Goal: Task Accomplishment & Management: Use online tool/utility

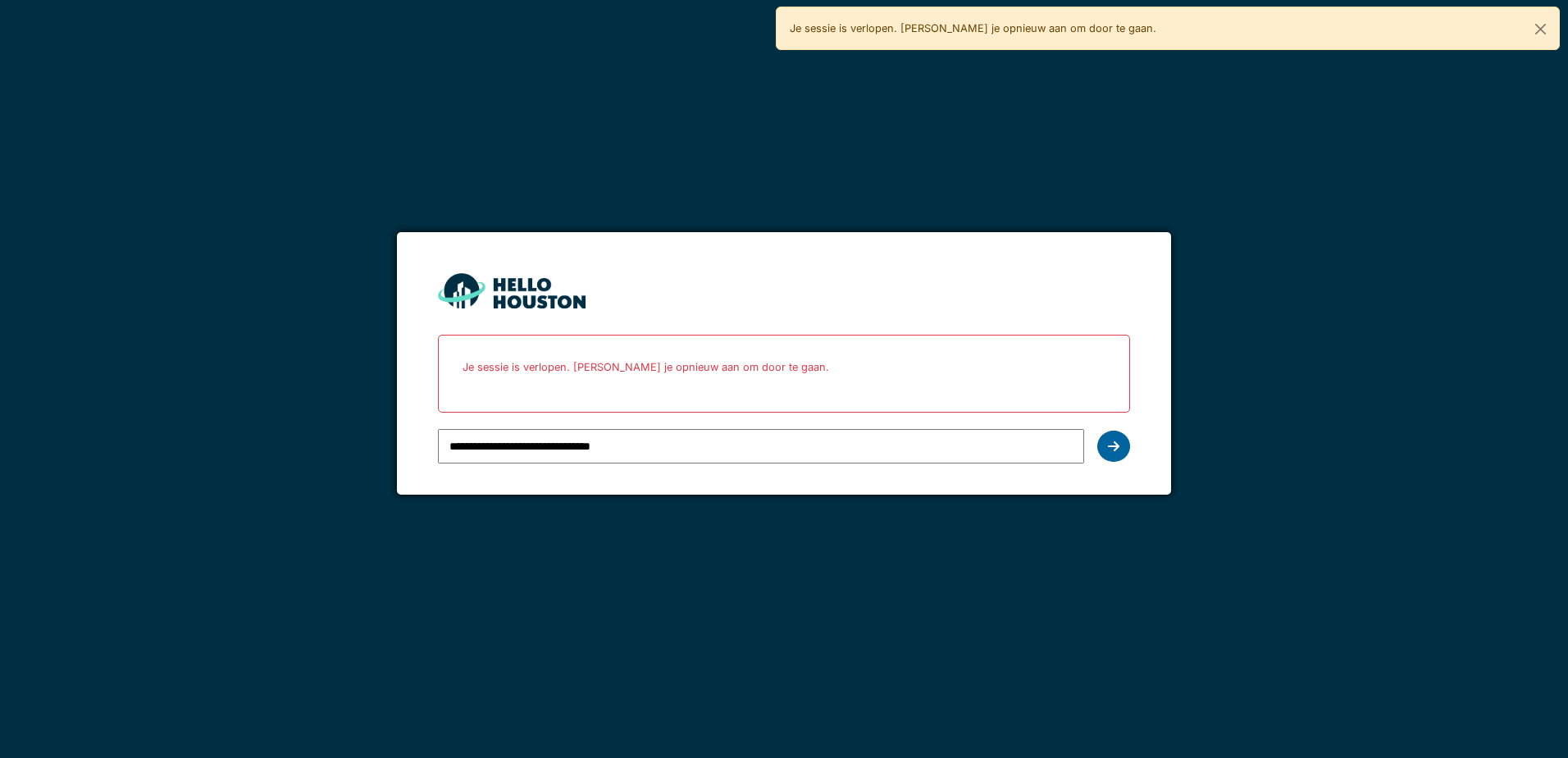
click at [1118, 444] on icon at bounding box center [1114, 447] width 12 height 13
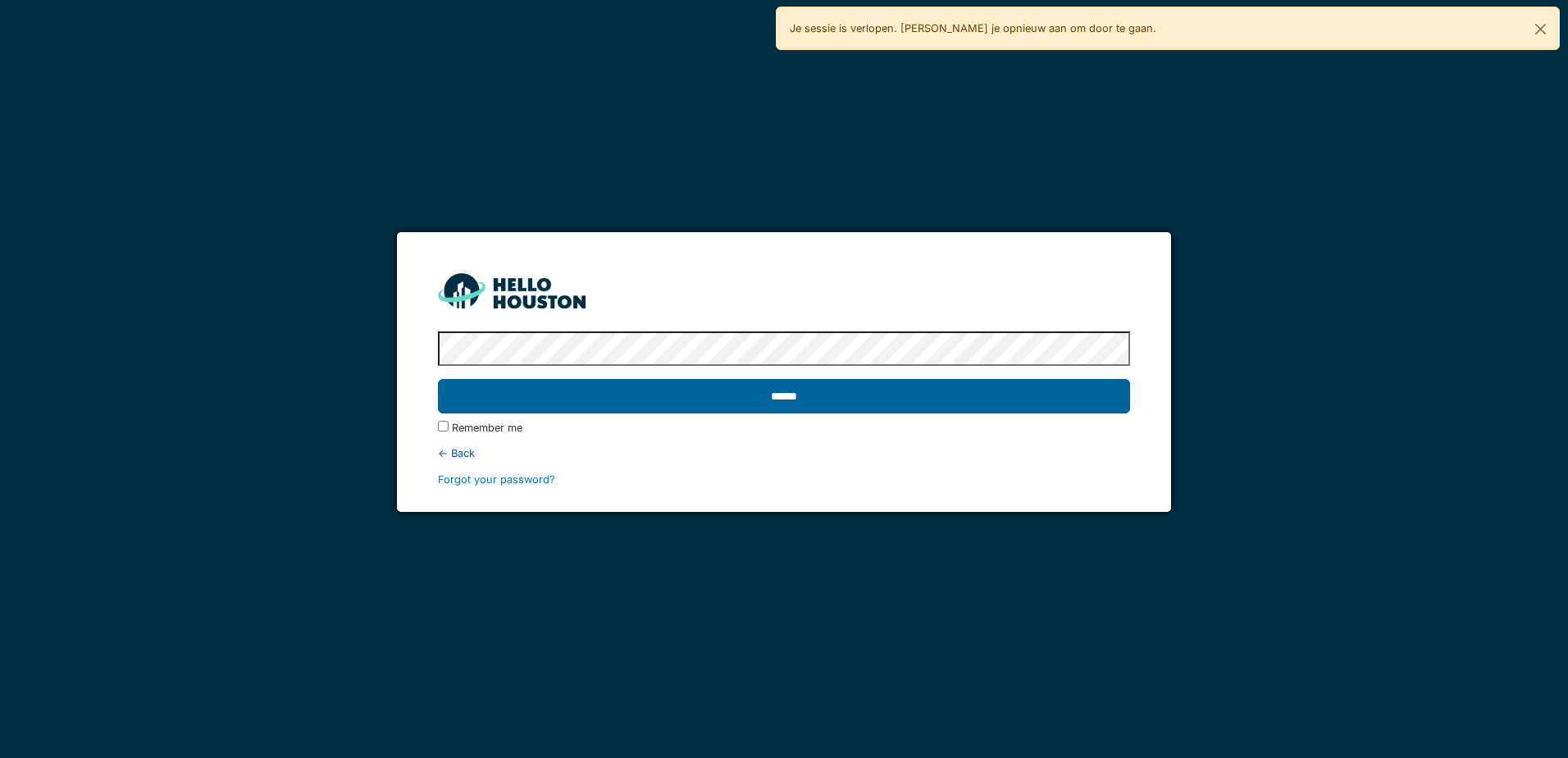
click at [920, 390] on input "******" at bounding box center [784, 396] width 691 height 35
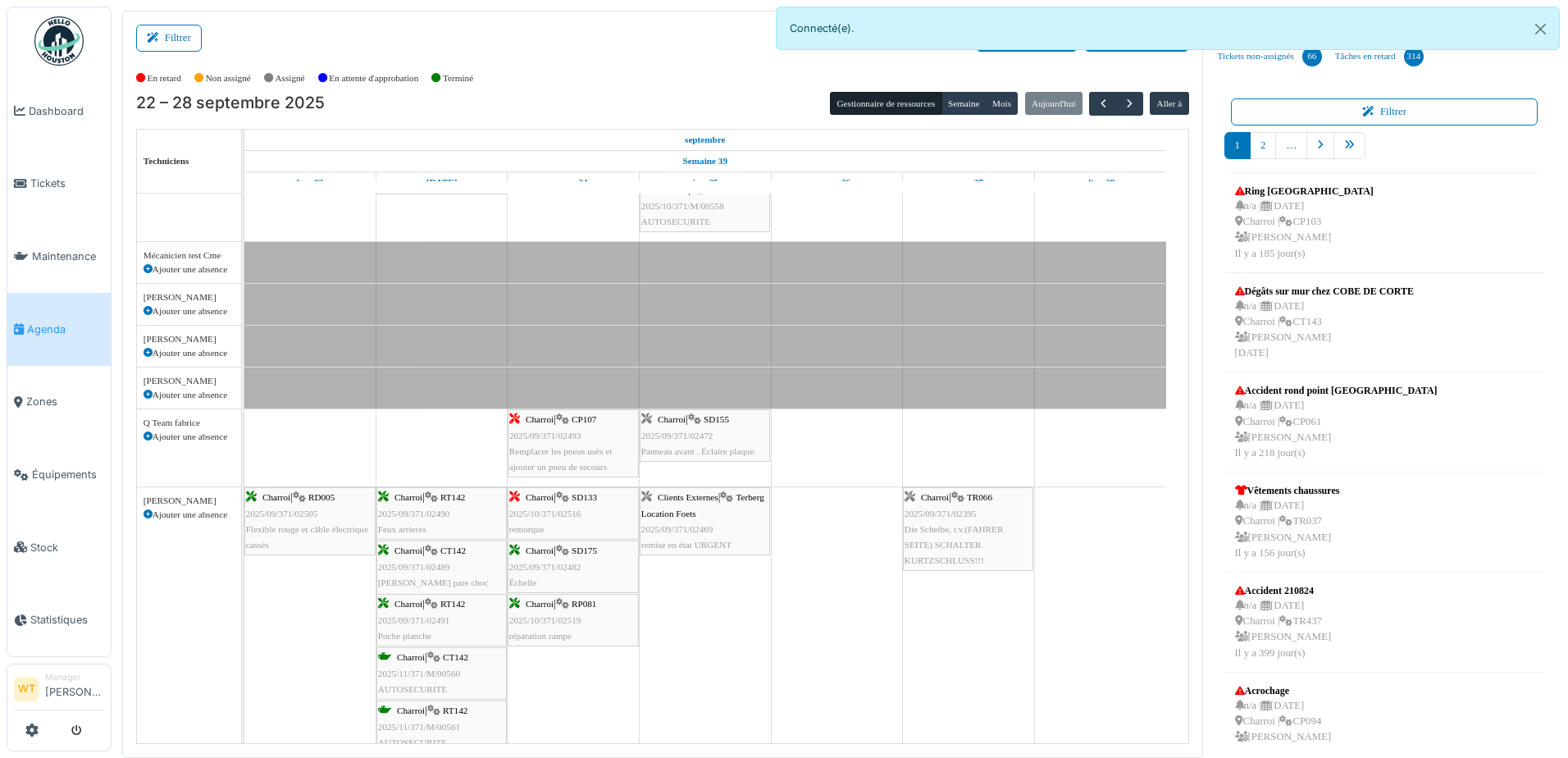
scroll to position [738, 0]
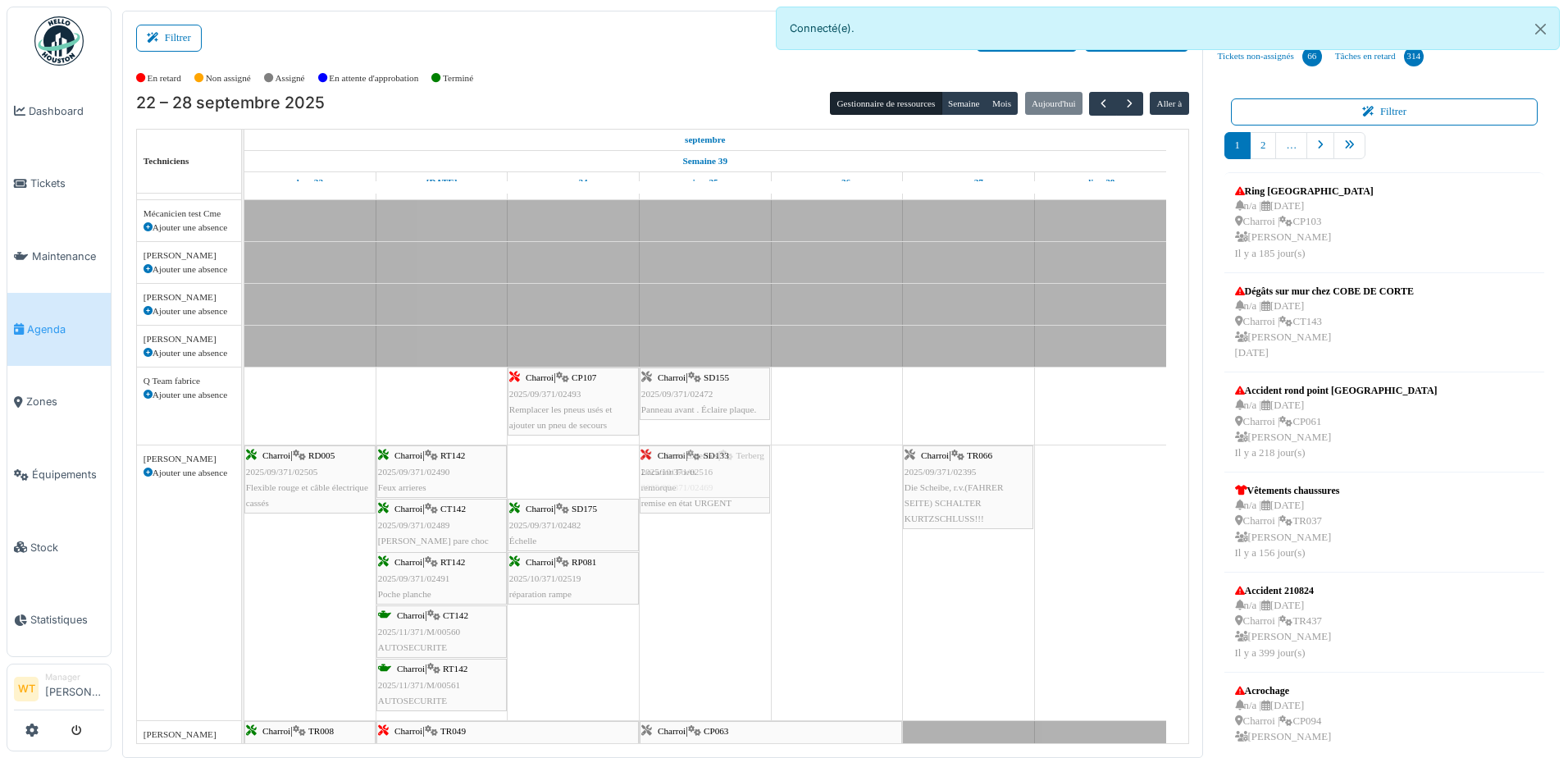
drag, startPoint x: 571, startPoint y: 483, endPoint x: 690, endPoint y: 542, distance: 132.8
click at [690, 542] on div "Bât. Admin. Hall Entrée RDC | Extincteur Hall Entrée Bât. Admin. Extincteurs Va…" at bounding box center [717, 375] width 944 height 1840
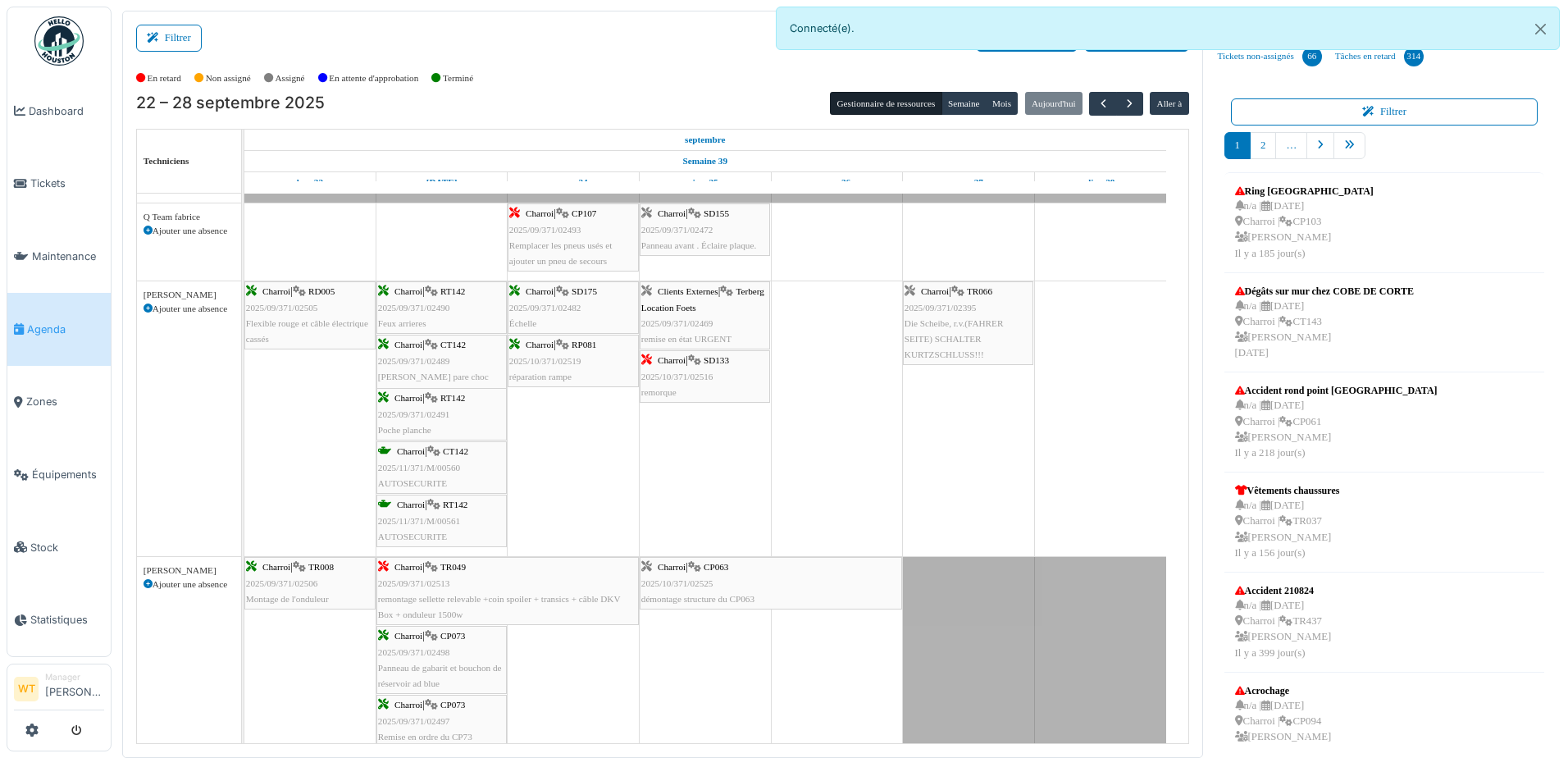
scroll to position [0, 0]
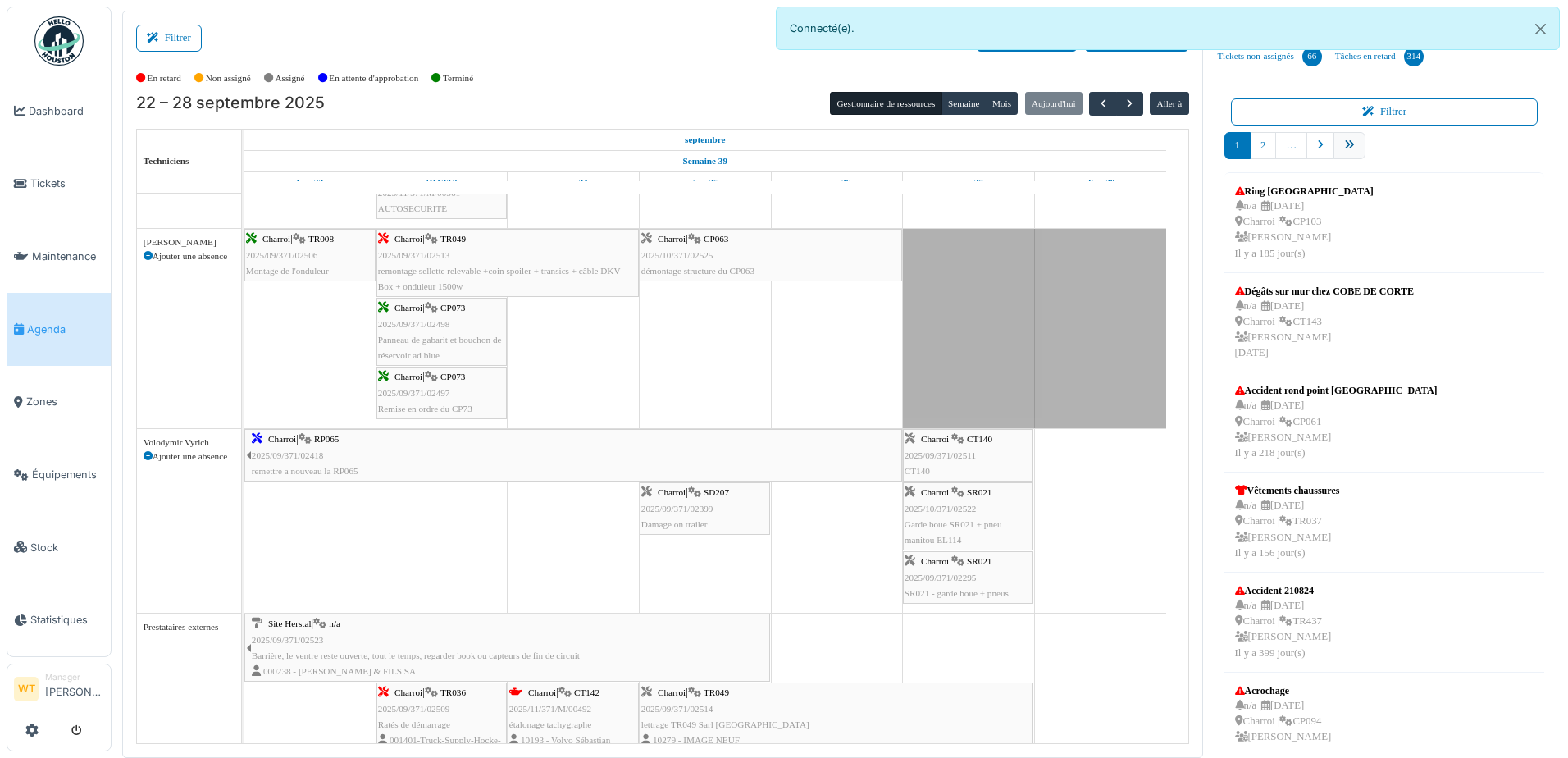
click at [1345, 143] on icon "pager" at bounding box center [1350, 145] width 11 height 11
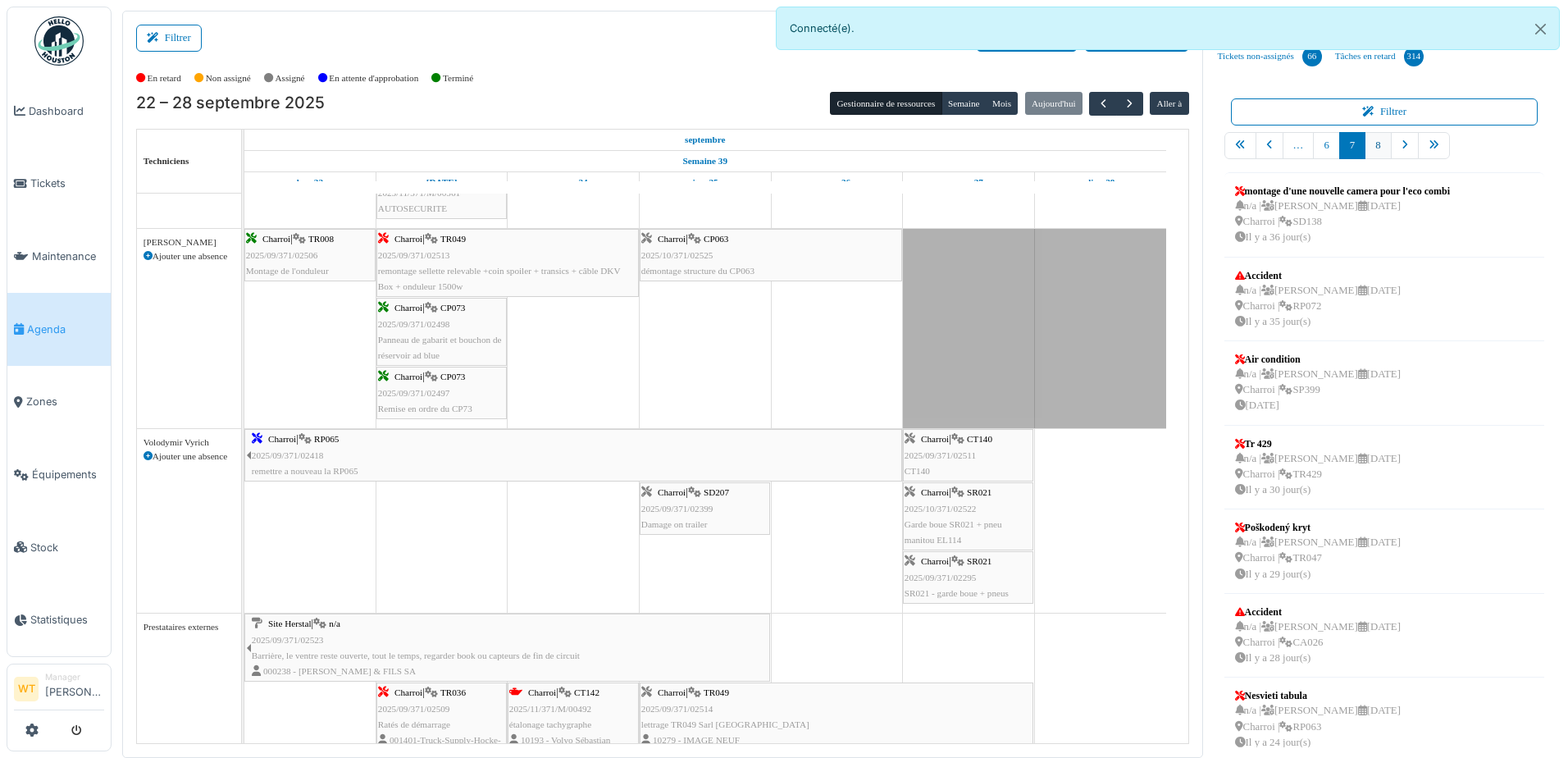
click at [1378, 150] on link "8" at bounding box center [1378, 145] width 26 height 27
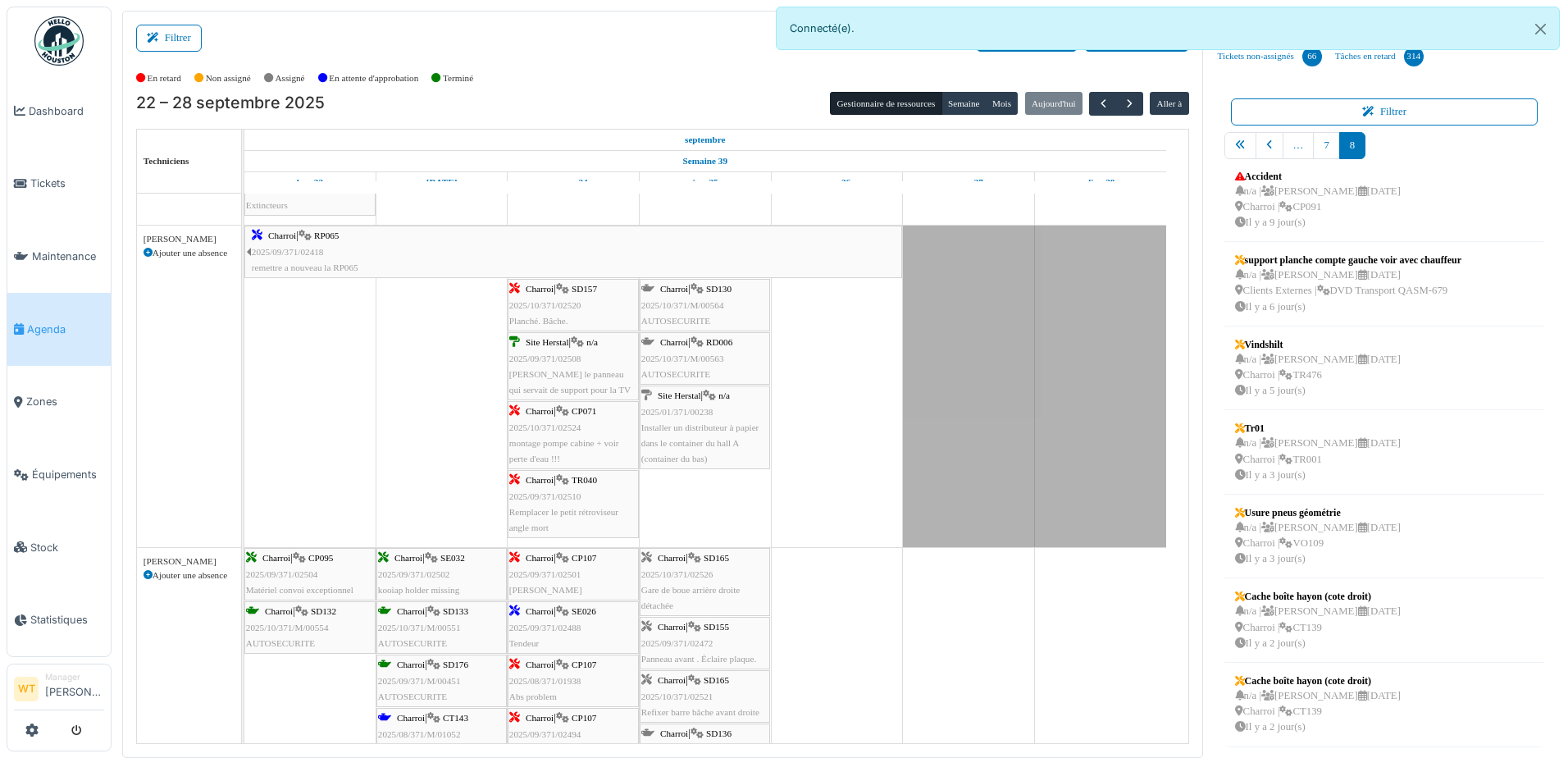
scroll to position [82, 0]
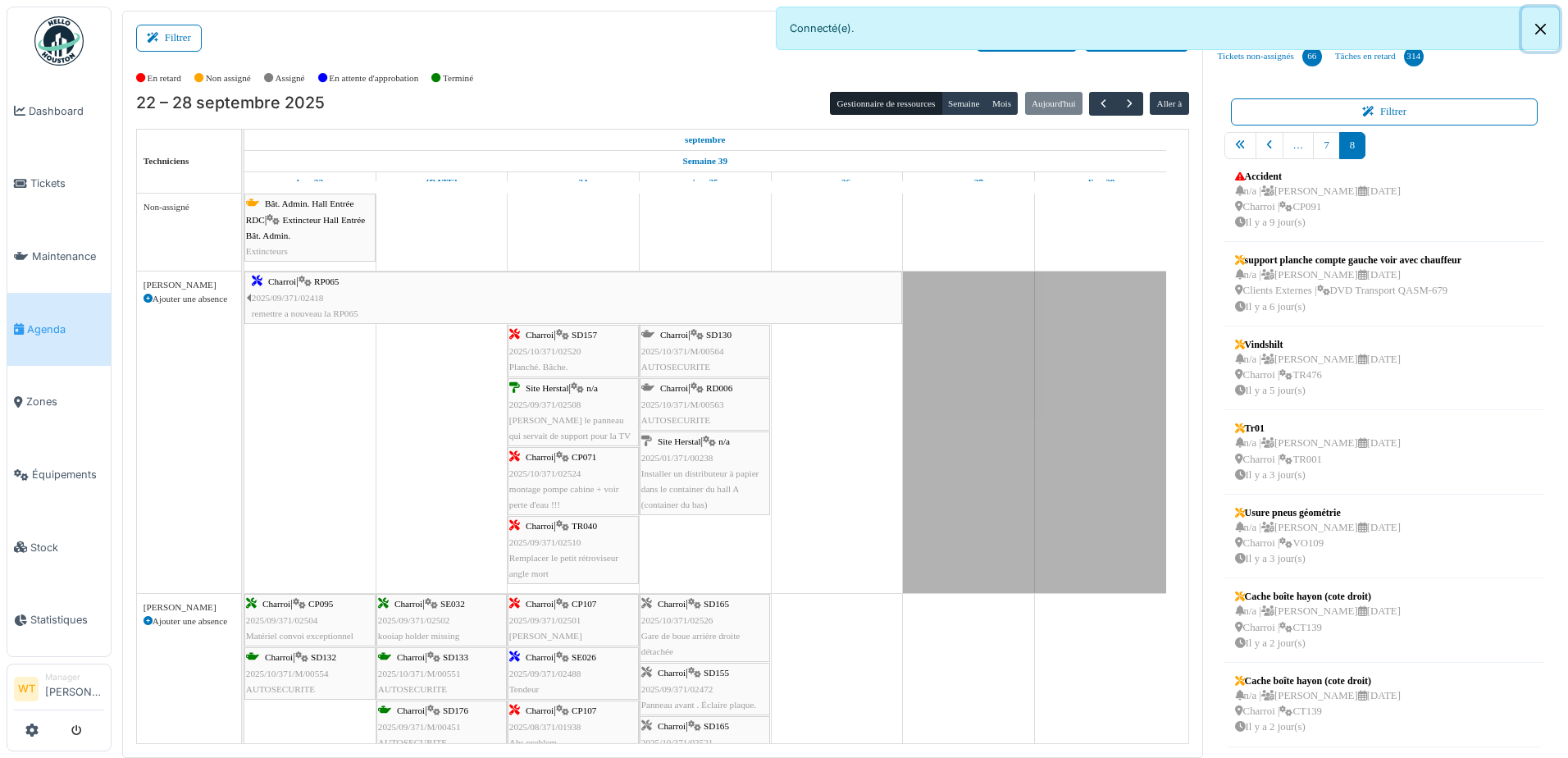
click at [1545, 26] on button "Close" at bounding box center [1541, 29] width 37 height 44
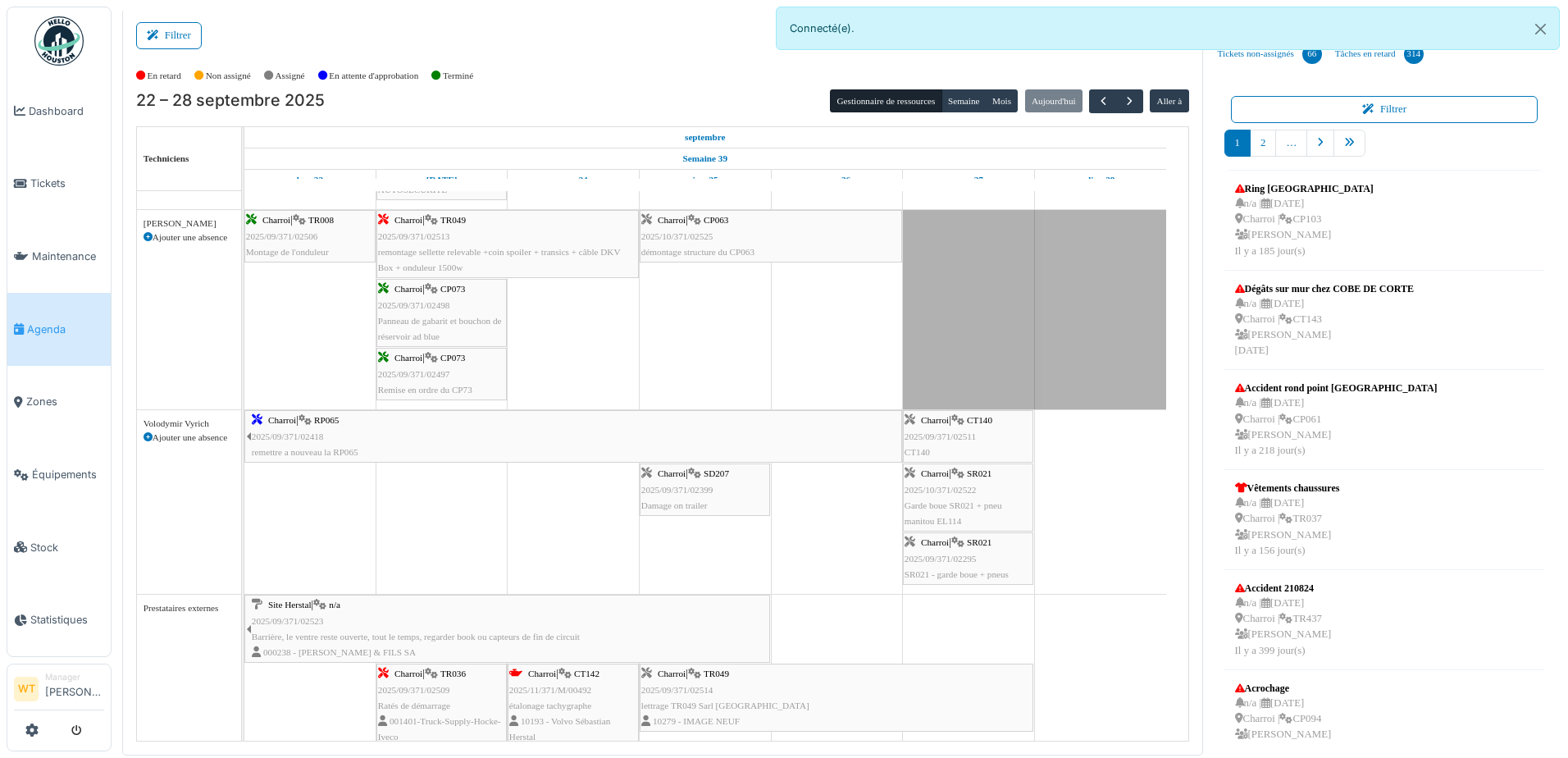
scroll to position [1290, 0]
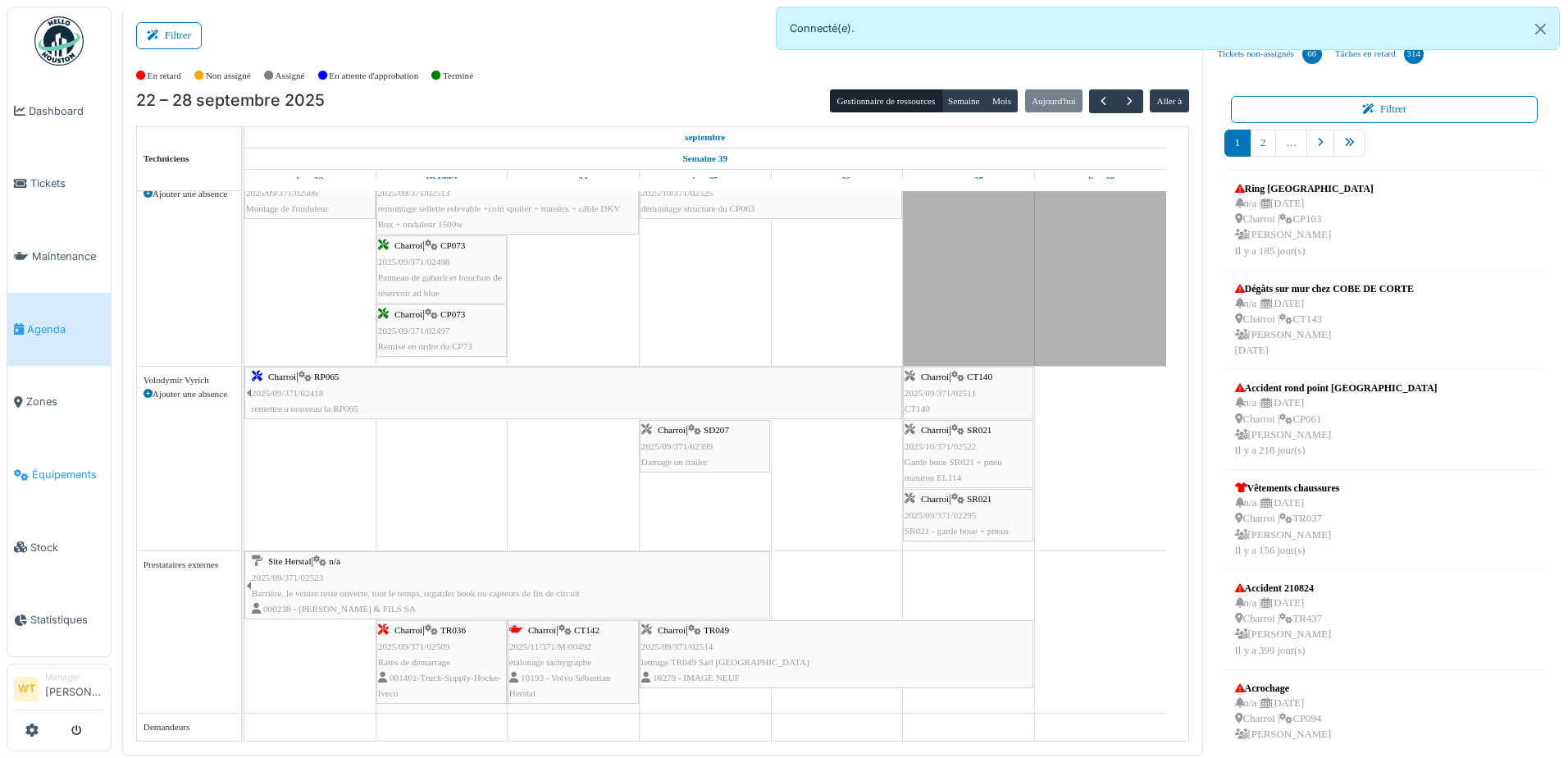
click at [65, 466] on span "Équipements" at bounding box center [68, 474] width 73 height 16
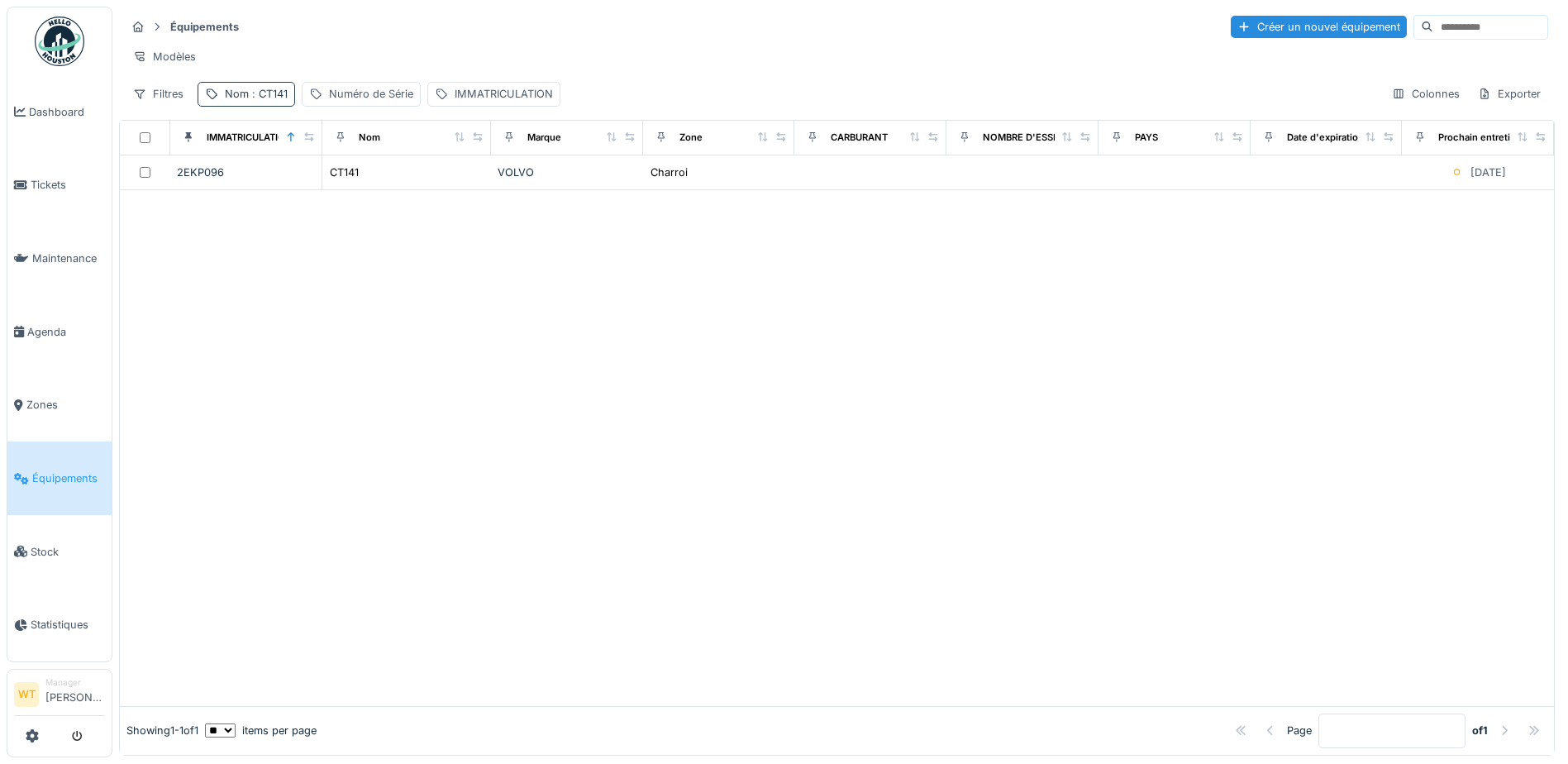
click at [269, 101] on div "Nom : CT141" at bounding box center [257, 94] width 63 height 16
drag, startPoint x: 382, startPoint y: 184, endPoint x: 345, endPoint y: 184, distance: 37.0
click at [356, 184] on icon at bounding box center [350, 185] width 13 height 11
click at [340, 184] on input "Nom" at bounding box center [287, 186] width 164 height 35
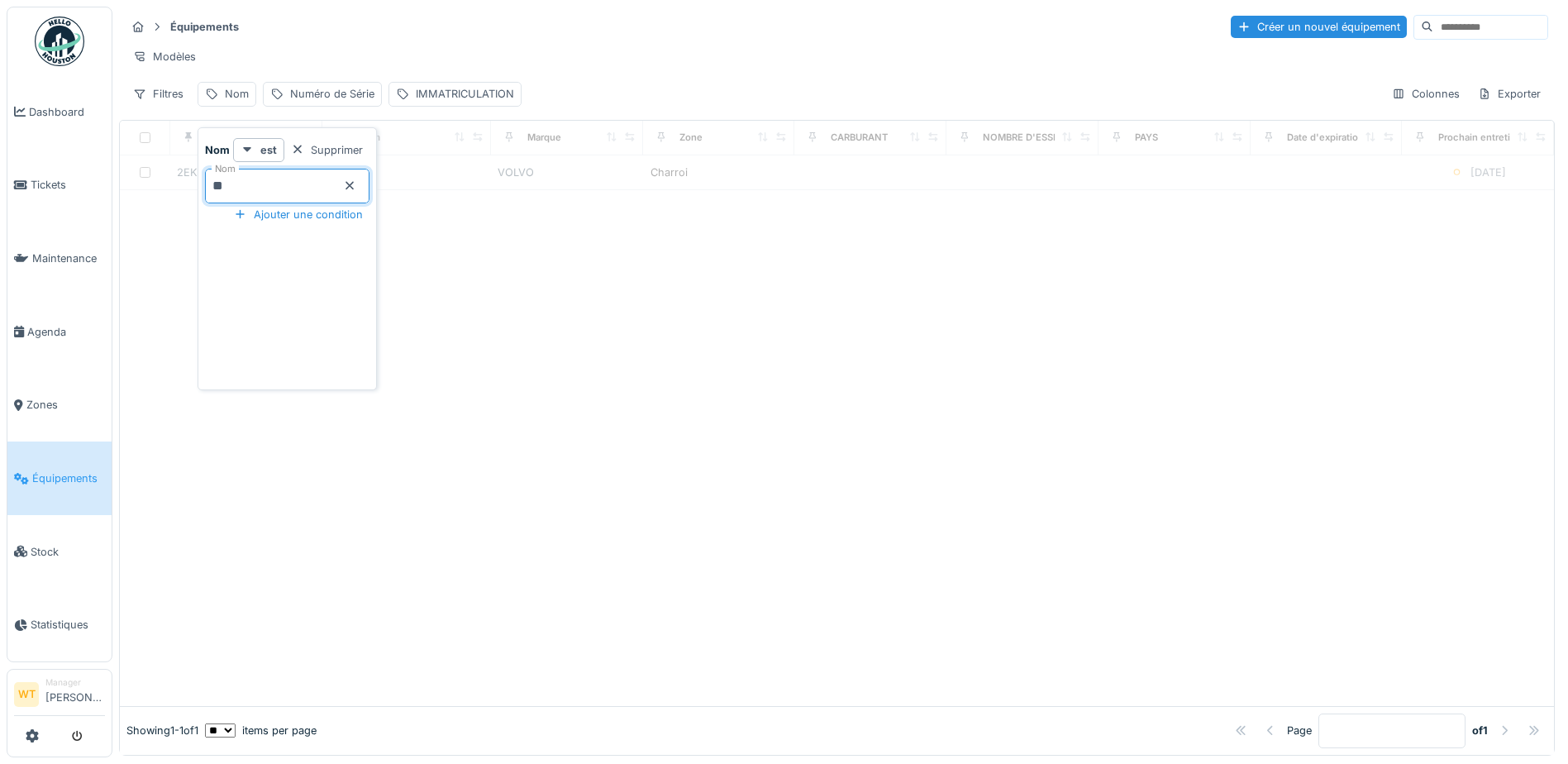
type input "**"
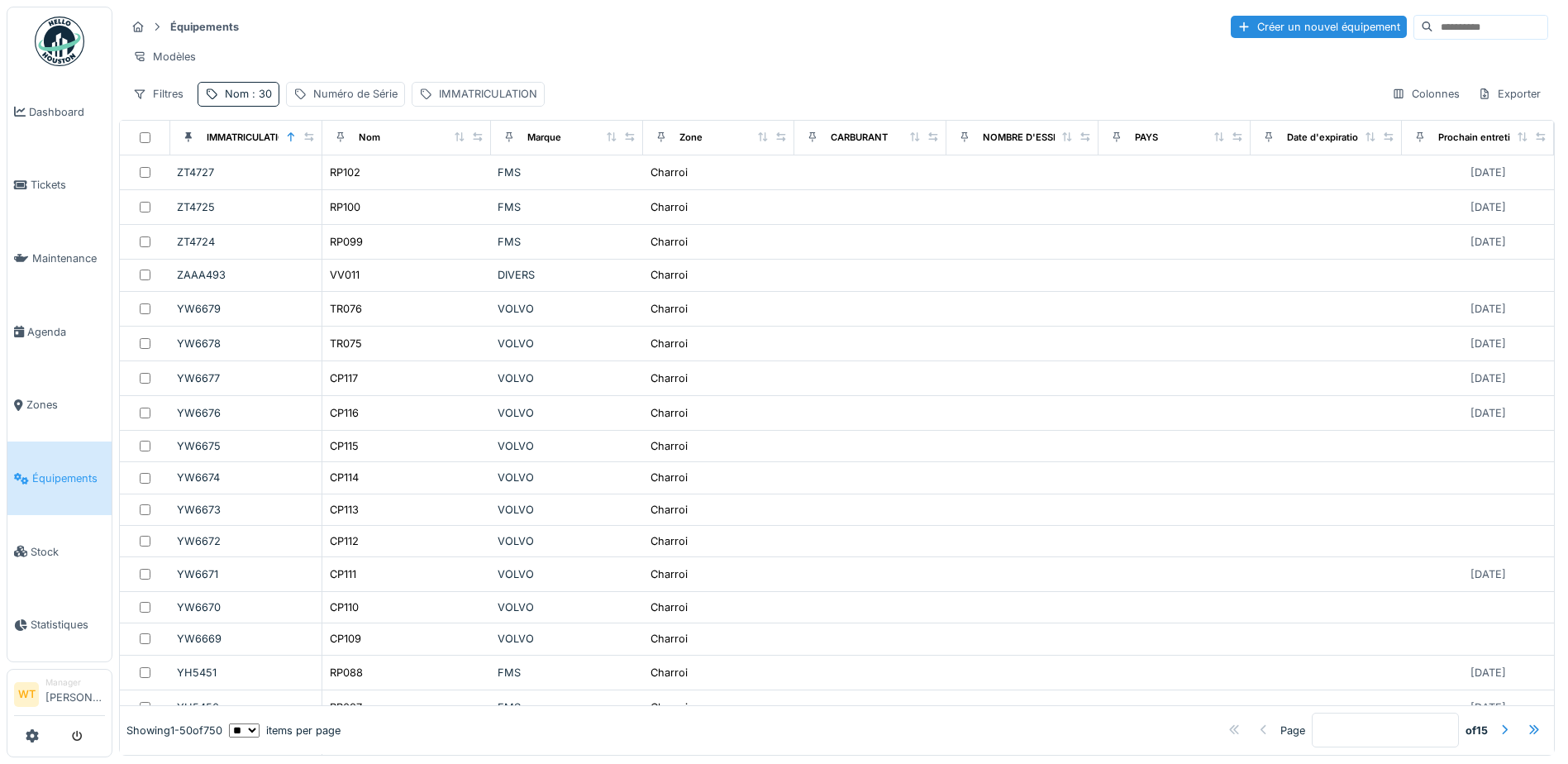
click at [419, 26] on div "Équipements Créer un nouvel équipement" at bounding box center [836, 27] width 1423 height 27
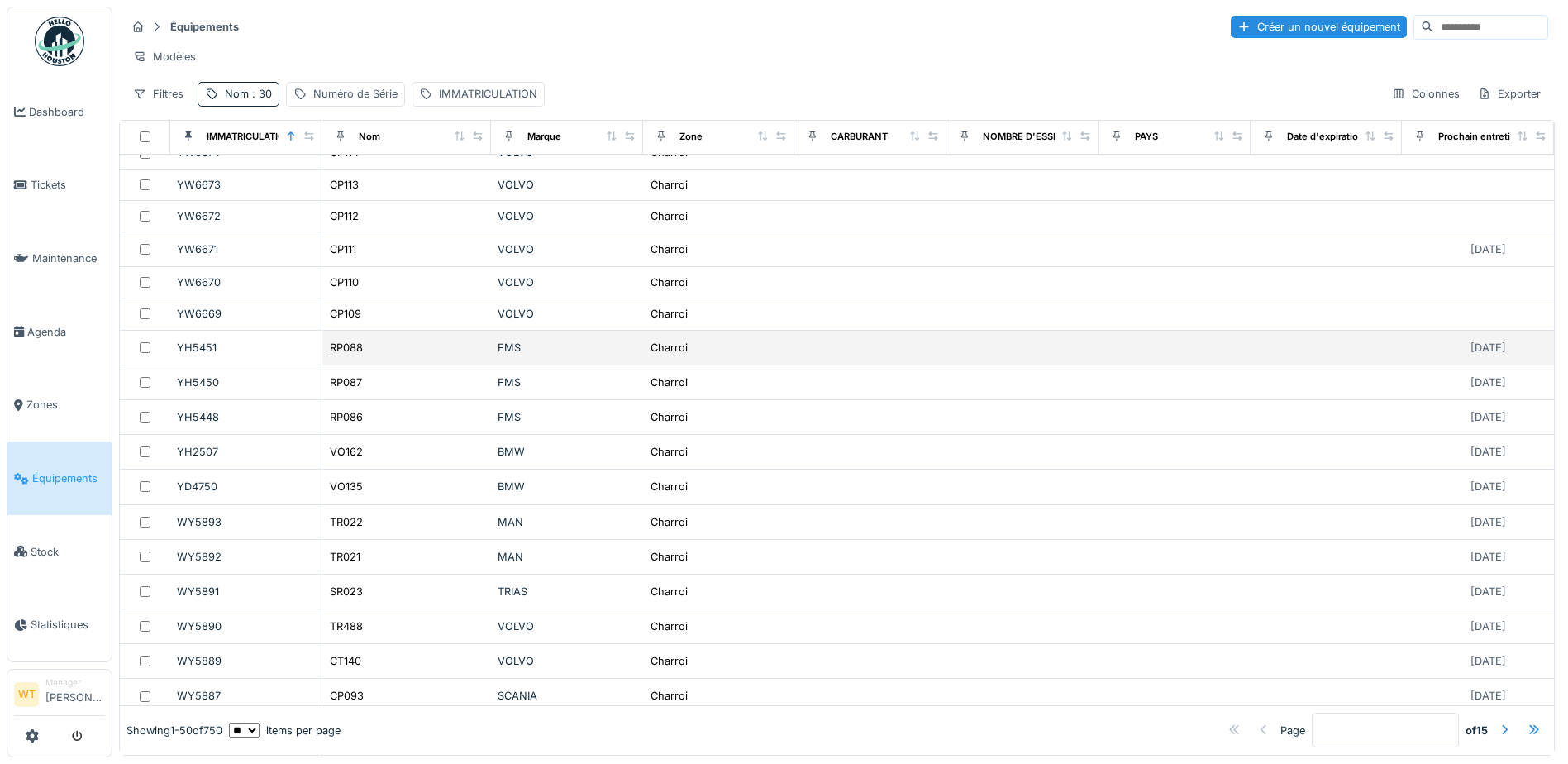
scroll to position [414, 0]
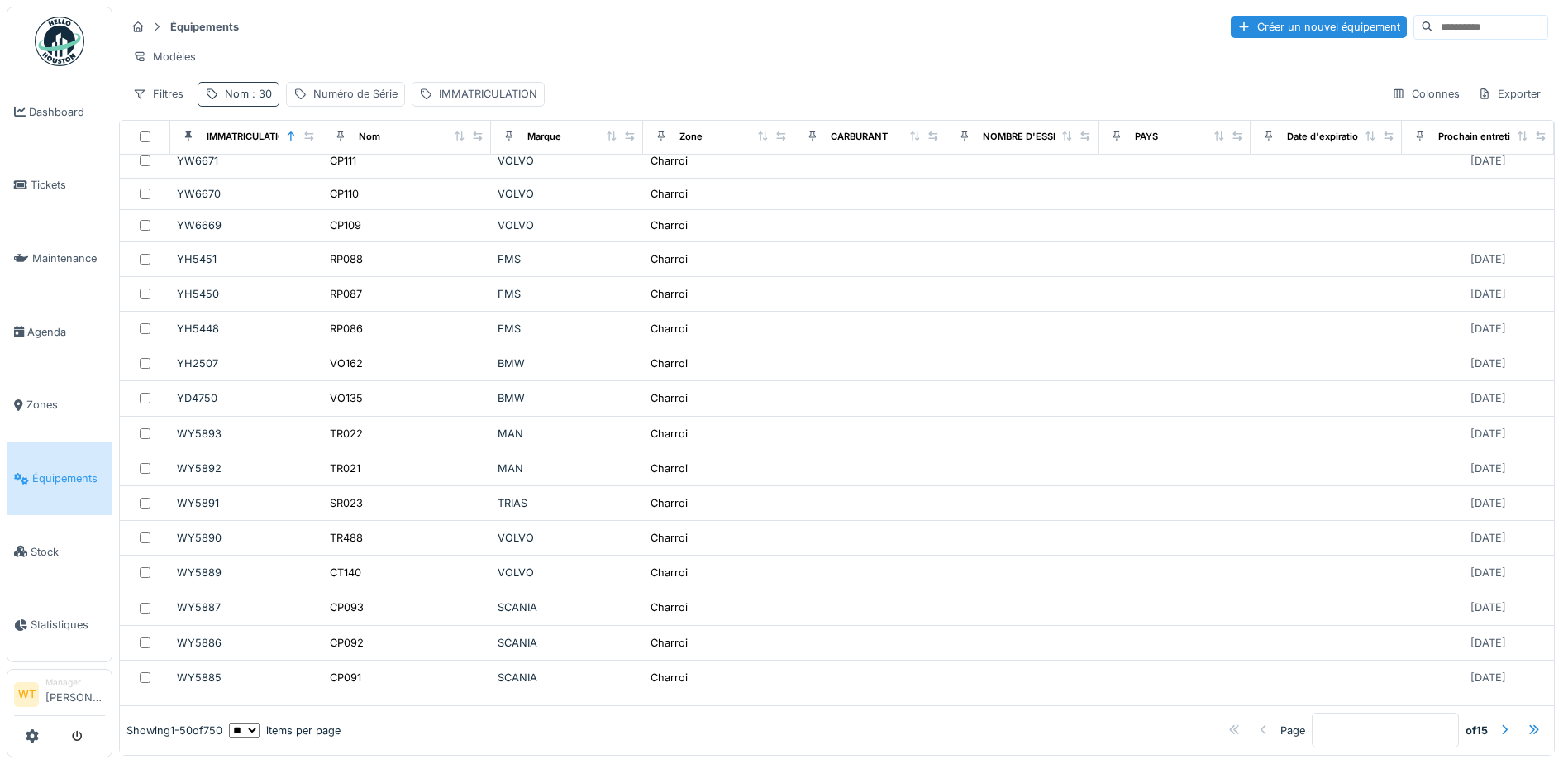
click at [258, 101] on div "Nom : 30" at bounding box center [248, 94] width 47 height 16
click at [331, 178] on input "**" at bounding box center [287, 186] width 164 height 35
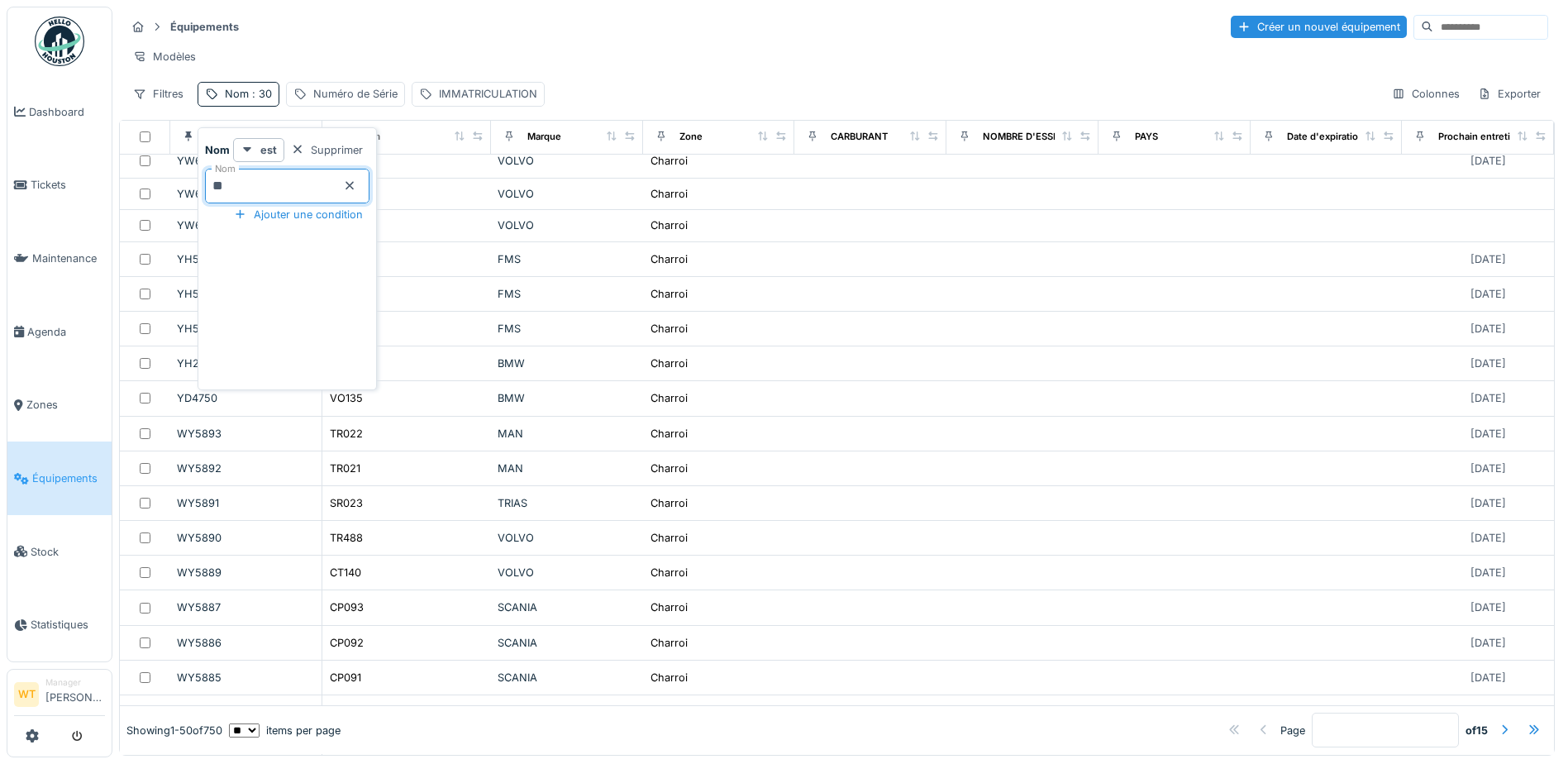
click at [342, 36] on div "Équipements Créer un nouvel équipement" at bounding box center [836, 27] width 1423 height 27
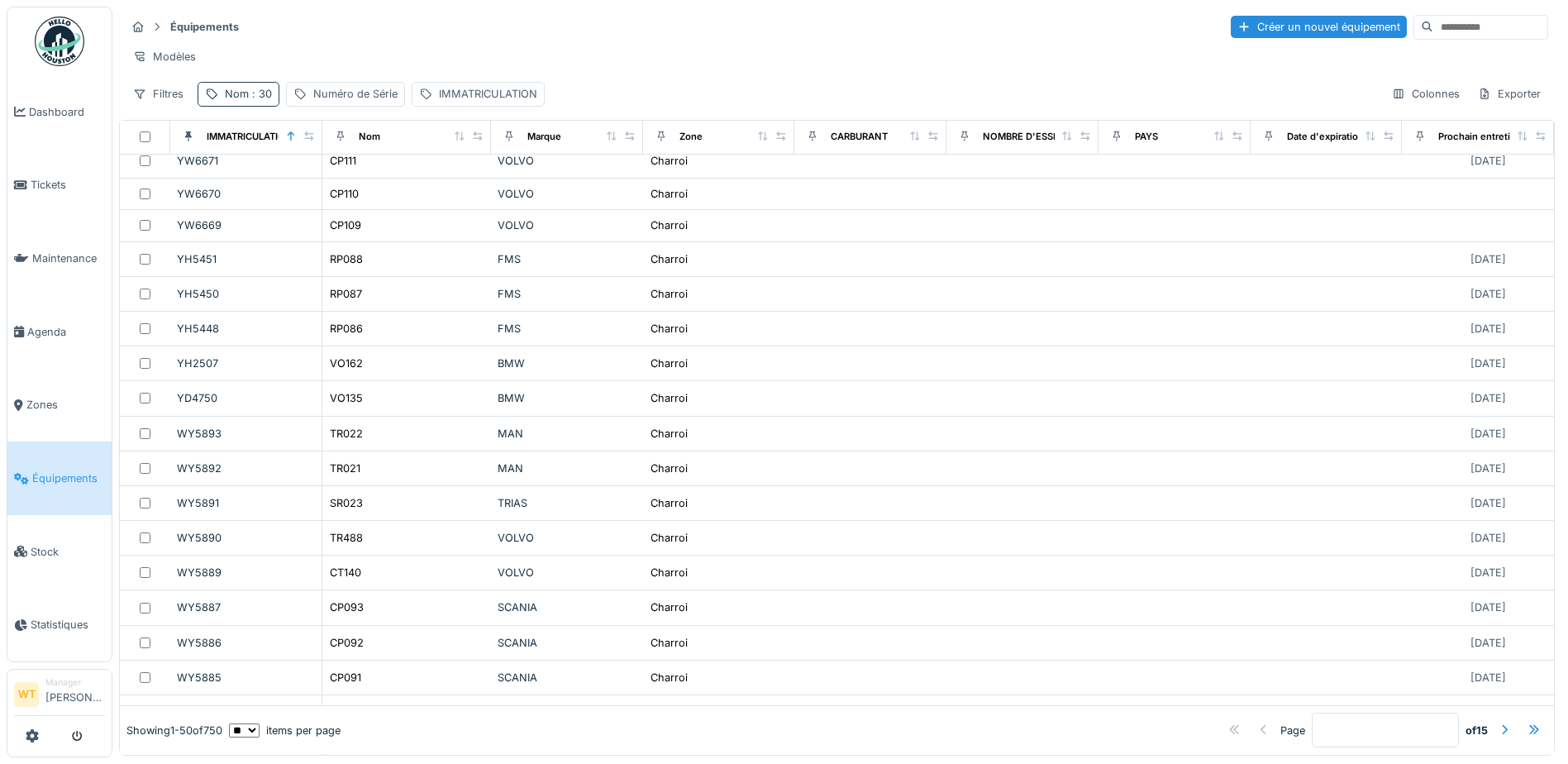
click at [236, 101] on div "Nom : 30" at bounding box center [248, 94] width 47 height 16
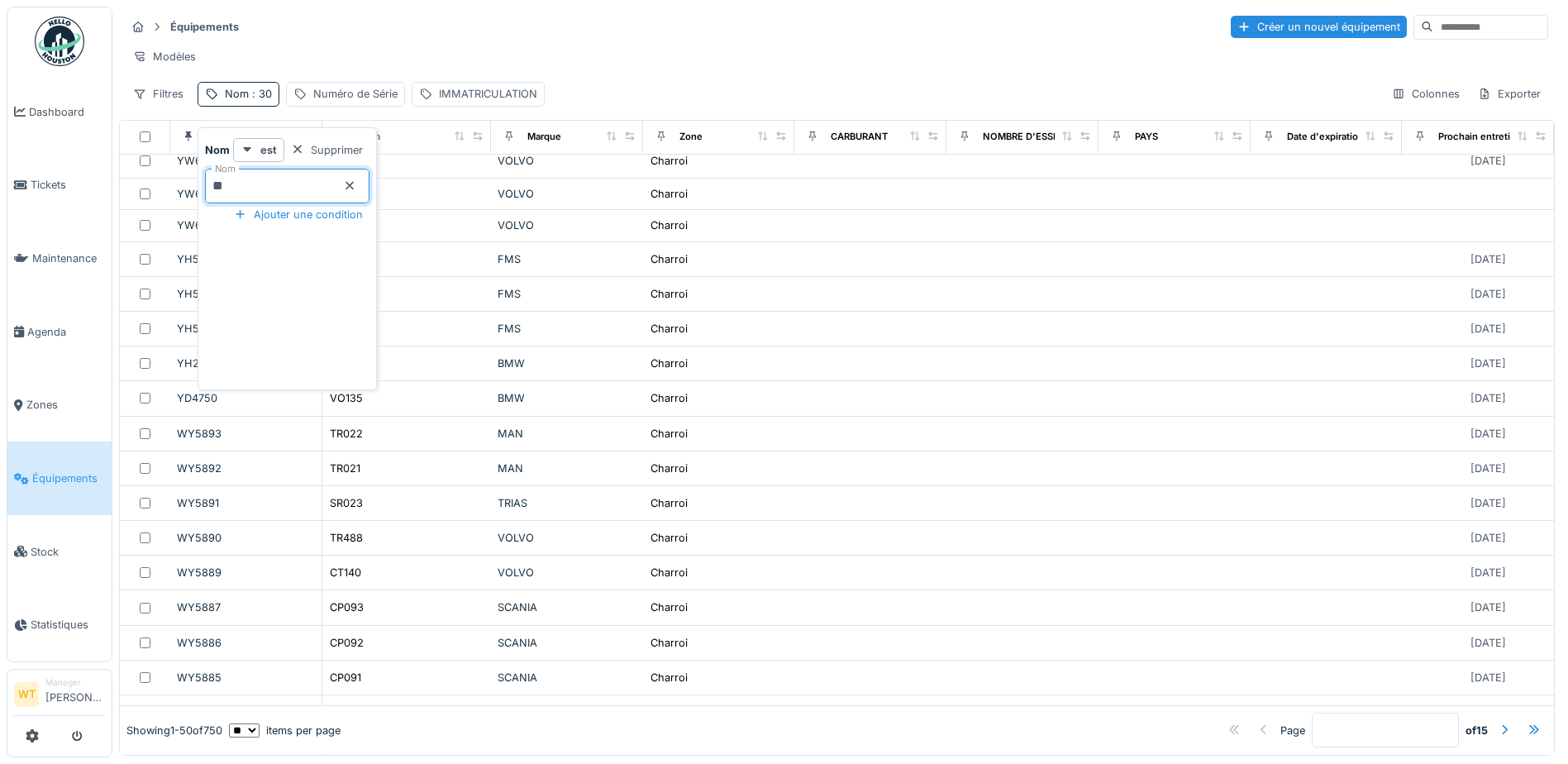
click at [327, 186] on input "**" at bounding box center [287, 186] width 164 height 35
click at [448, 41] on div "Équipements Créer un nouvel équipement" at bounding box center [836, 27] width 1423 height 27
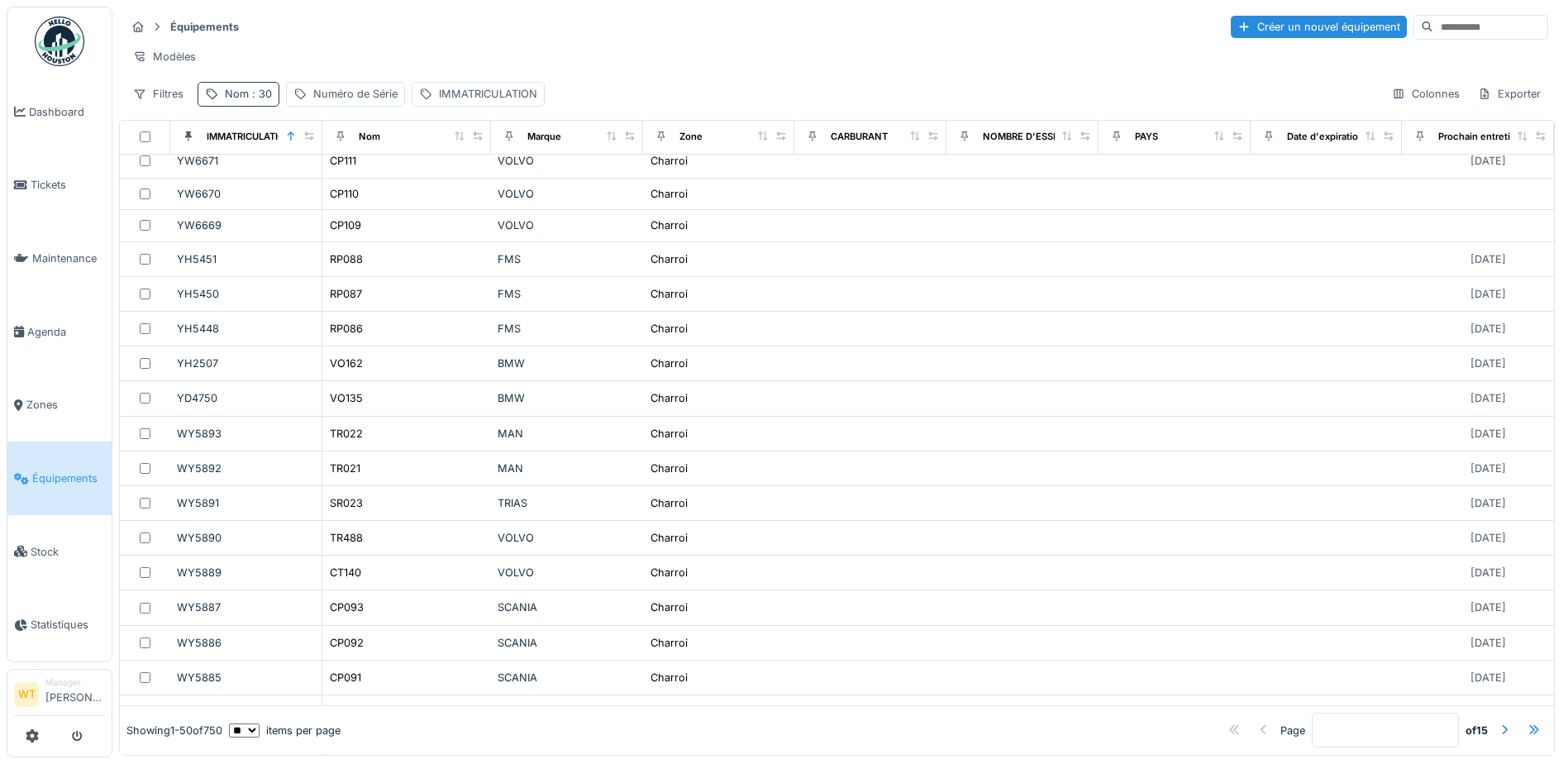
click at [252, 100] on span ": 30" at bounding box center [261, 94] width 23 height 12
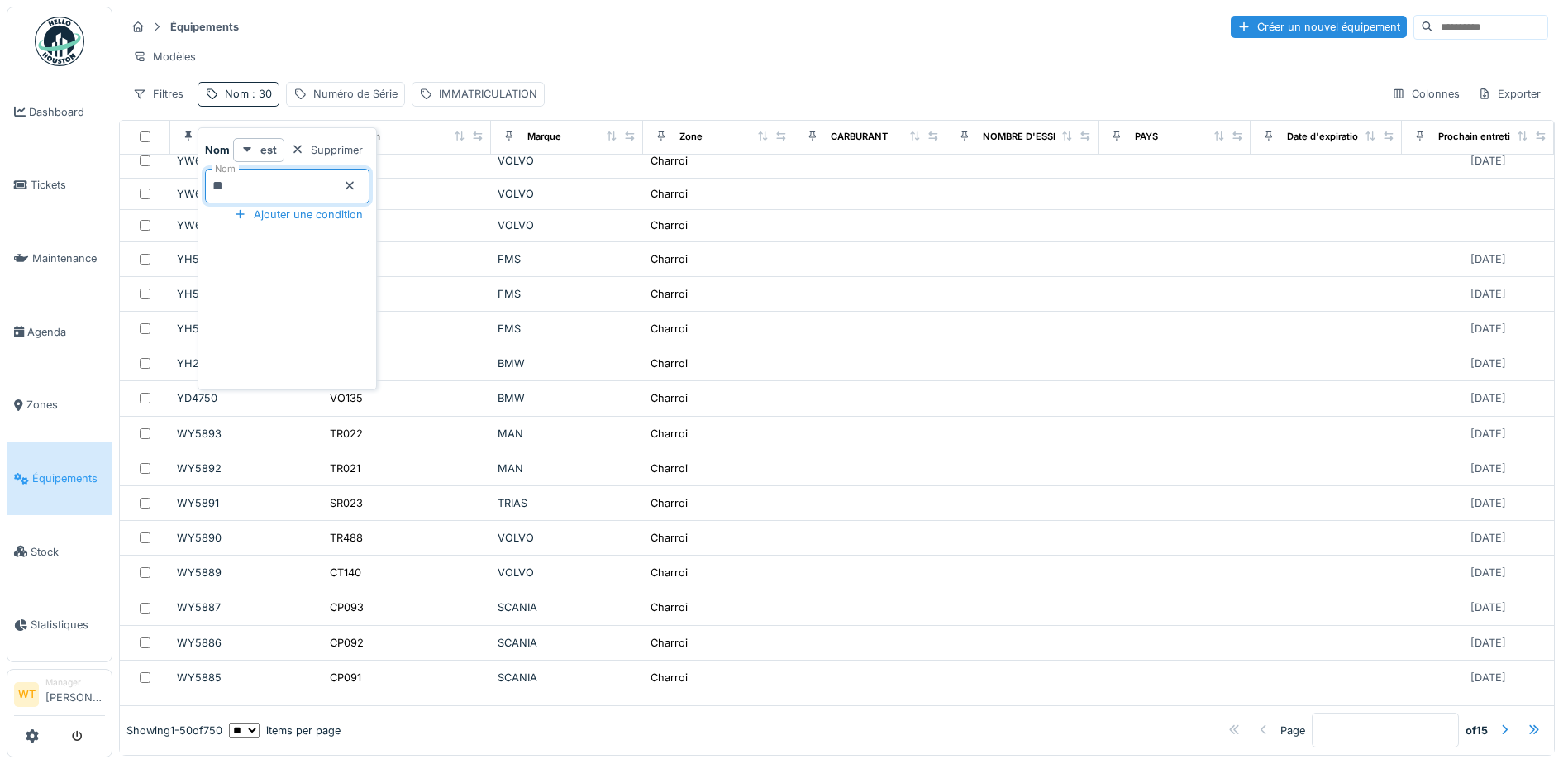
click at [270, 177] on input "**" at bounding box center [287, 186] width 164 height 35
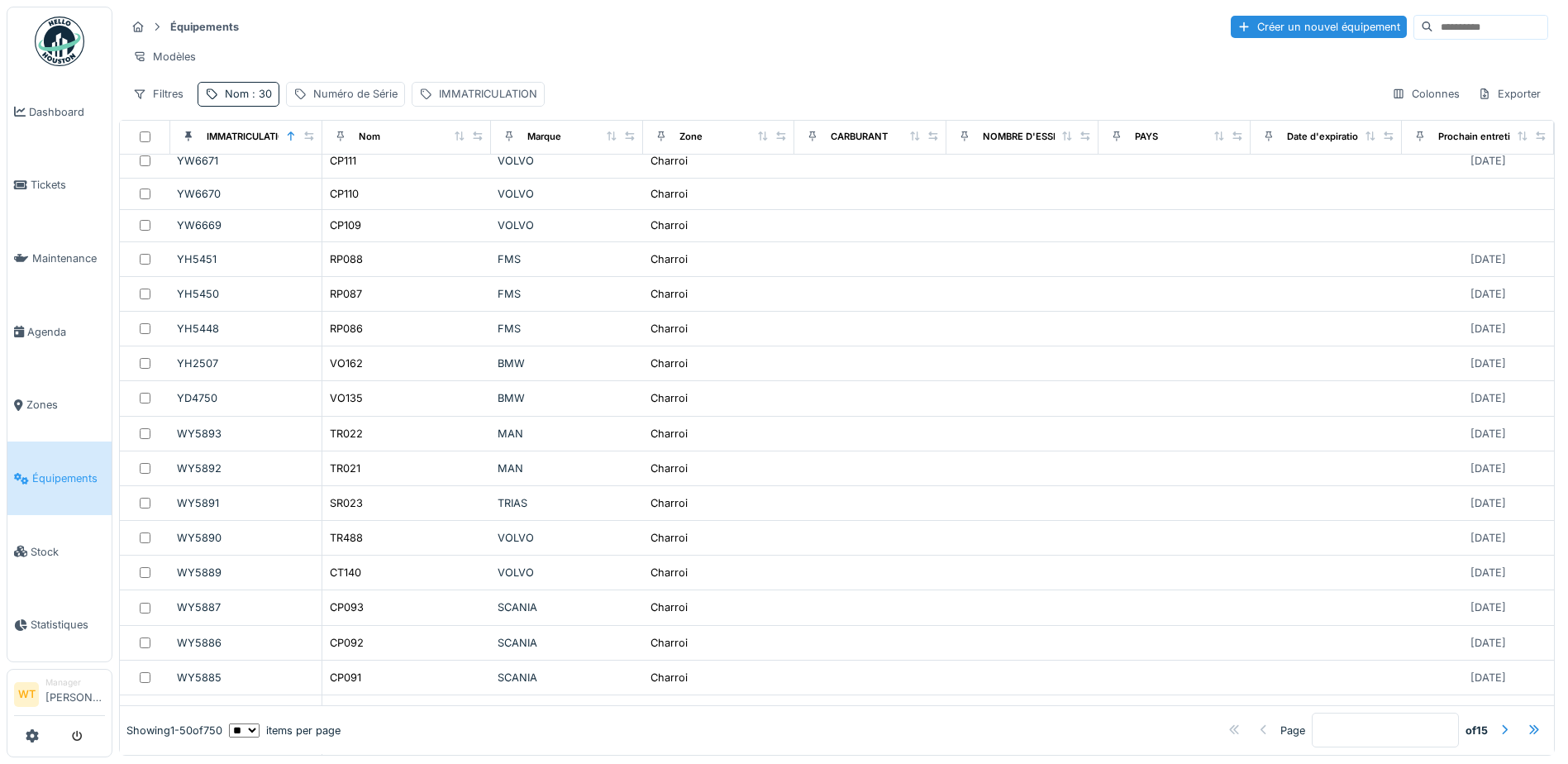
click at [325, 64] on div "Modèles" at bounding box center [836, 56] width 1423 height 24
click at [243, 101] on div "Nom : 30" at bounding box center [248, 94] width 47 height 16
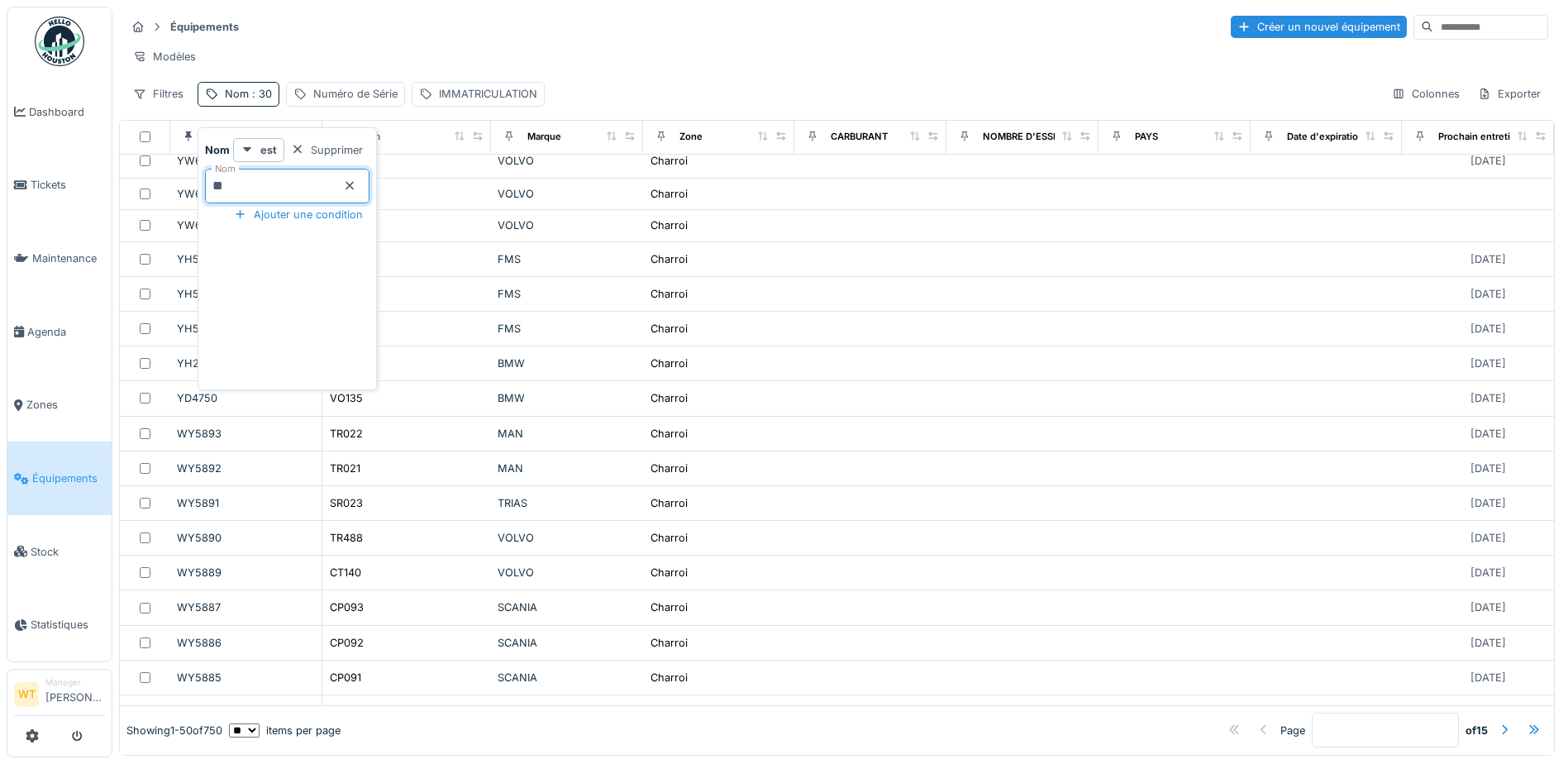
click at [271, 174] on input "**" at bounding box center [287, 186] width 164 height 35
click at [343, 46] on div "Modèles" at bounding box center [836, 56] width 1423 height 24
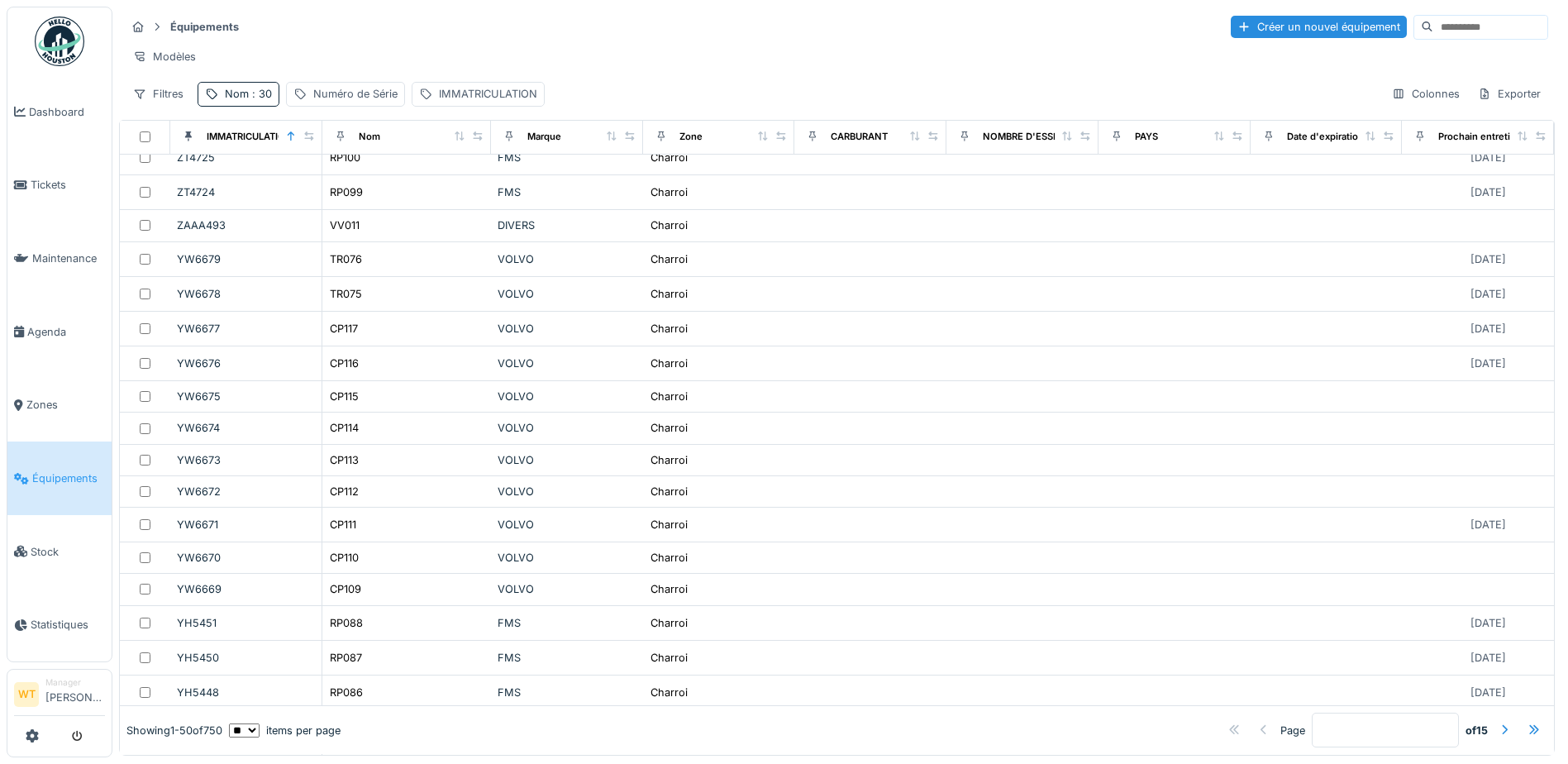
scroll to position [0, 0]
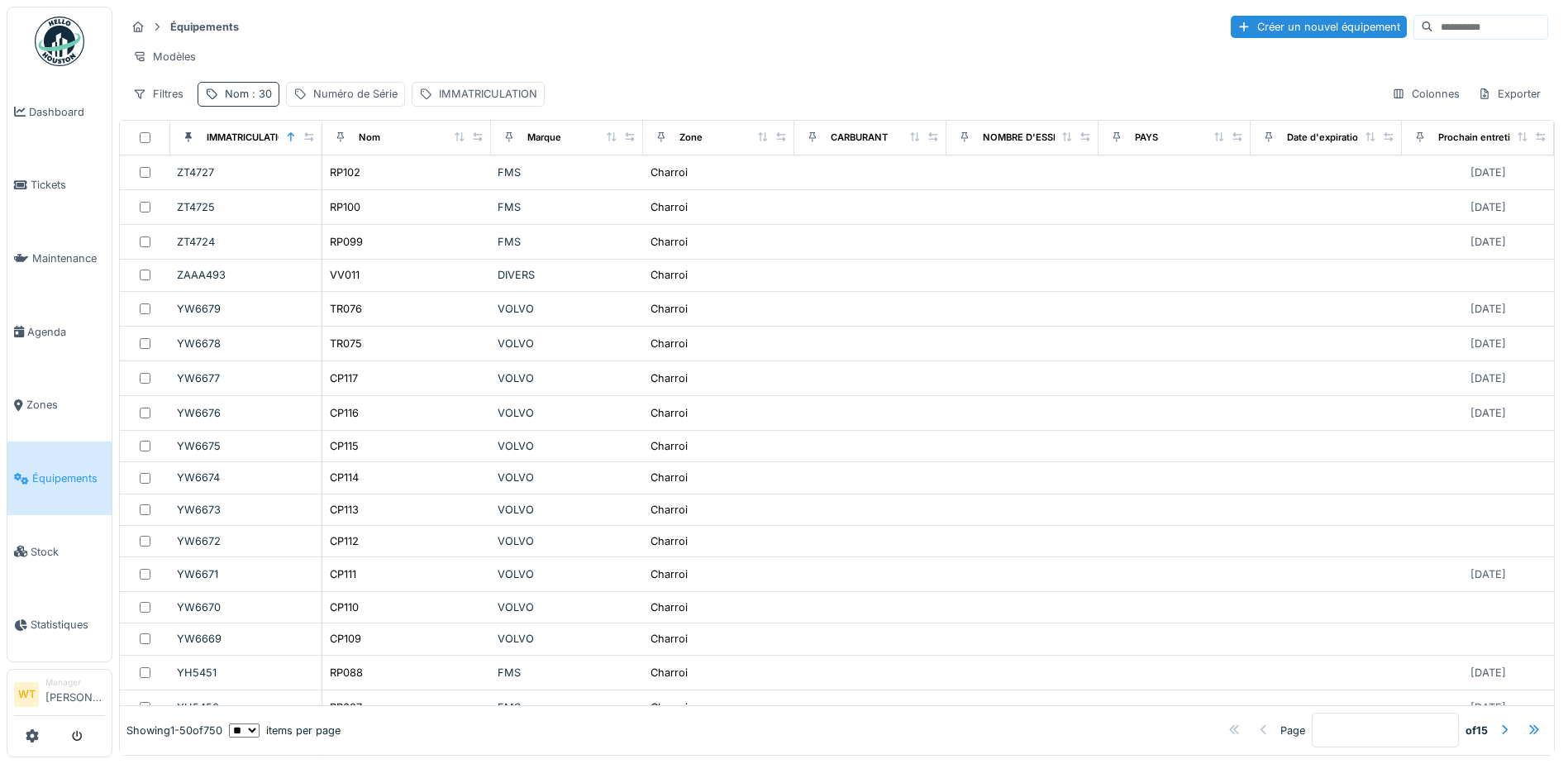
click at [250, 100] on span ": 30" at bounding box center [261, 94] width 23 height 12
click at [280, 186] on input "**" at bounding box center [287, 186] width 164 height 35
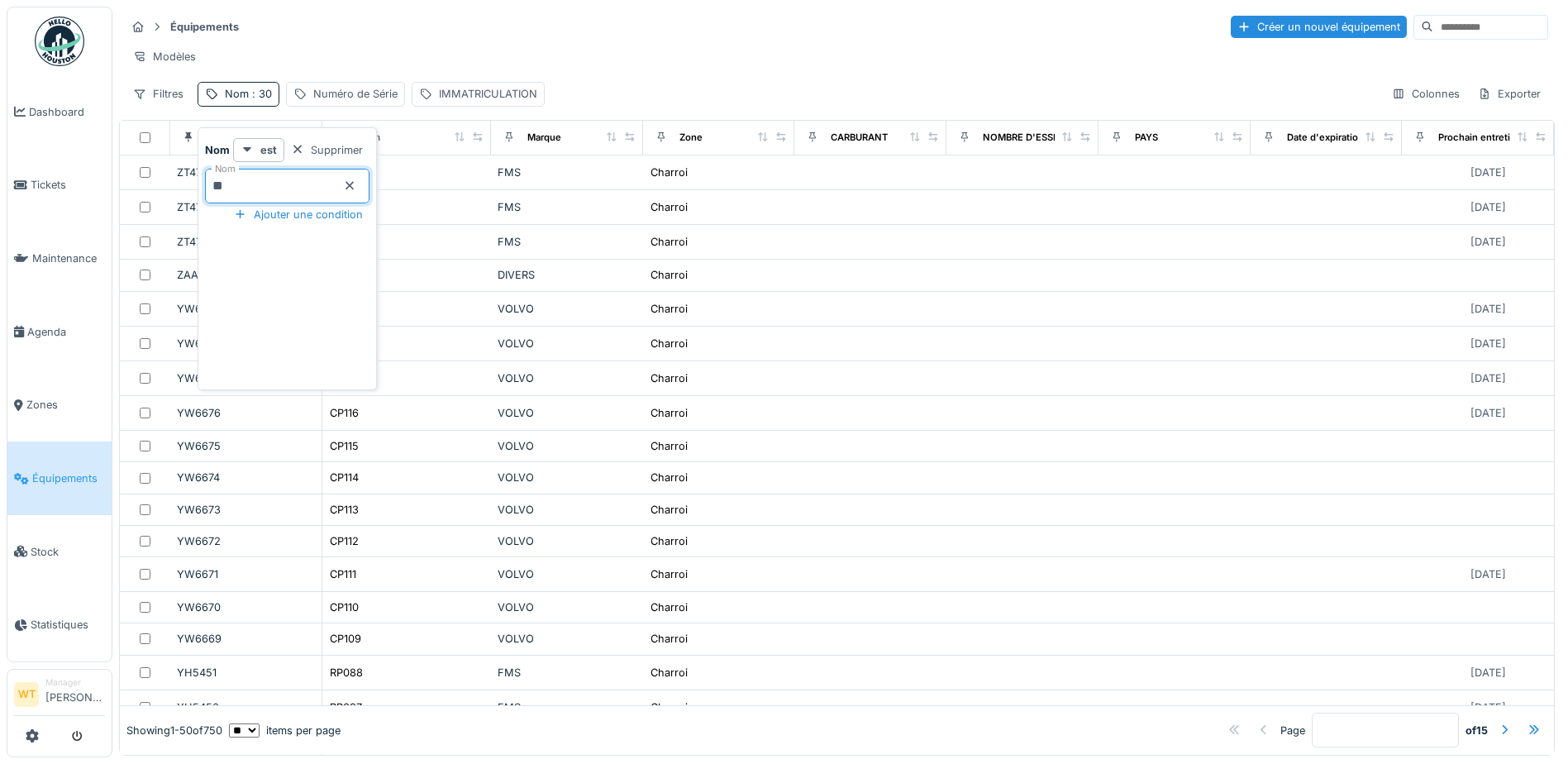
click at [290, 66] on div "Modèles" at bounding box center [836, 56] width 1423 height 24
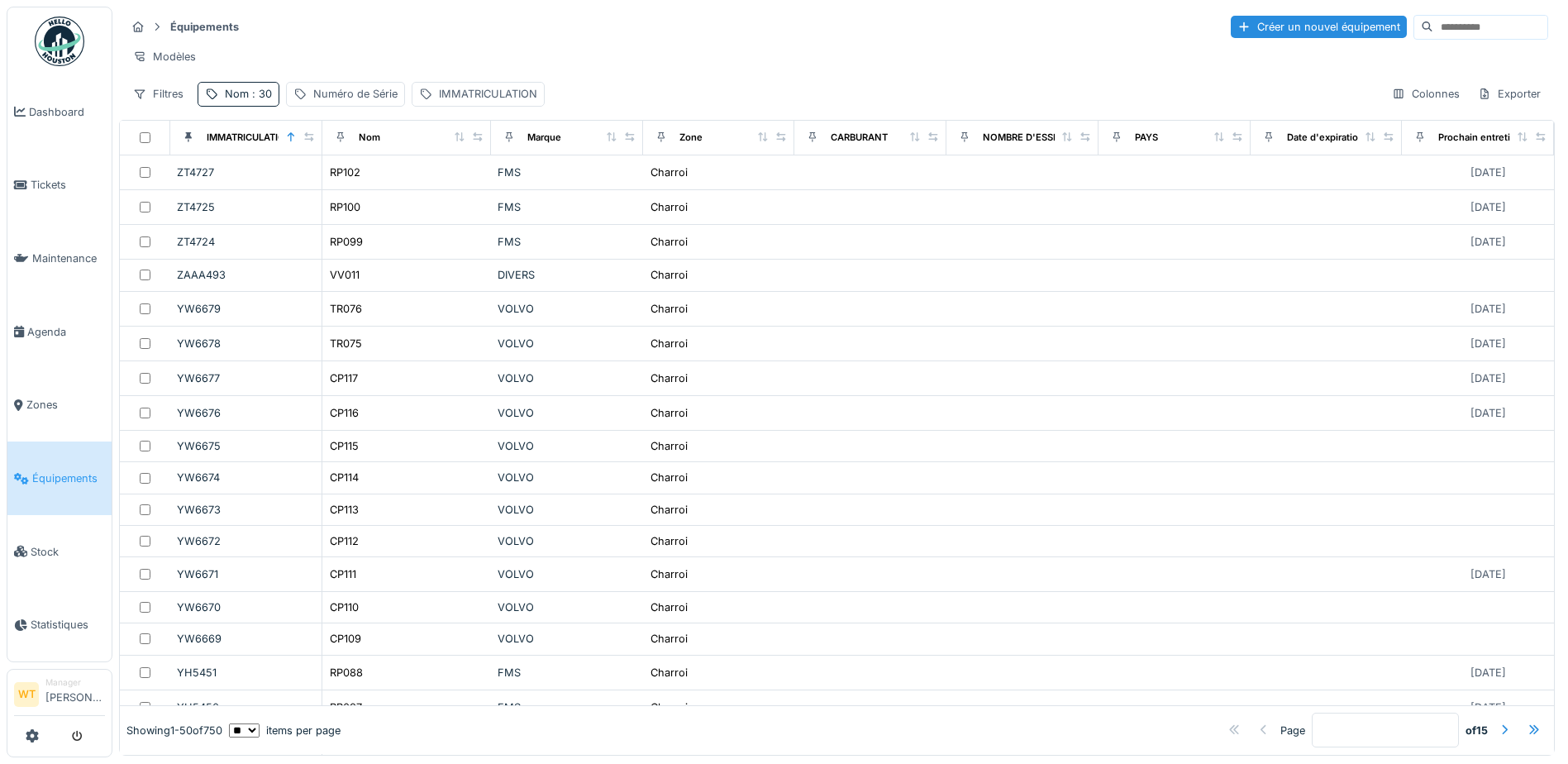
click at [227, 125] on div "Équipements Créer un nouvel équipement Modèles Filtres Nom : 30 Numéro de Série…" at bounding box center [836, 381] width 1436 height 749
click at [233, 101] on div "Nom : 30" at bounding box center [248, 94] width 47 height 16
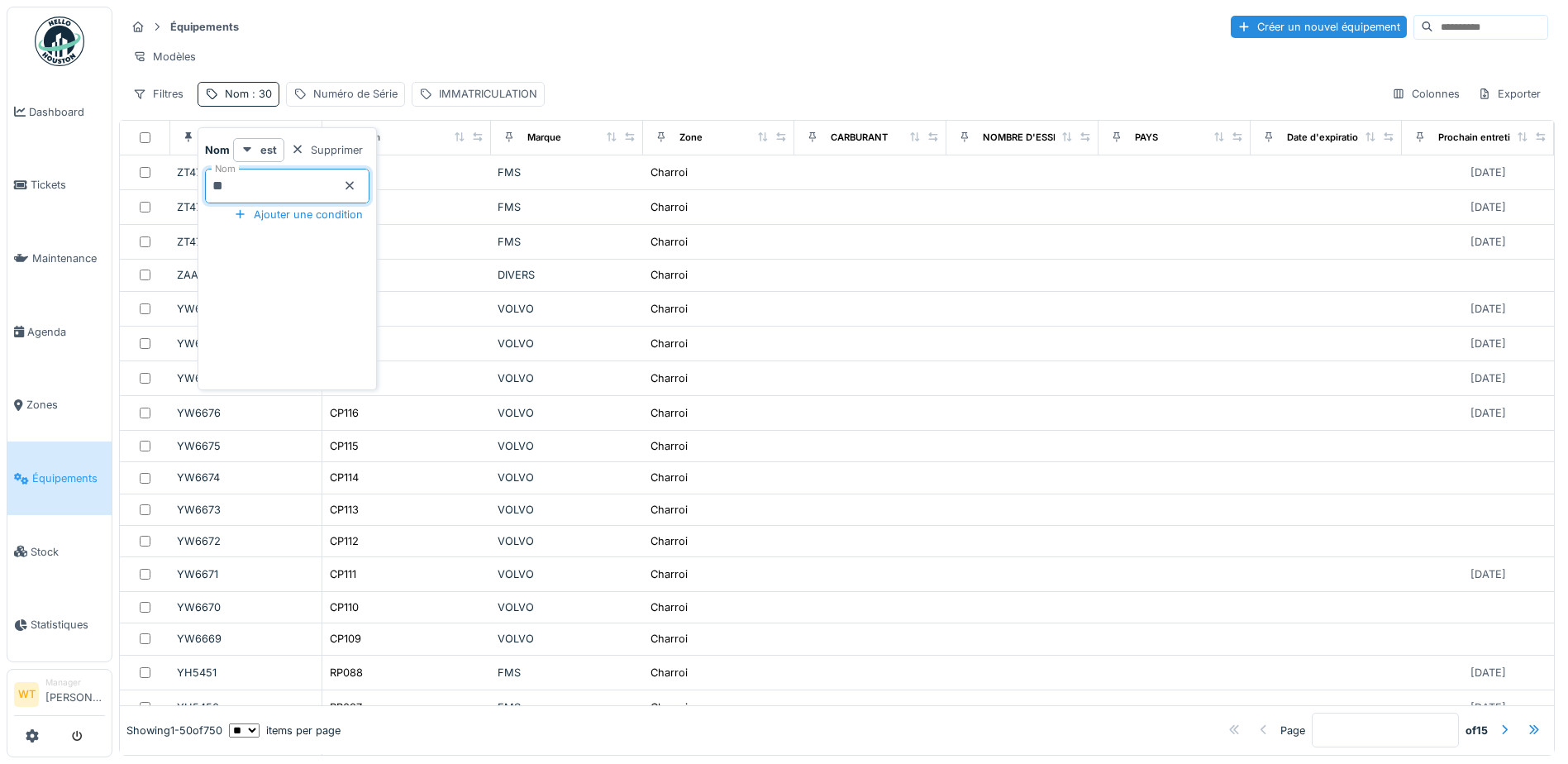
click at [283, 183] on input "**" at bounding box center [287, 186] width 164 height 35
click at [215, 105] on div "Nom : 30" at bounding box center [238, 94] width 82 height 24
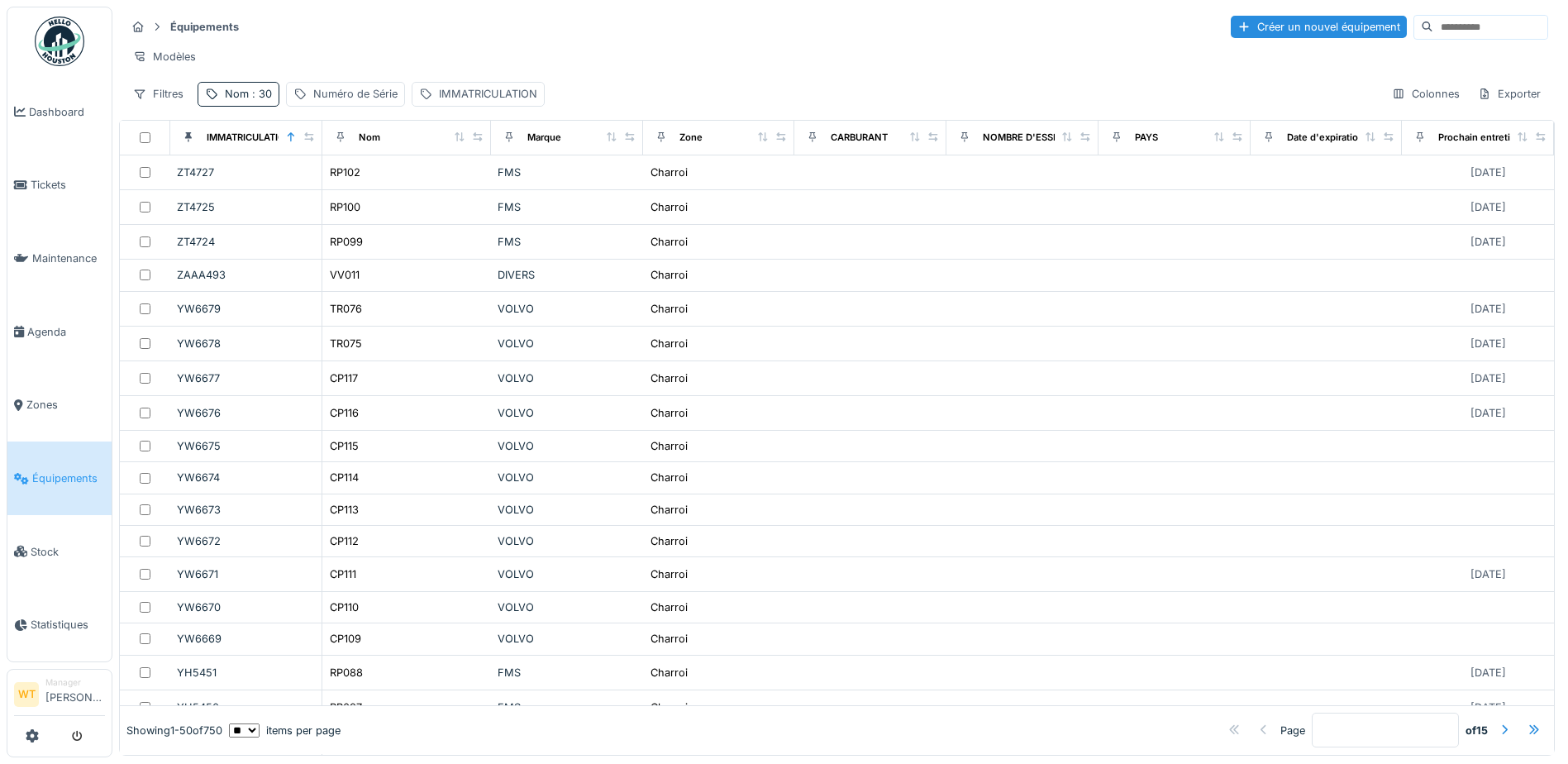
click at [79, 470] on span "Équipements" at bounding box center [69, 478] width 73 height 16
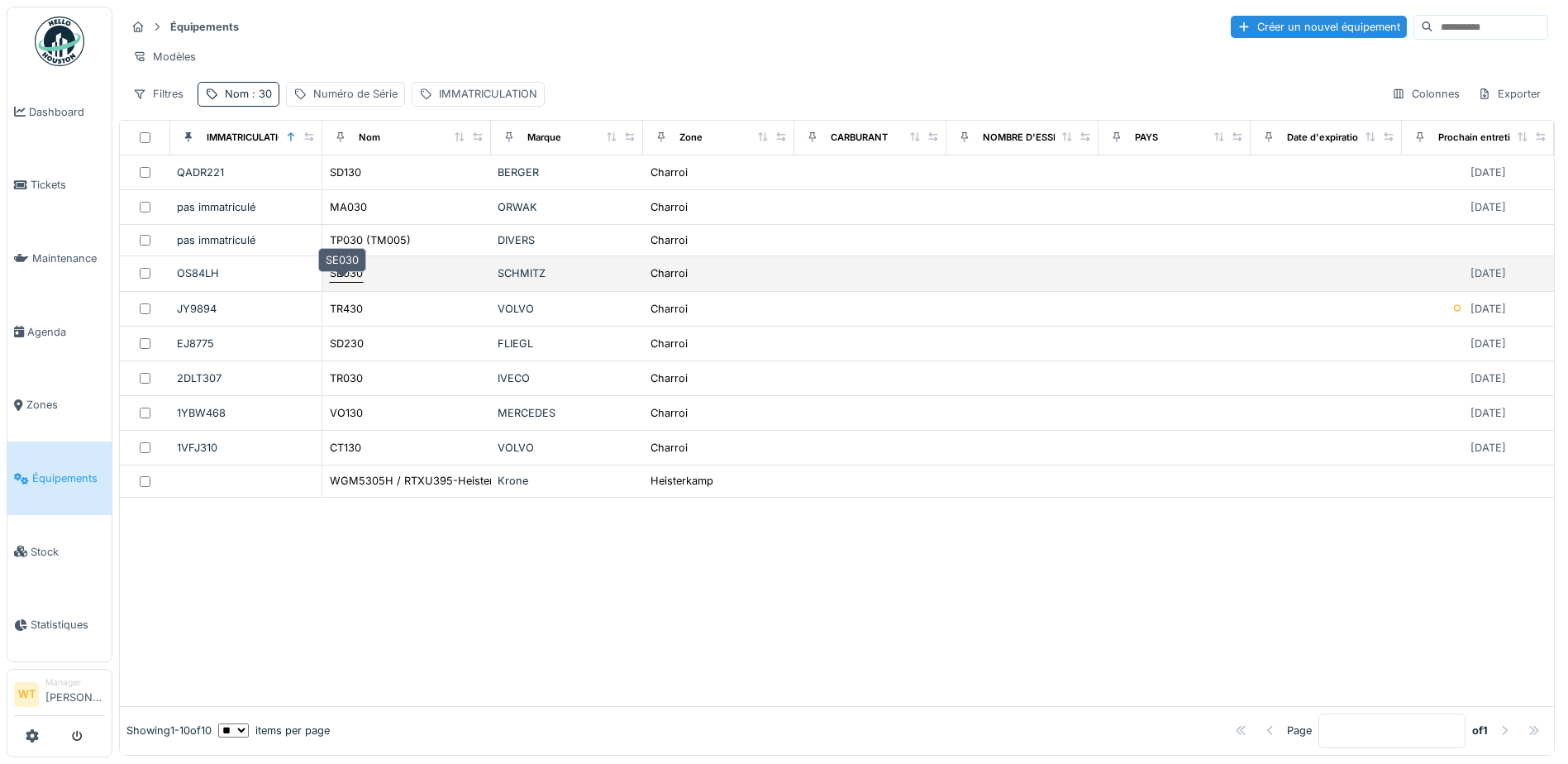
click at [354, 281] on div "SE030" at bounding box center [346, 273] width 33 height 16
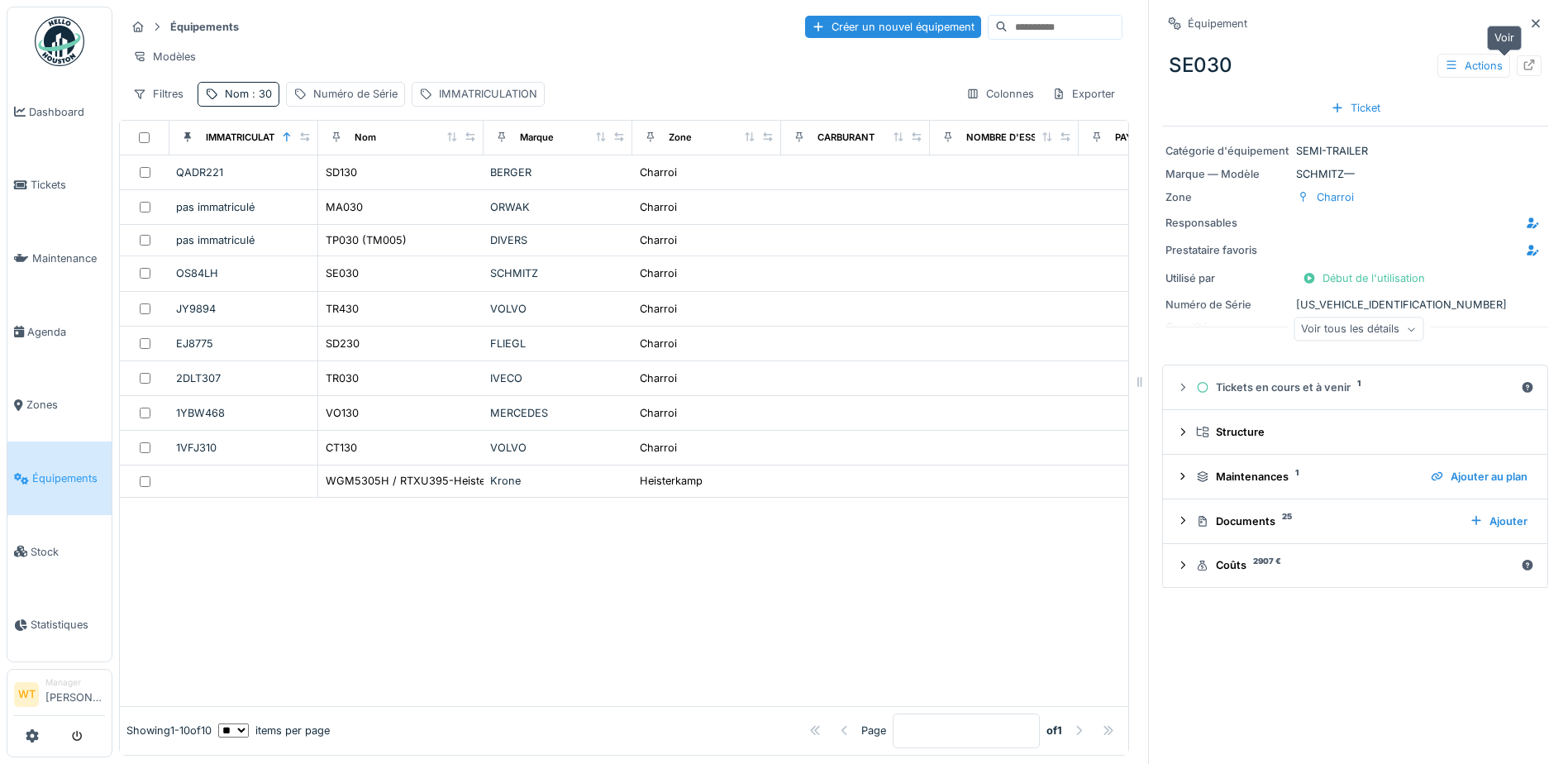
click at [1523, 64] on icon at bounding box center [1530, 65] width 13 height 11
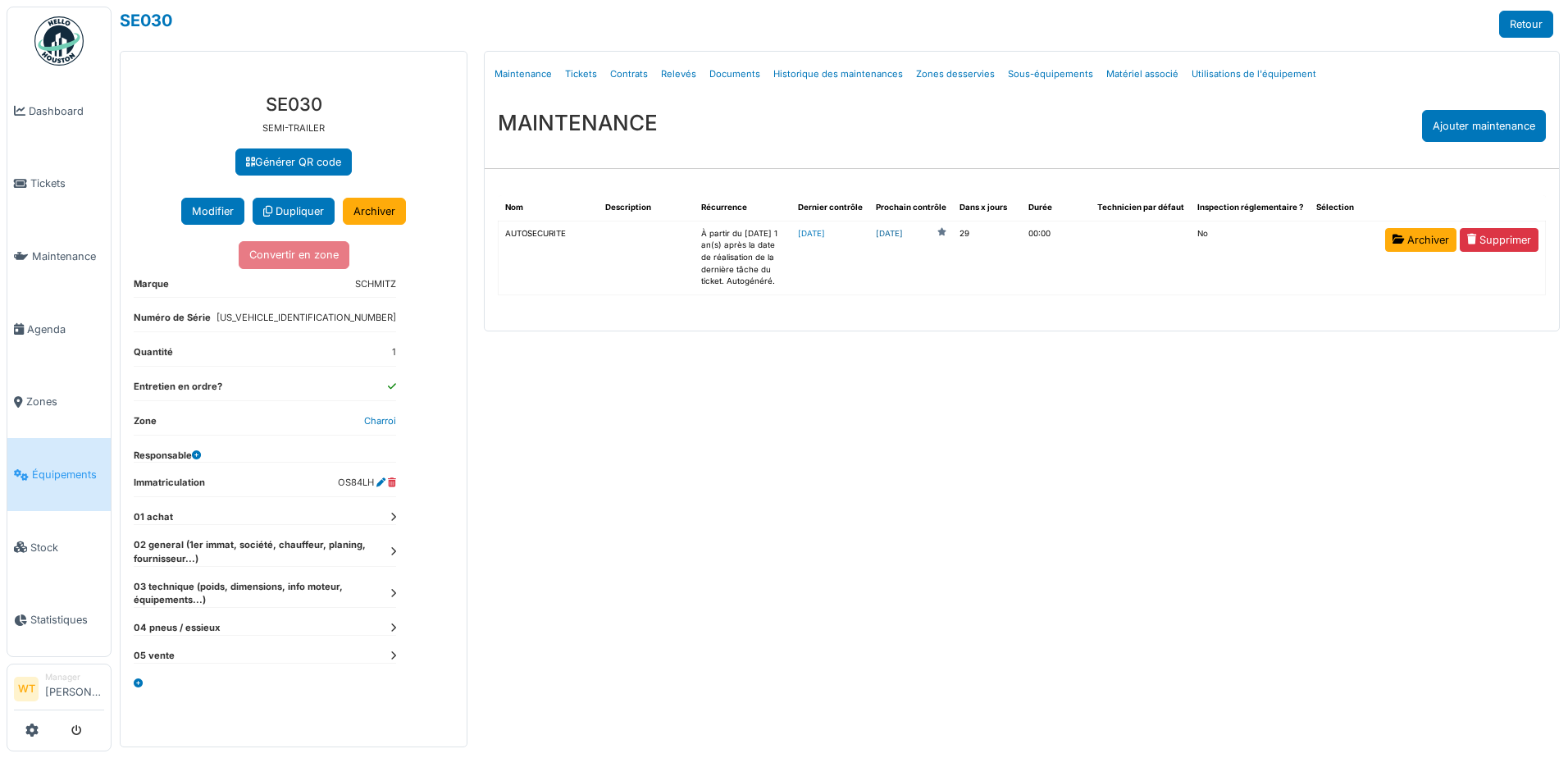
click at [903, 228] on link "2025-10-24" at bounding box center [889, 234] width 27 height 12
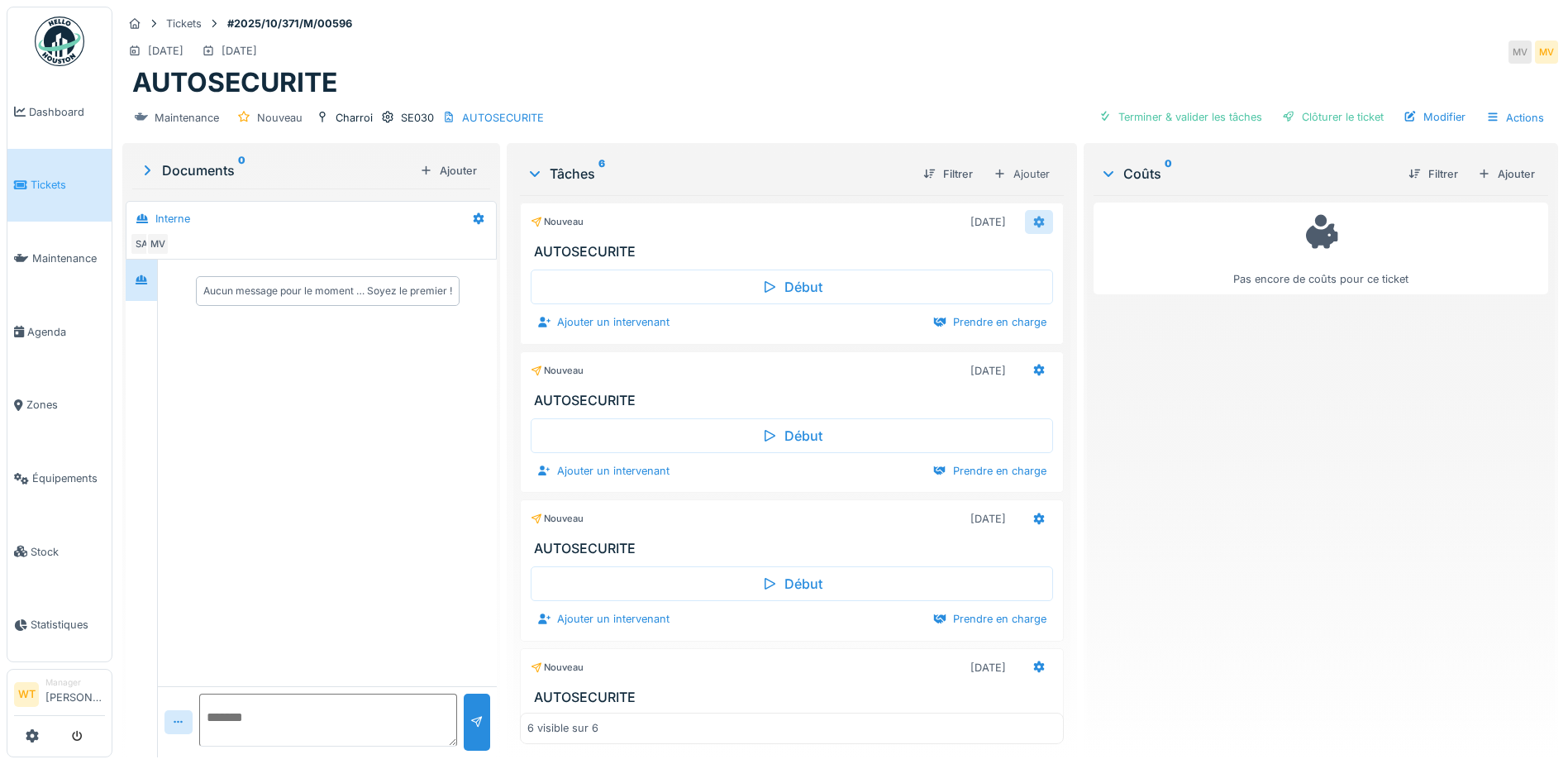
click at [1034, 221] on icon at bounding box center [1039, 222] width 11 height 12
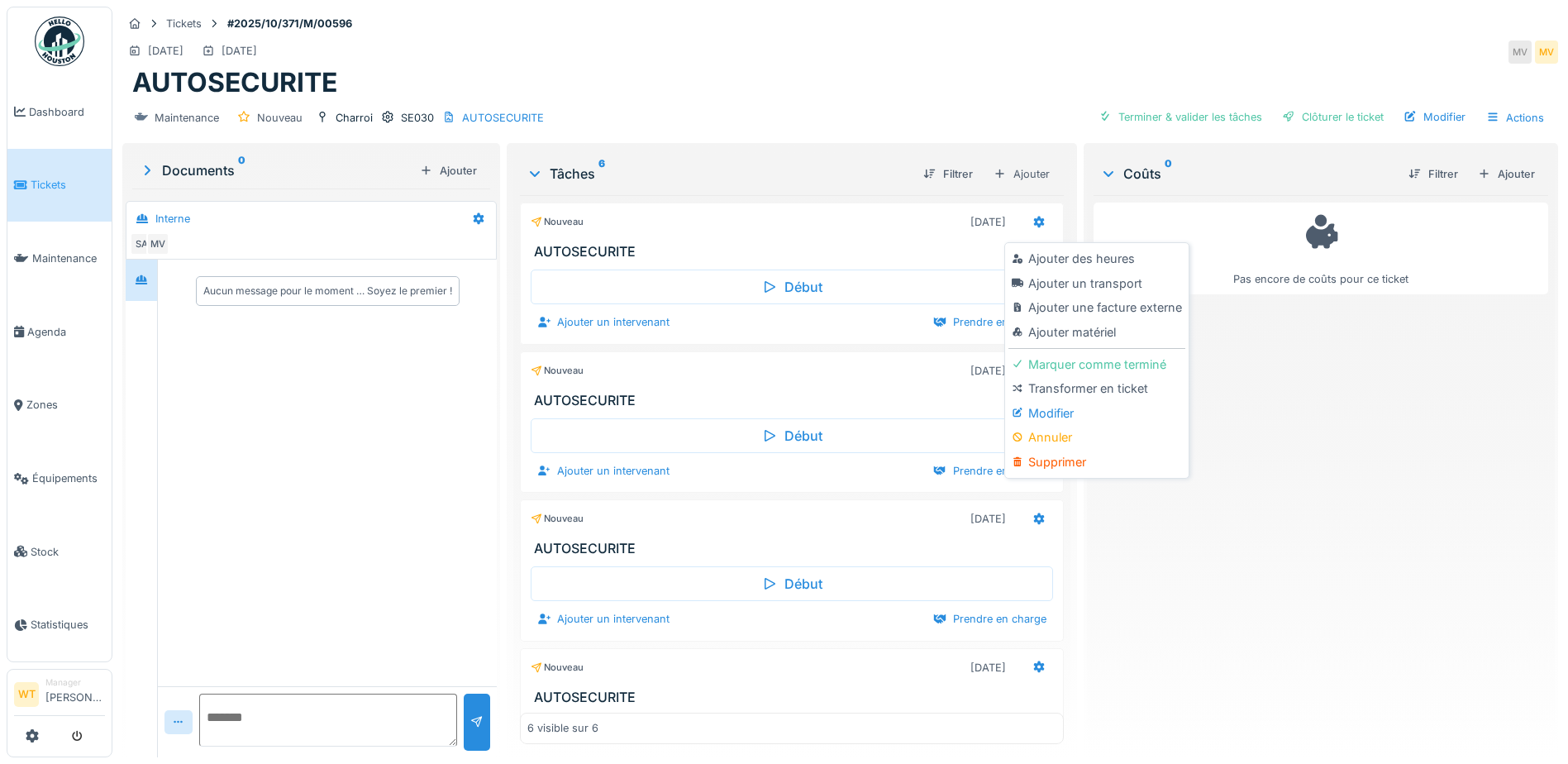
click at [1052, 456] on div "Supprimer" at bounding box center [1097, 463] width 176 height 25
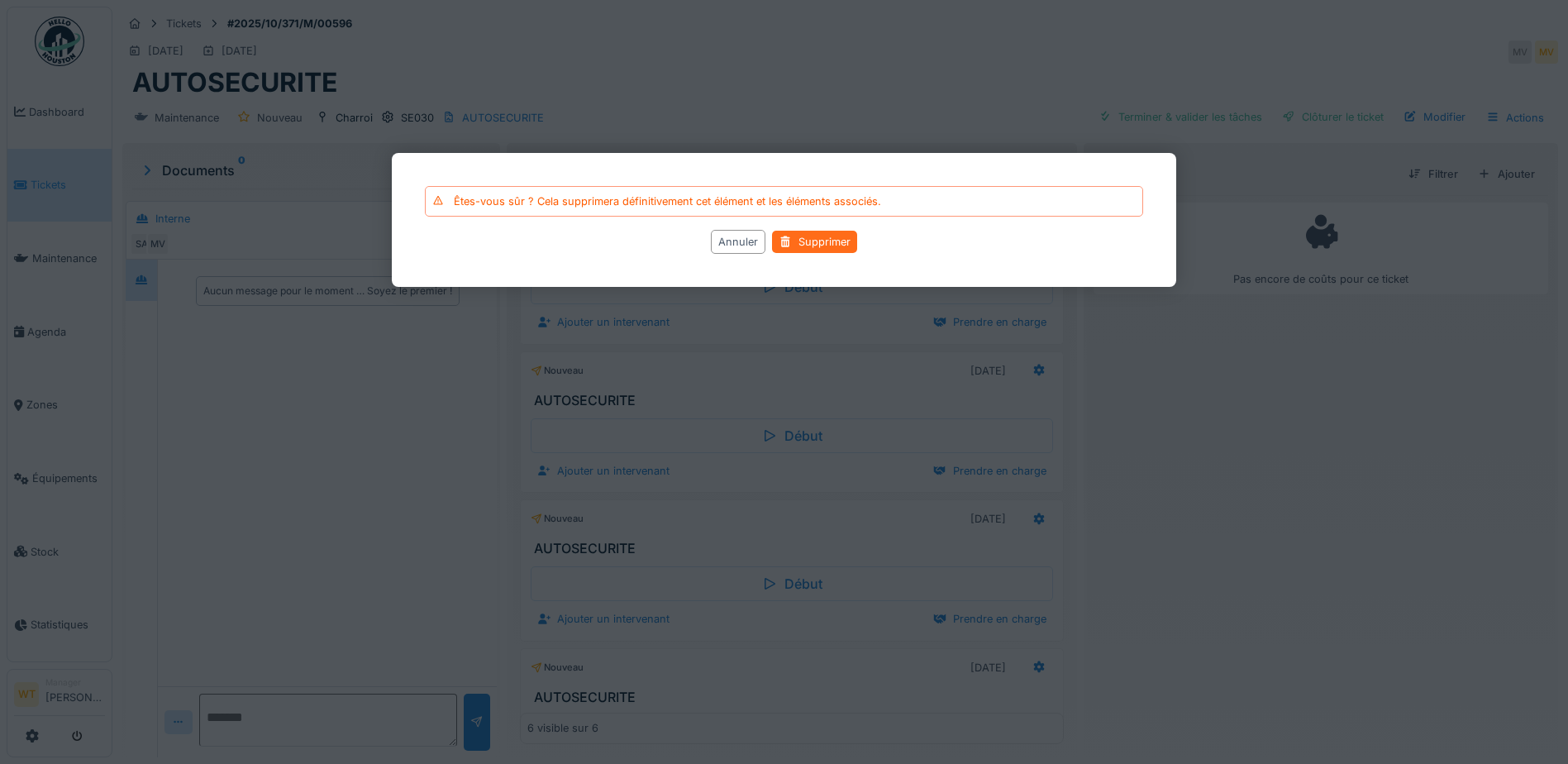
click at [841, 249] on div "Supprimer" at bounding box center [815, 242] width 86 height 22
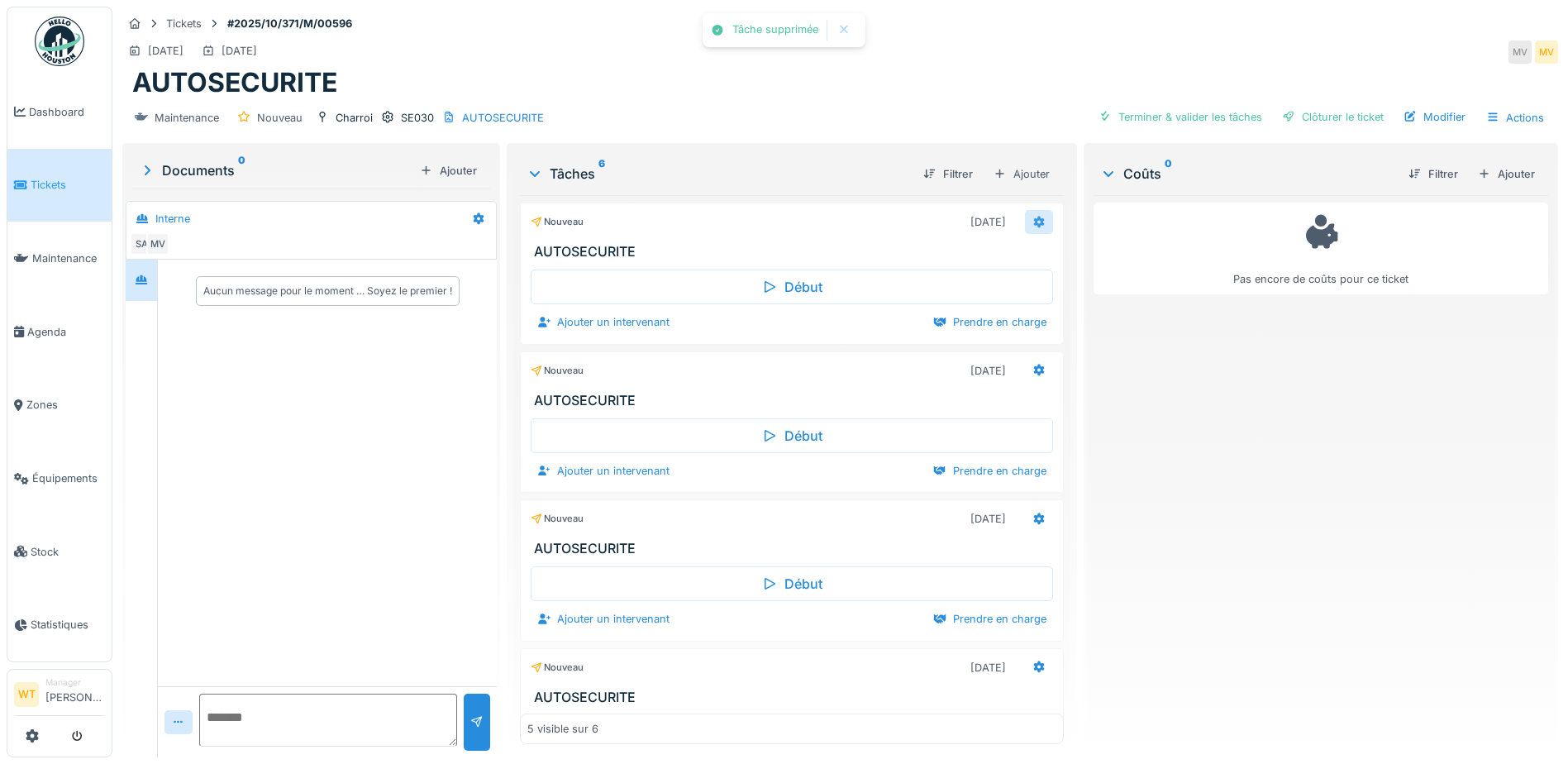
click at [1032, 221] on icon at bounding box center [1039, 222] width 13 height 11
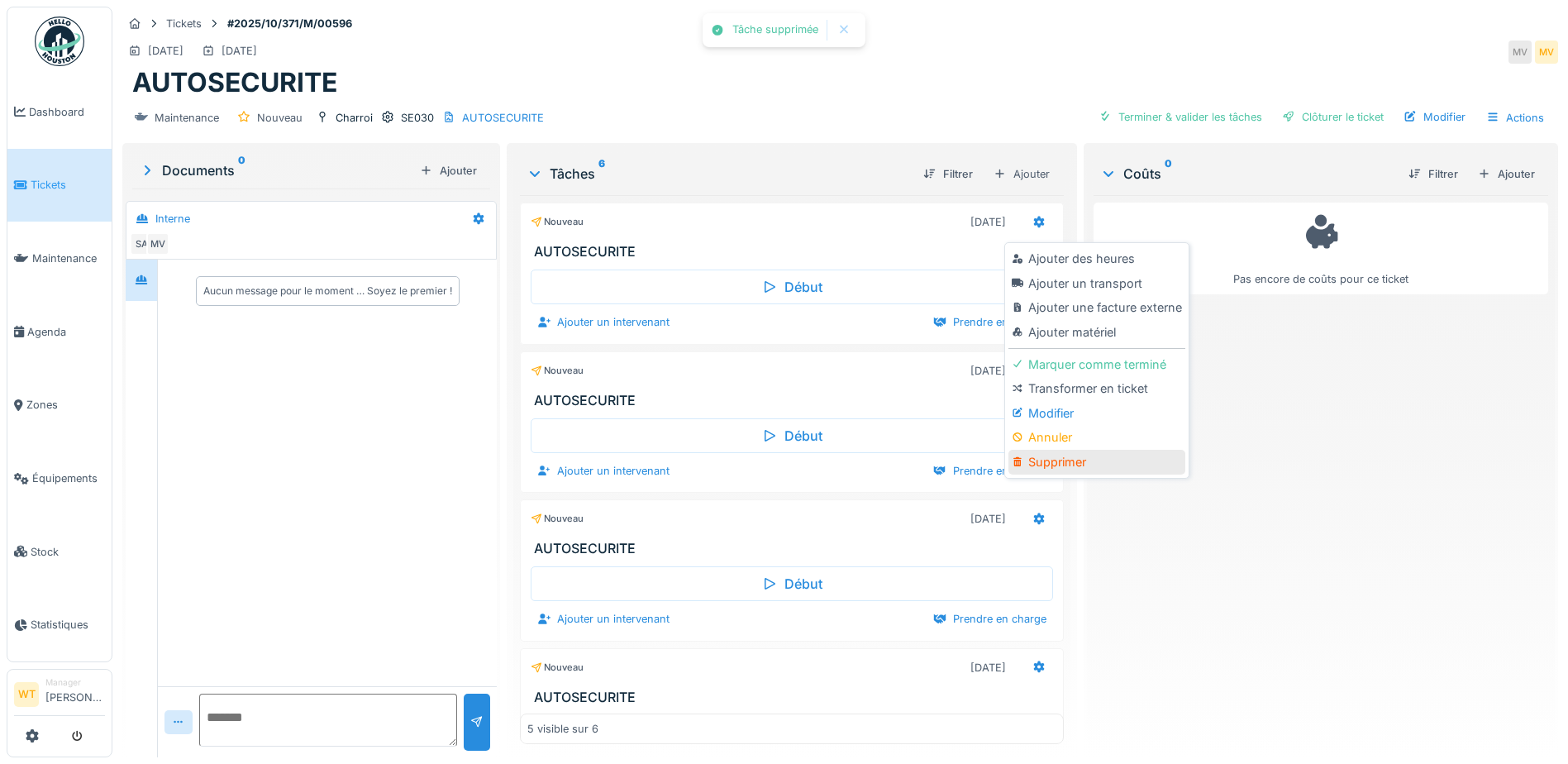
click at [1065, 459] on div "Supprimer" at bounding box center [1097, 463] width 176 height 25
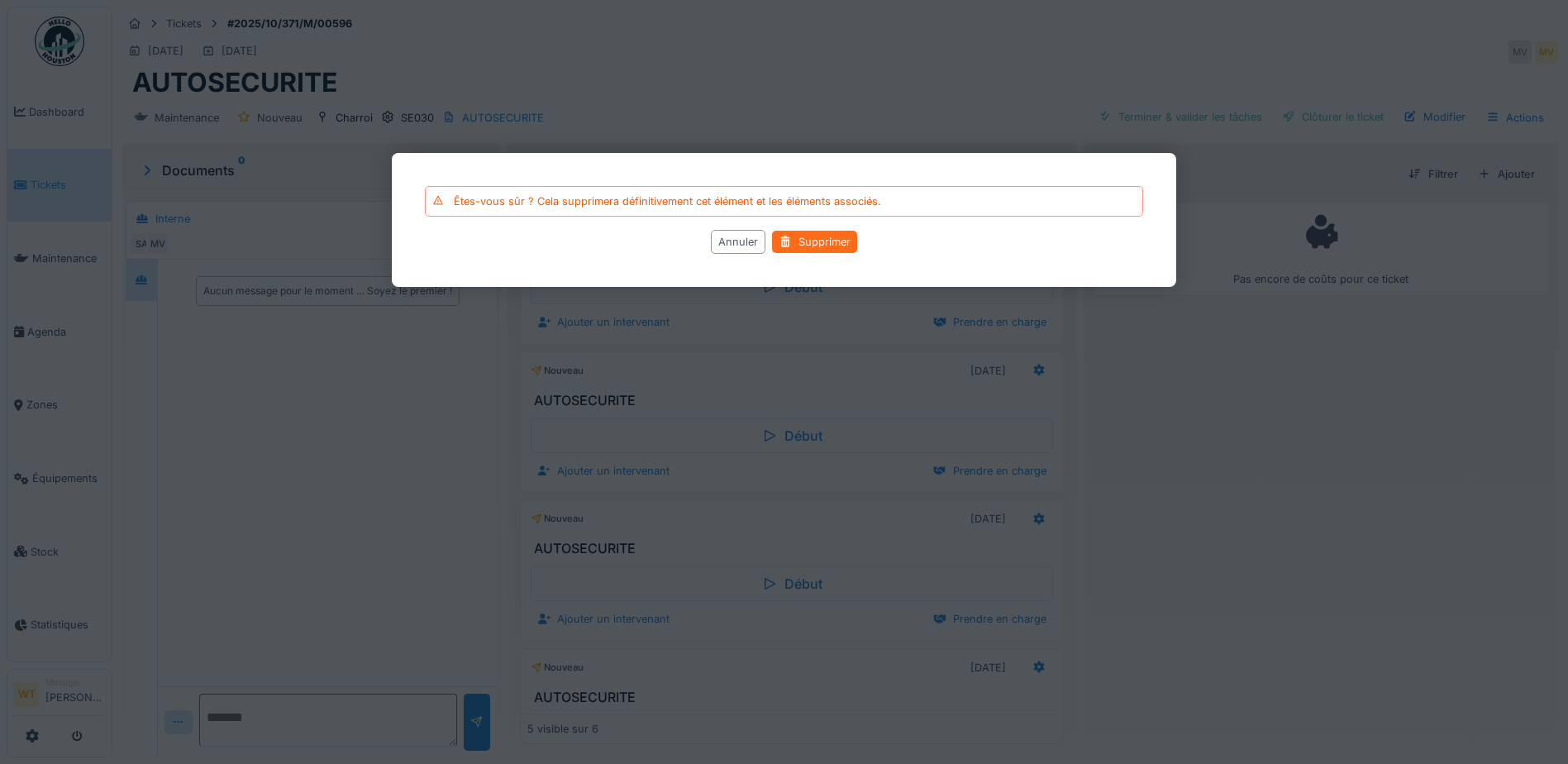
click at [795, 233] on div "Supprimer" at bounding box center [815, 242] width 86 height 22
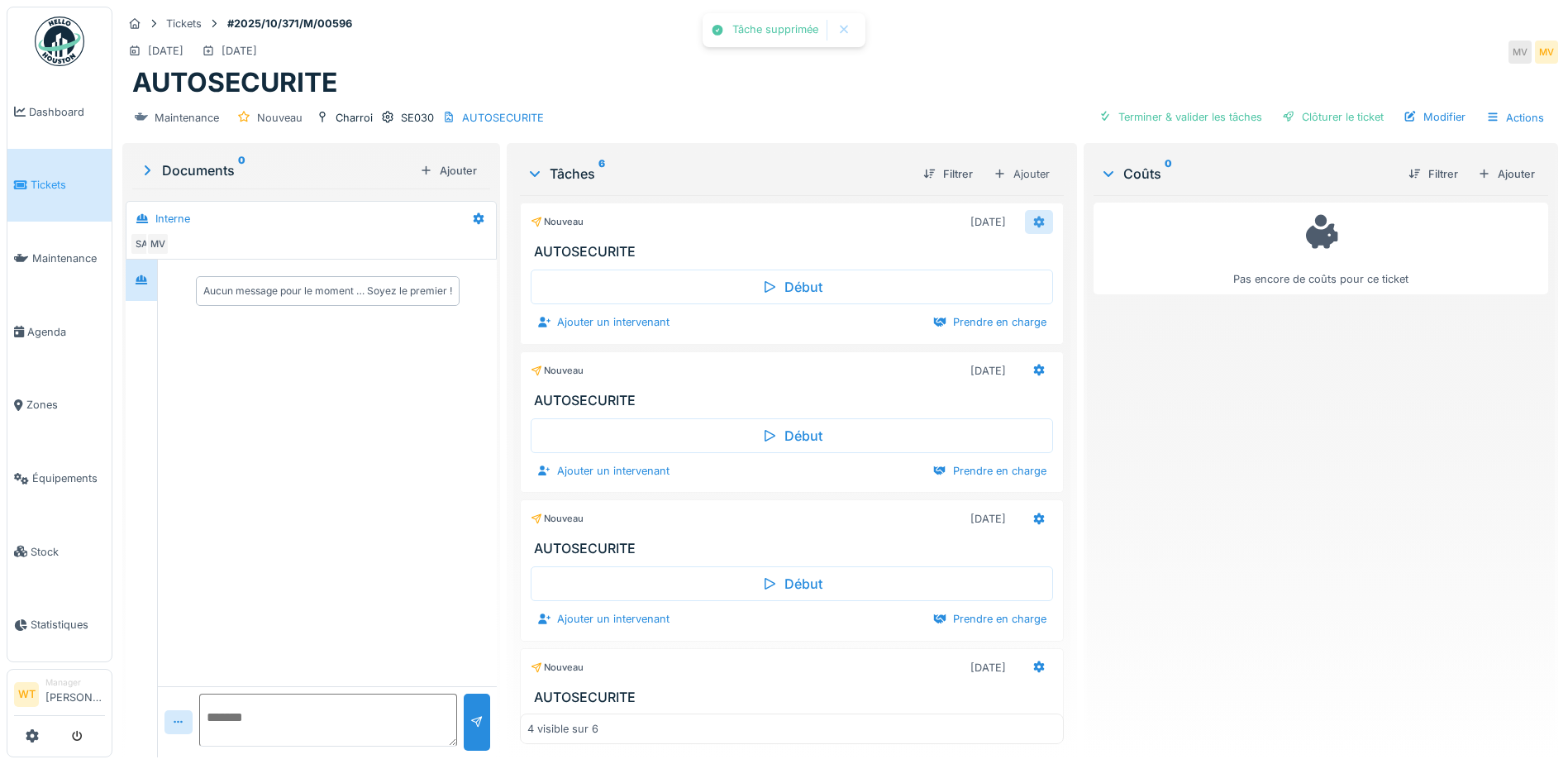
click at [1025, 223] on div at bounding box center [1039, 222] width 28 height 24
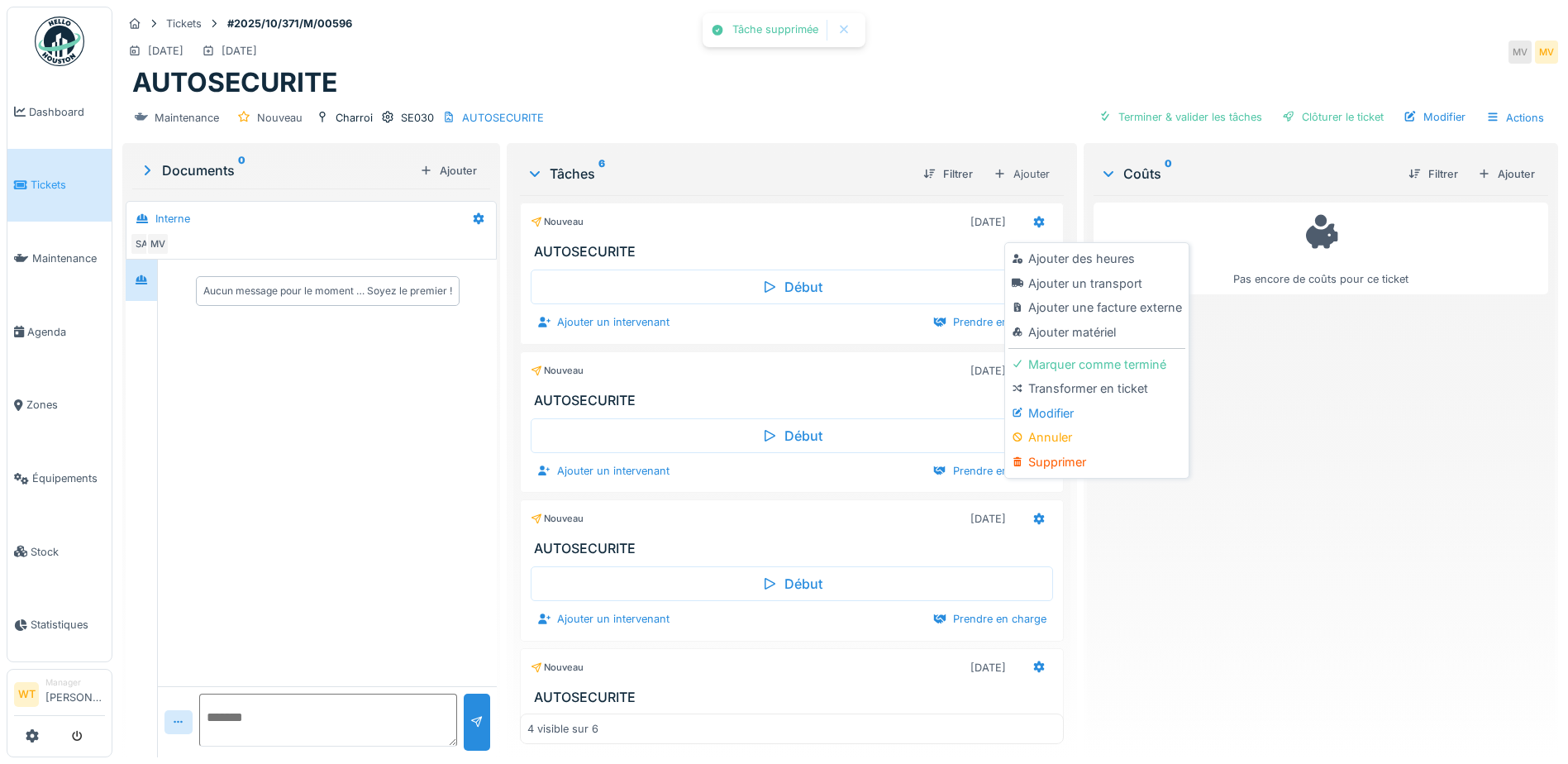
drag, startPoint x: 1055, startPoint y: 460, endPoint x: 1010, endPoint y: 422, distance: 58.9
click at [1054, 459] on div "Supprimer" at bounding box center [1097, 463] width 176 height 25
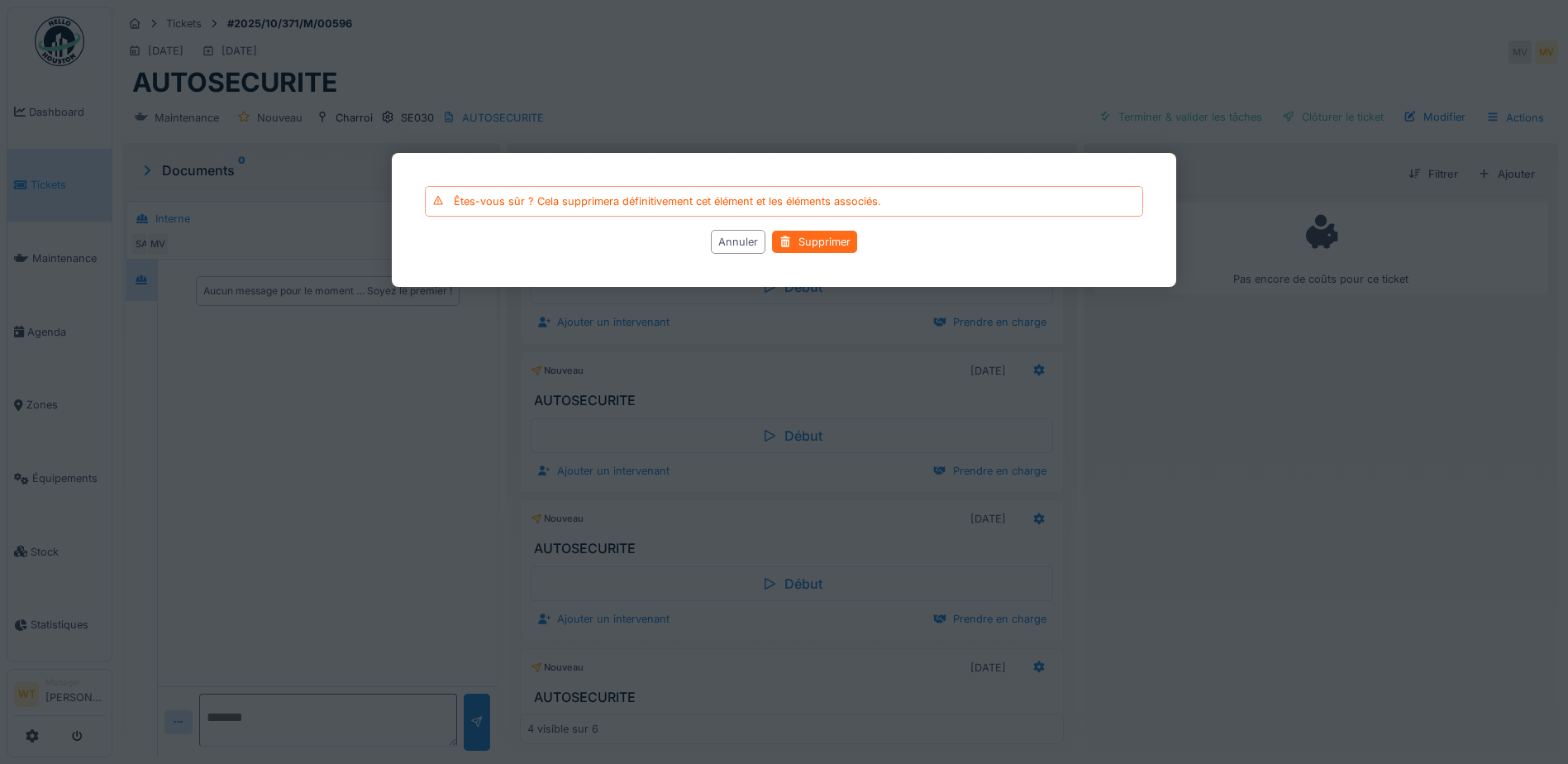
click at [835, 252] on div "Supprimer" at bounding box center [815, 242] width 86 height 22
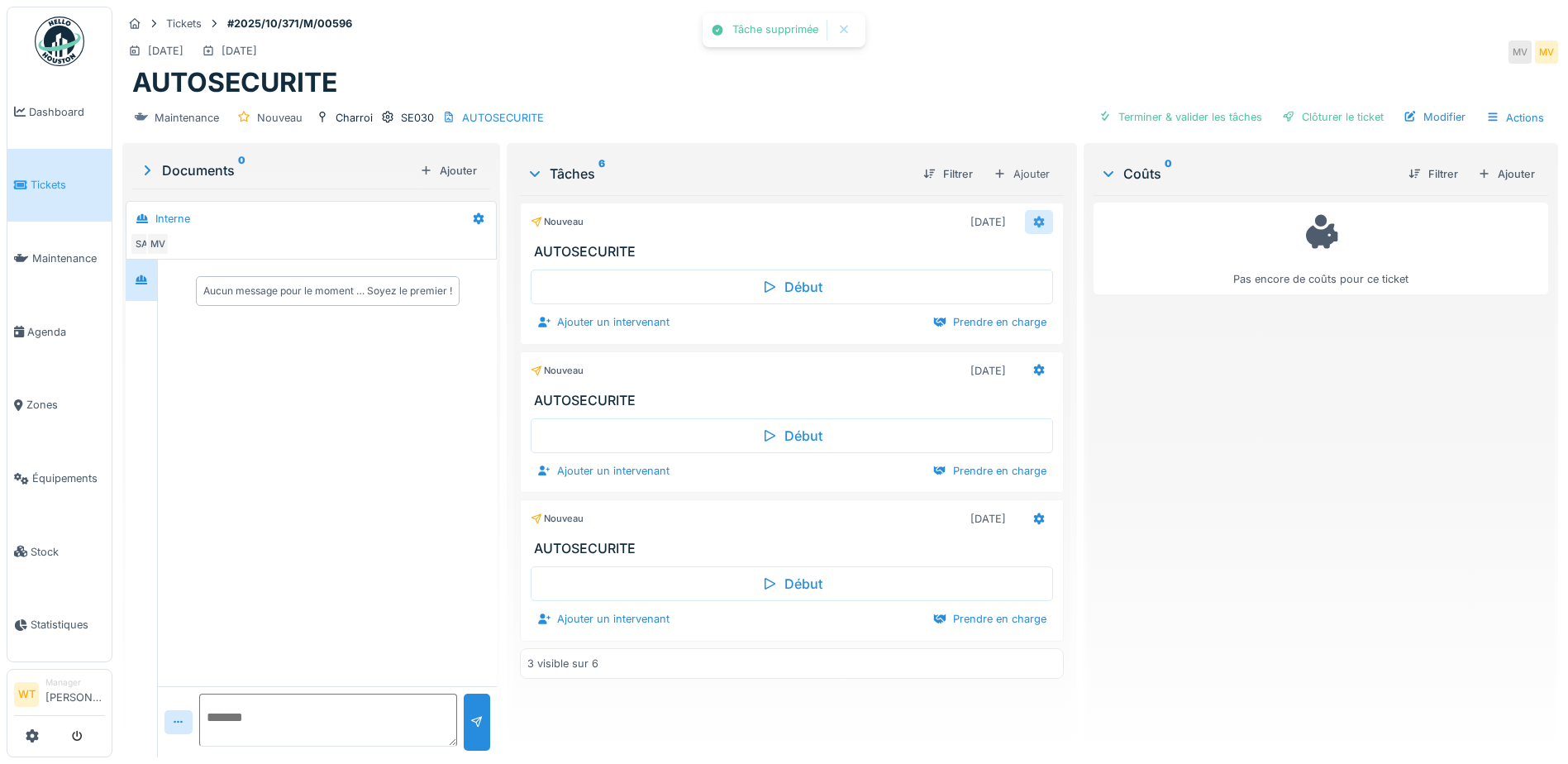
click at [1034, 218] on icon at bounding box center [1039, 222] width 11 height 12
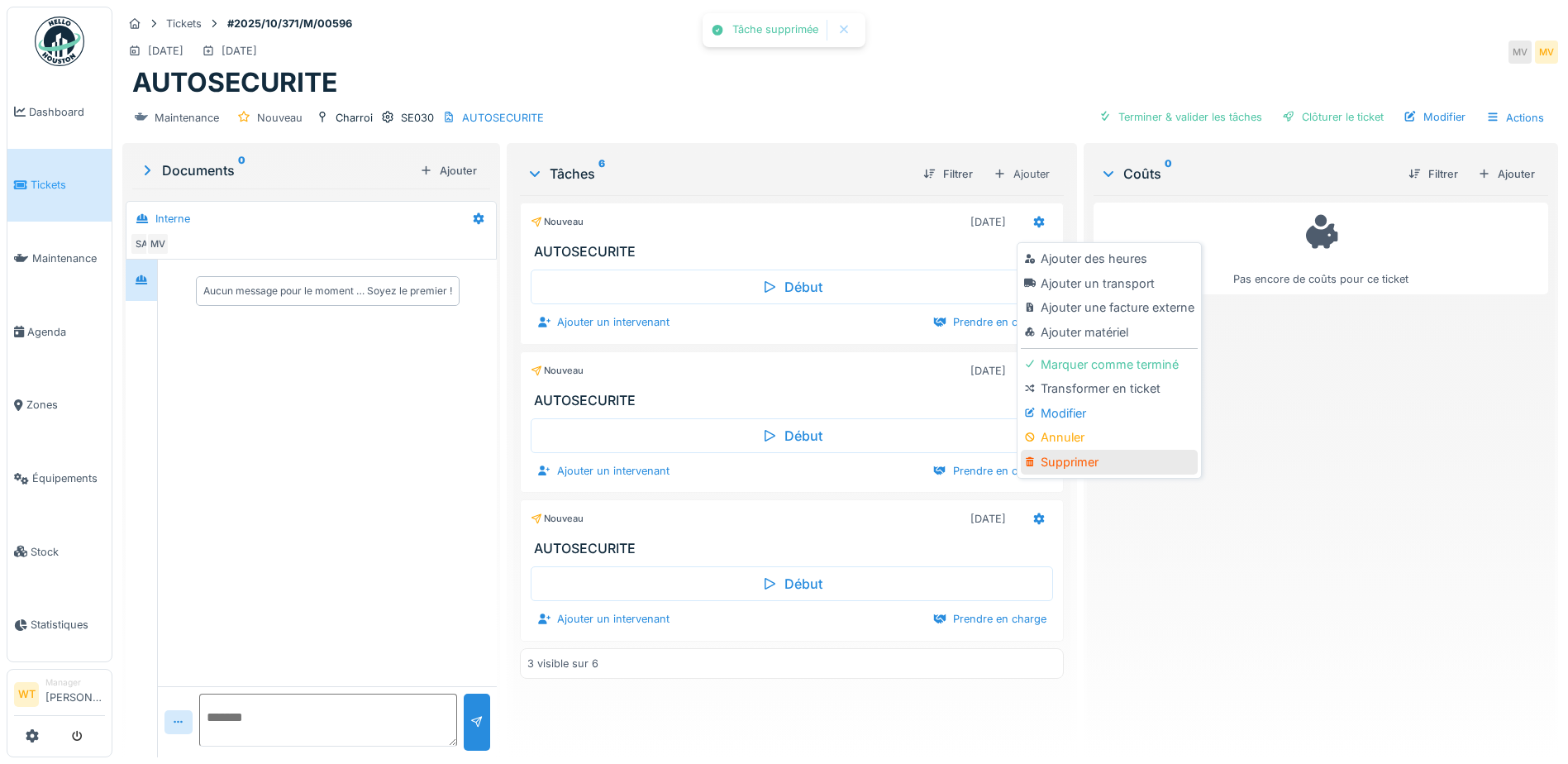
click at [1067, 458] on div "Supprimer" at bounding box center [1109, 463] width 176 height 25
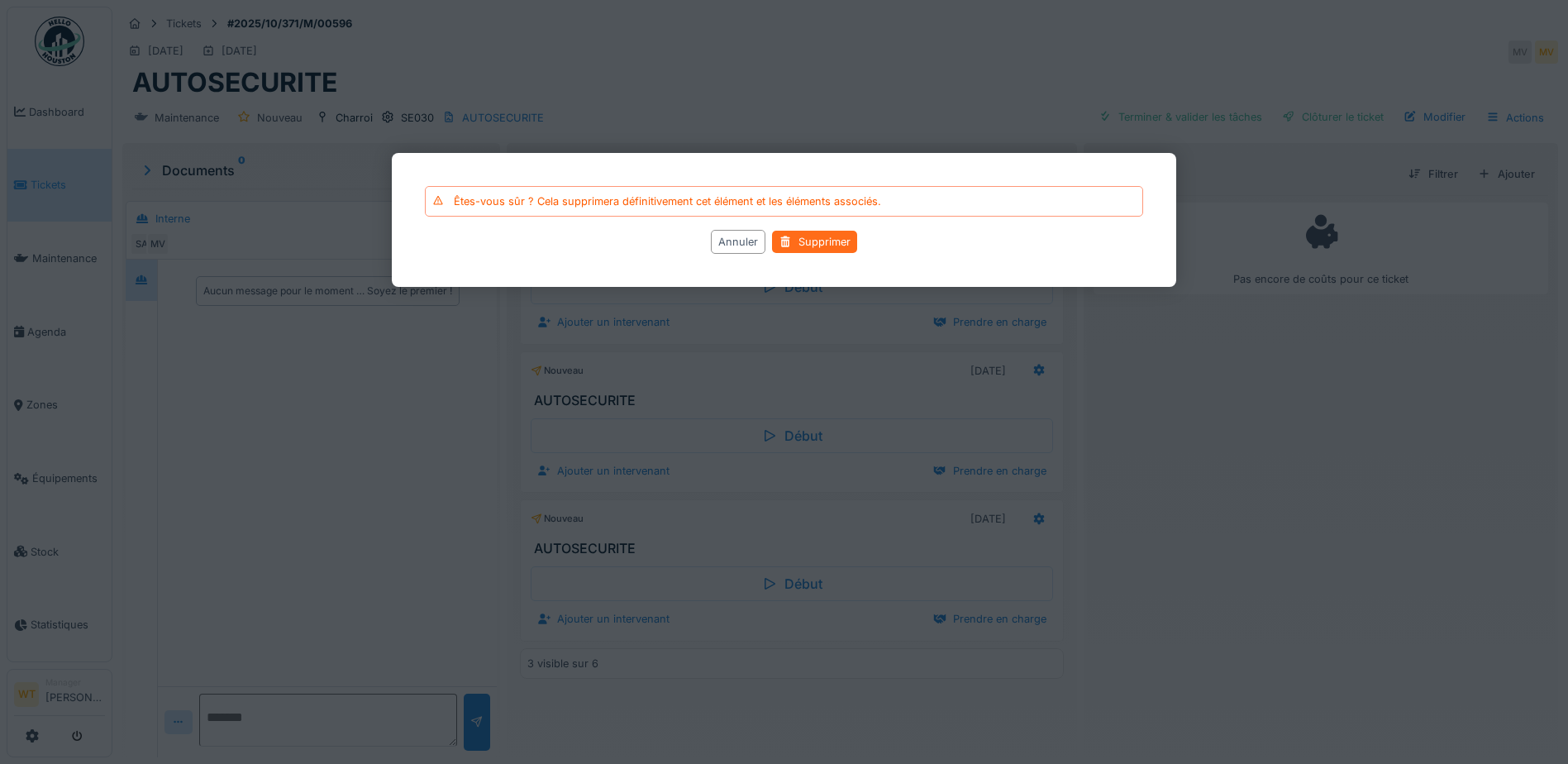
click at [827, 253] on div "Supprimer" at bounding box center [815, 242] width 86 height 22
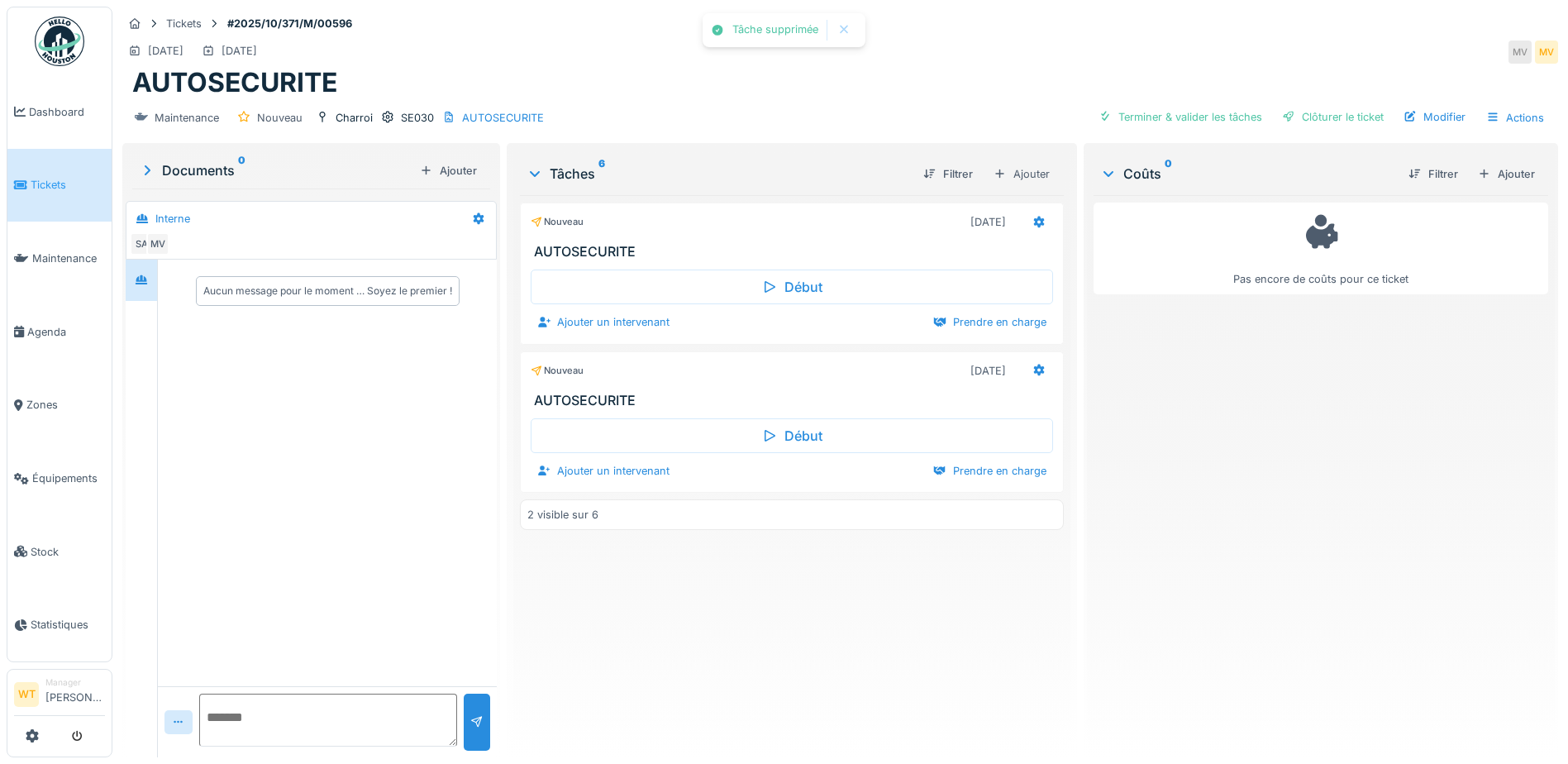
click at [831, 245] on h3 "AUTOSECURITE" at bounding box center [795, 252] width 522 height 16
click at [1025, 234] on div at bounding box center [1039, 222] width 28 height 24
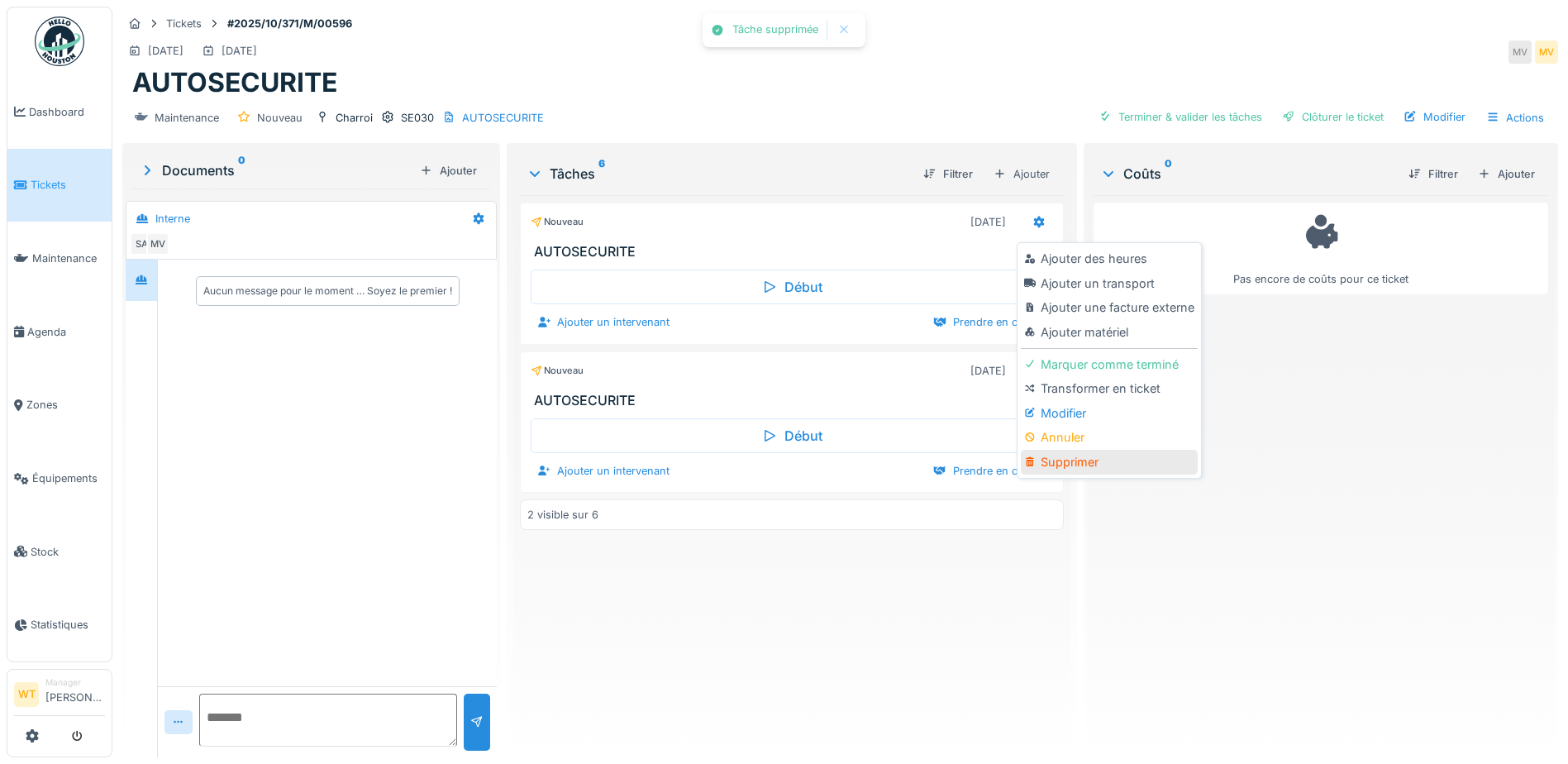
click at [1047, 456] on div "Supprimer" at bounding box center [1109, 463] width 176 height 25
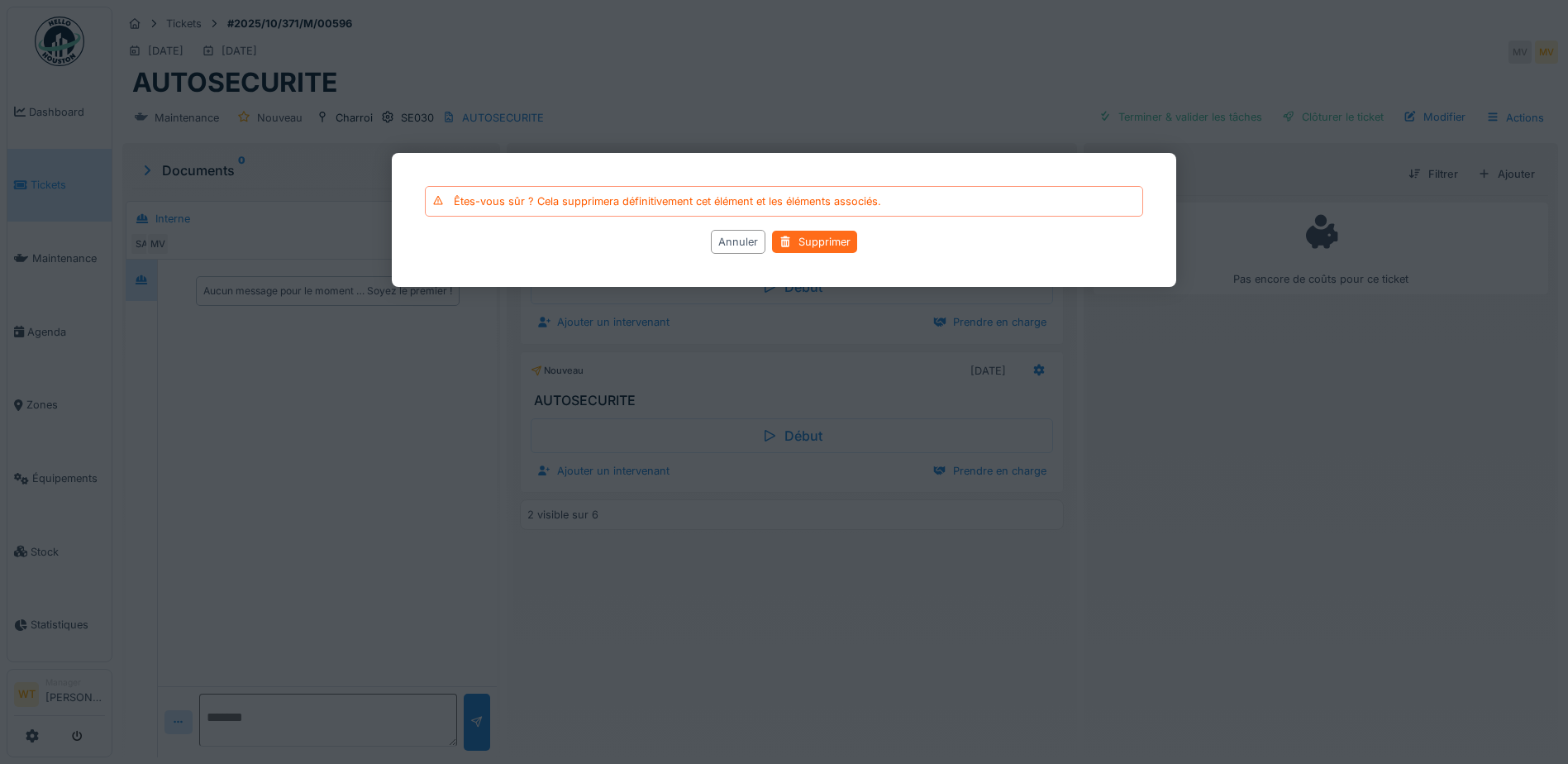
click at [796, 242] on div "Supprimer" at bounding box center [815, 242] width 86 height 22
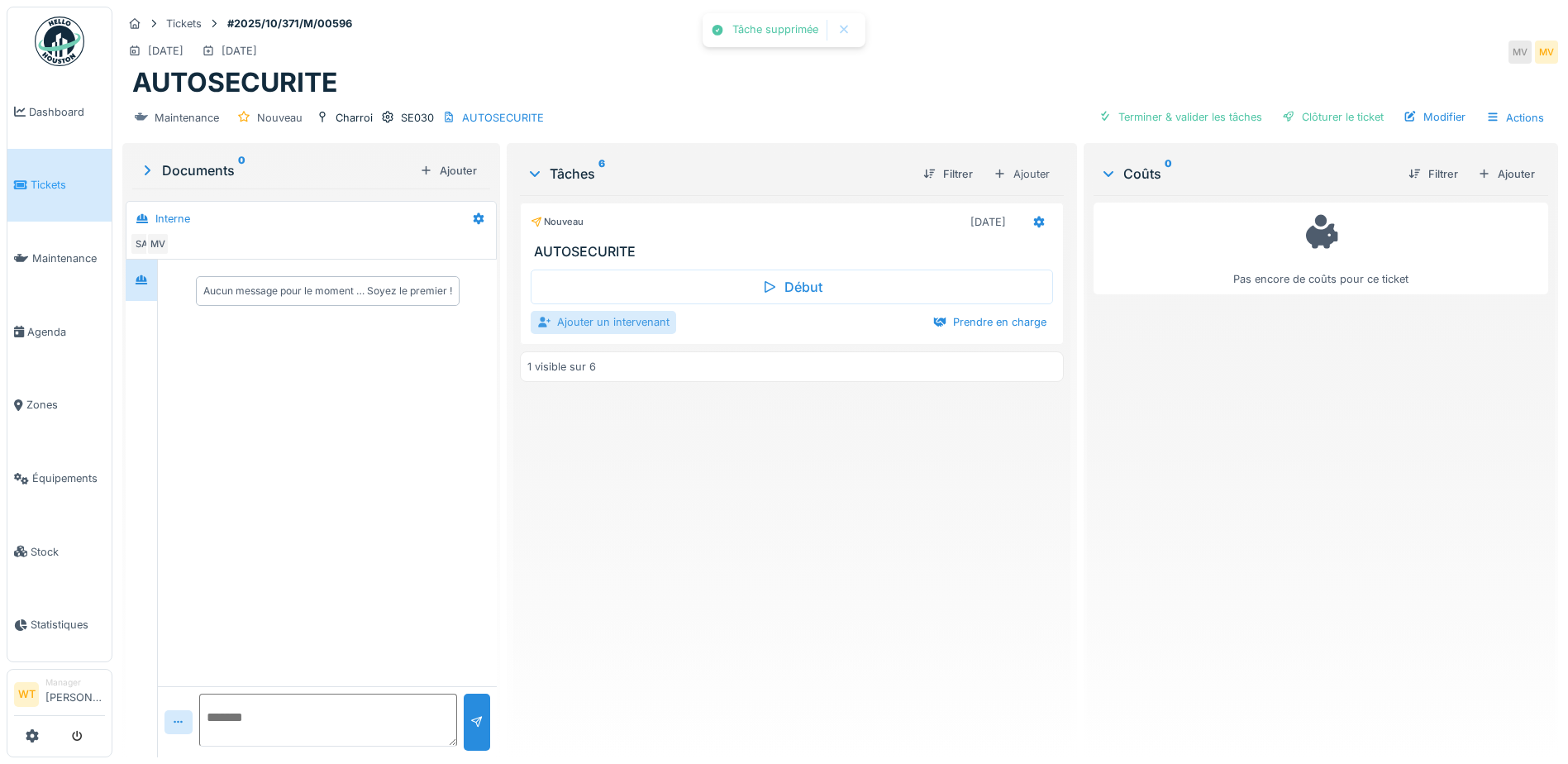
click at [654, 326] on div "Ajouter un intervenant" at bounding box center [603, 321] width 145 height 22
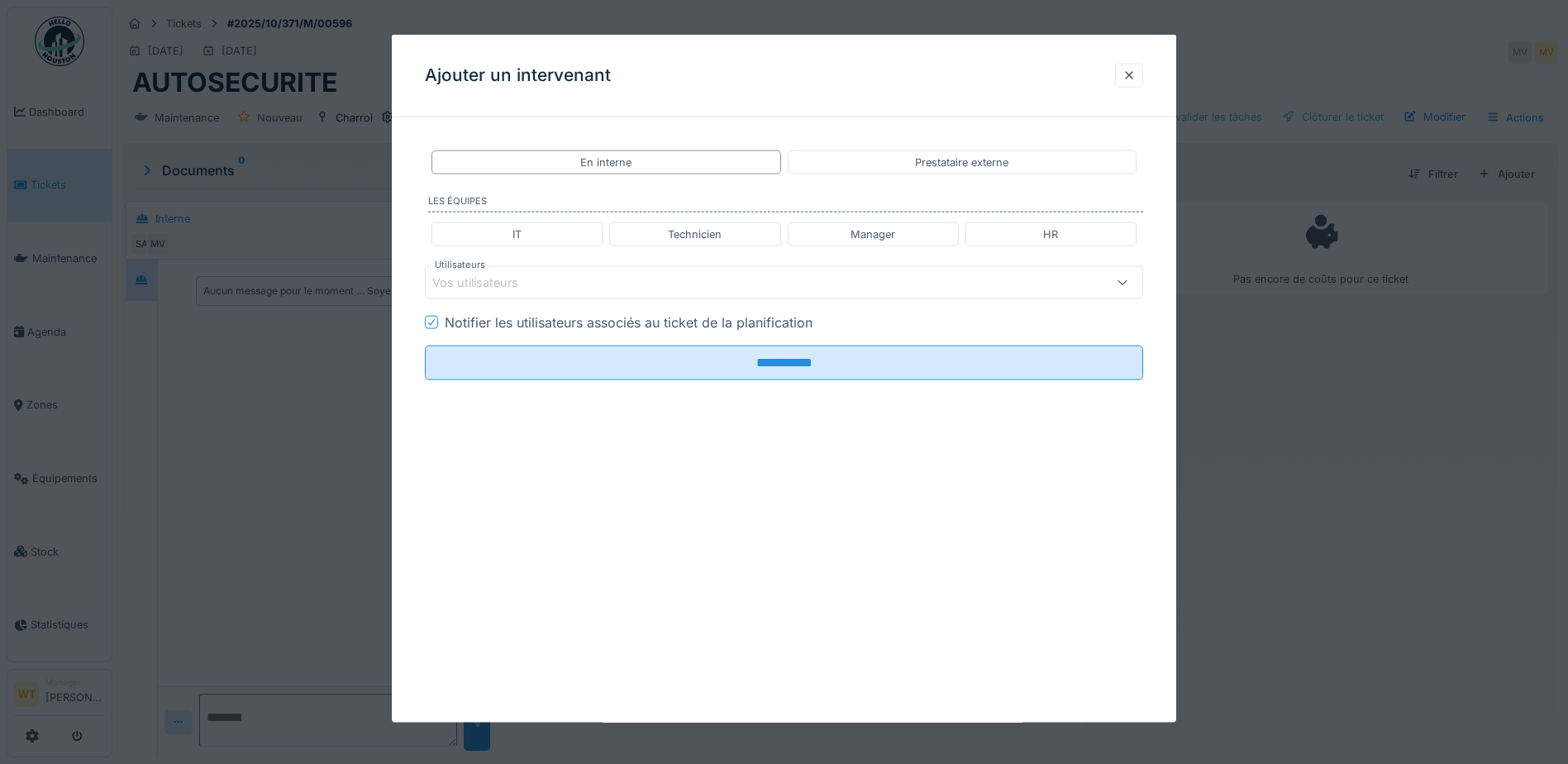
click at [714, 275] on div "Vos utilisateurs" at bounding box center [742, 283] width 620 height 18
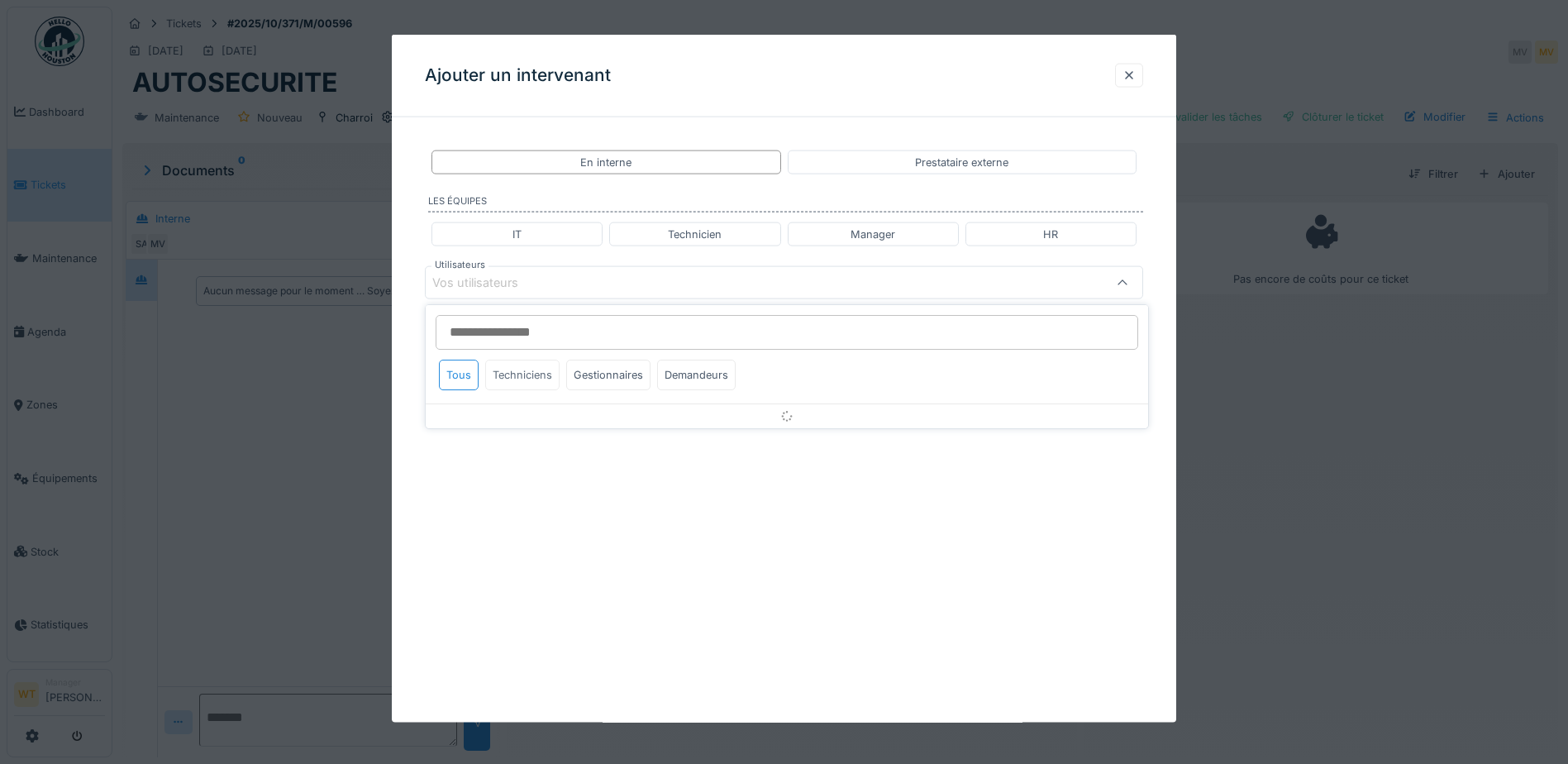
click at [542, 374] on div "Techniciens" at bounding box center [522, 375] width 75 height 31
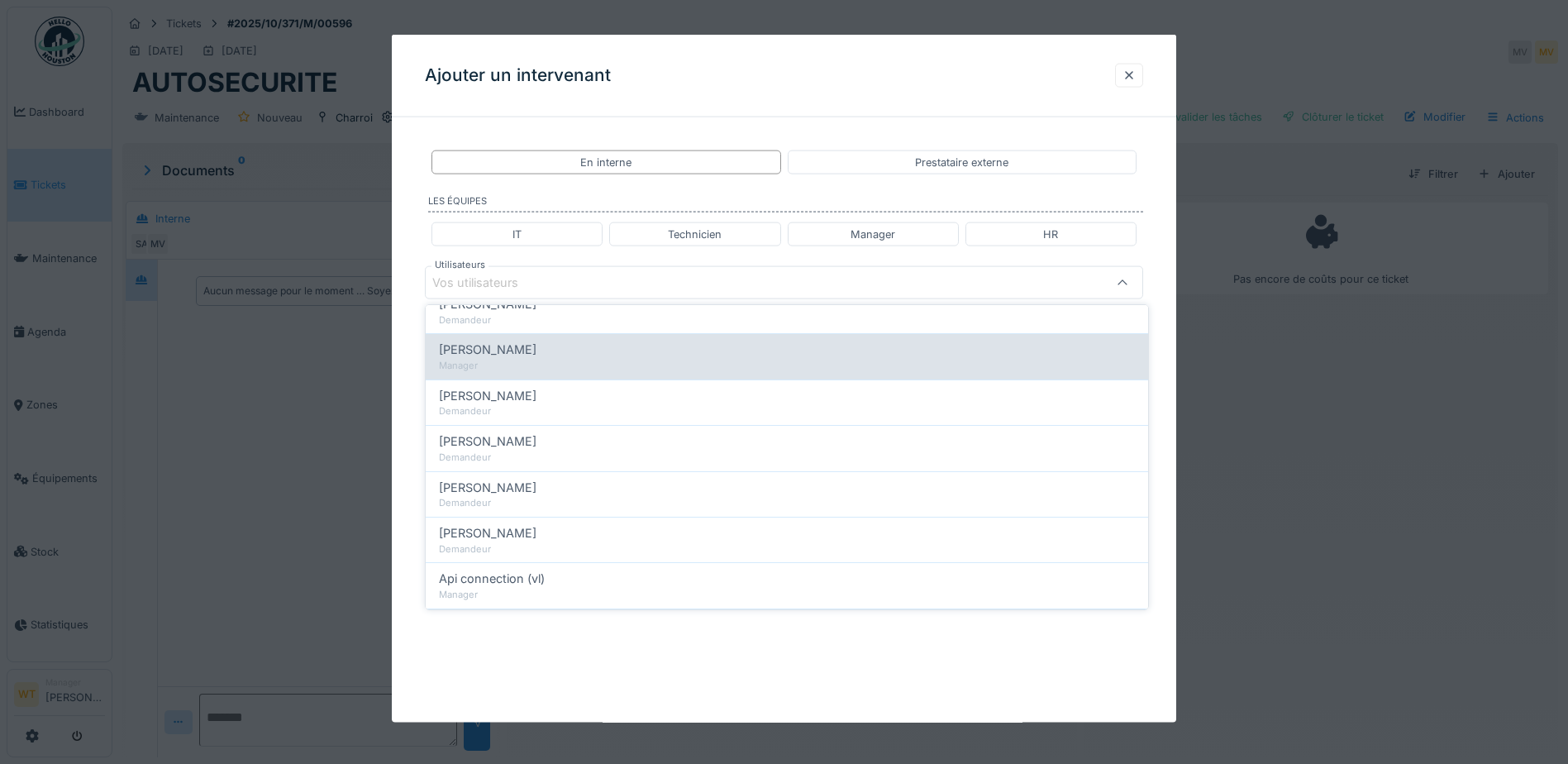
scroll to position [23, 0]
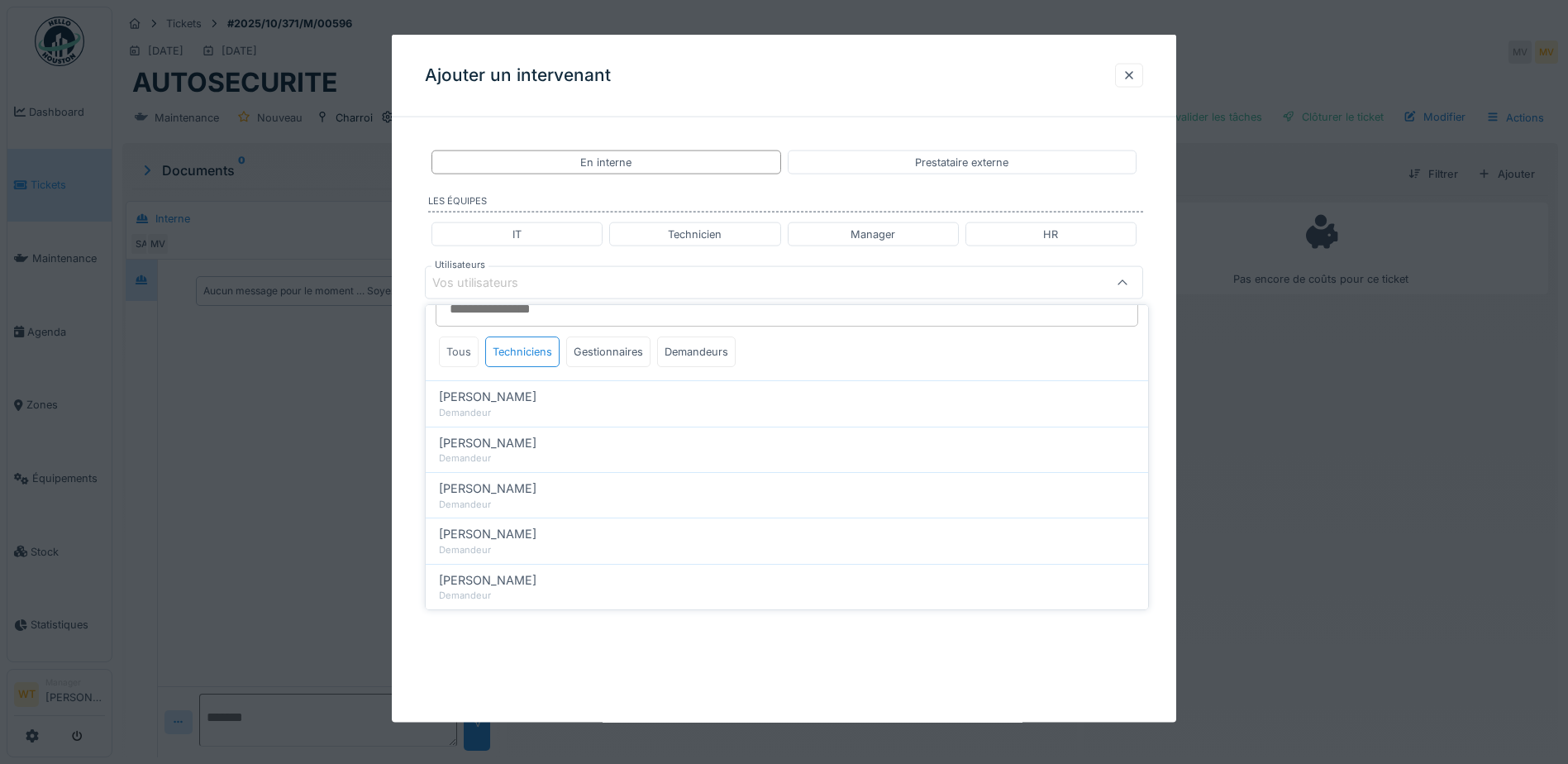
click at [463, 344] on div "Tous" at bounding box center [459, 351] width 40 height 31
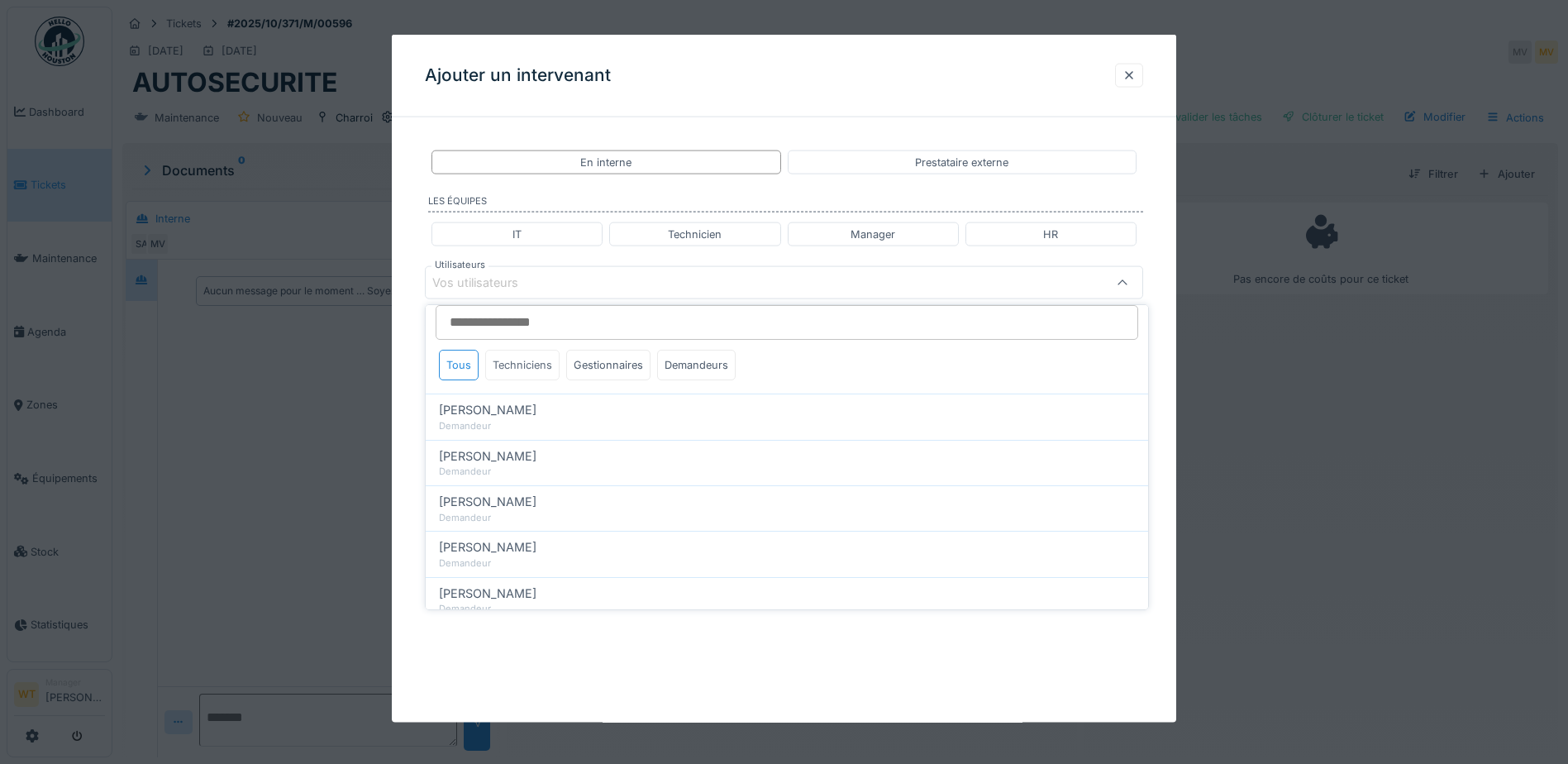
click at [507, 356] on div "Techniciens" at bounding box center [522, 365] width 75 height 31
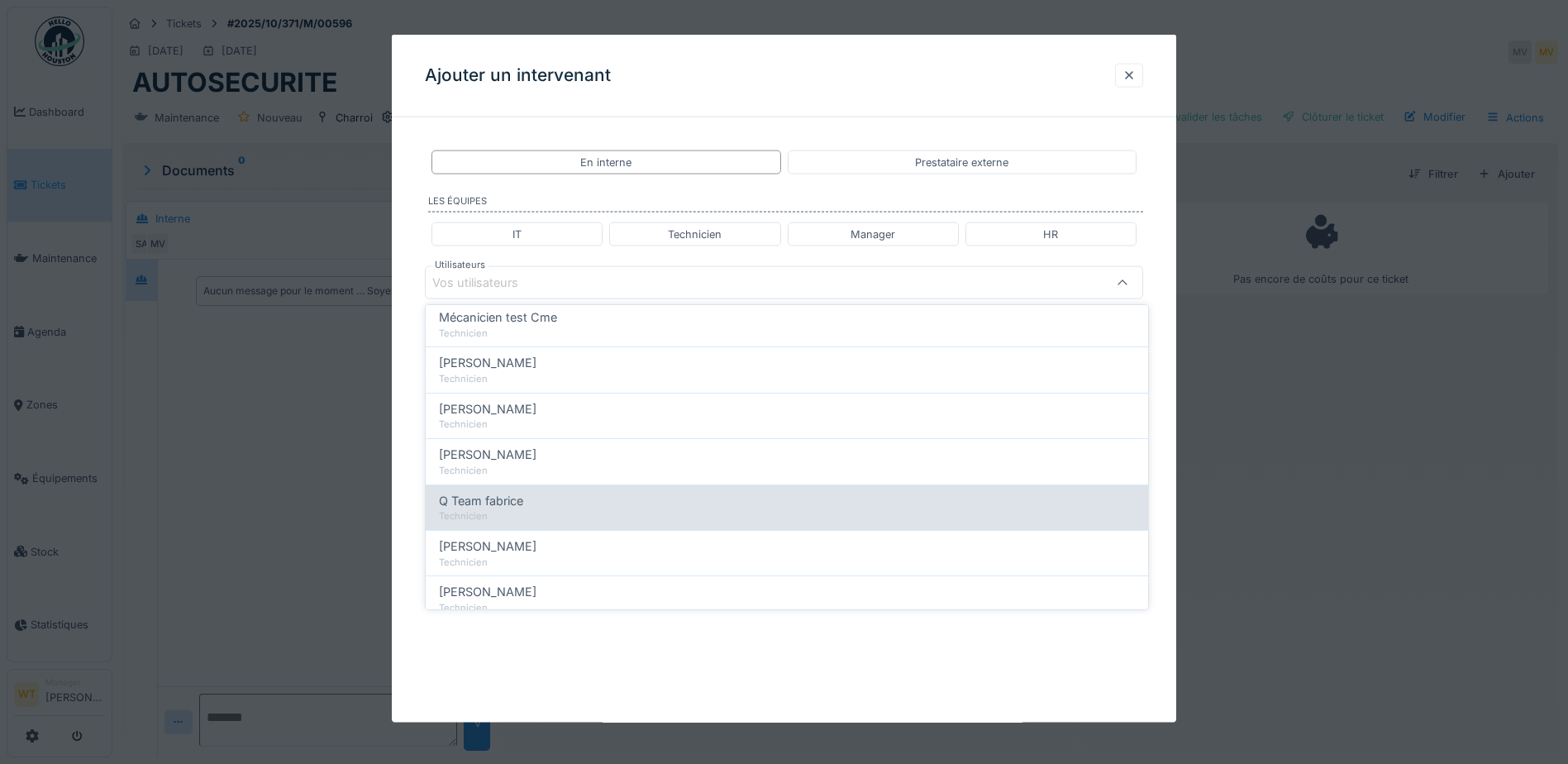
scroll to position [258, 0]
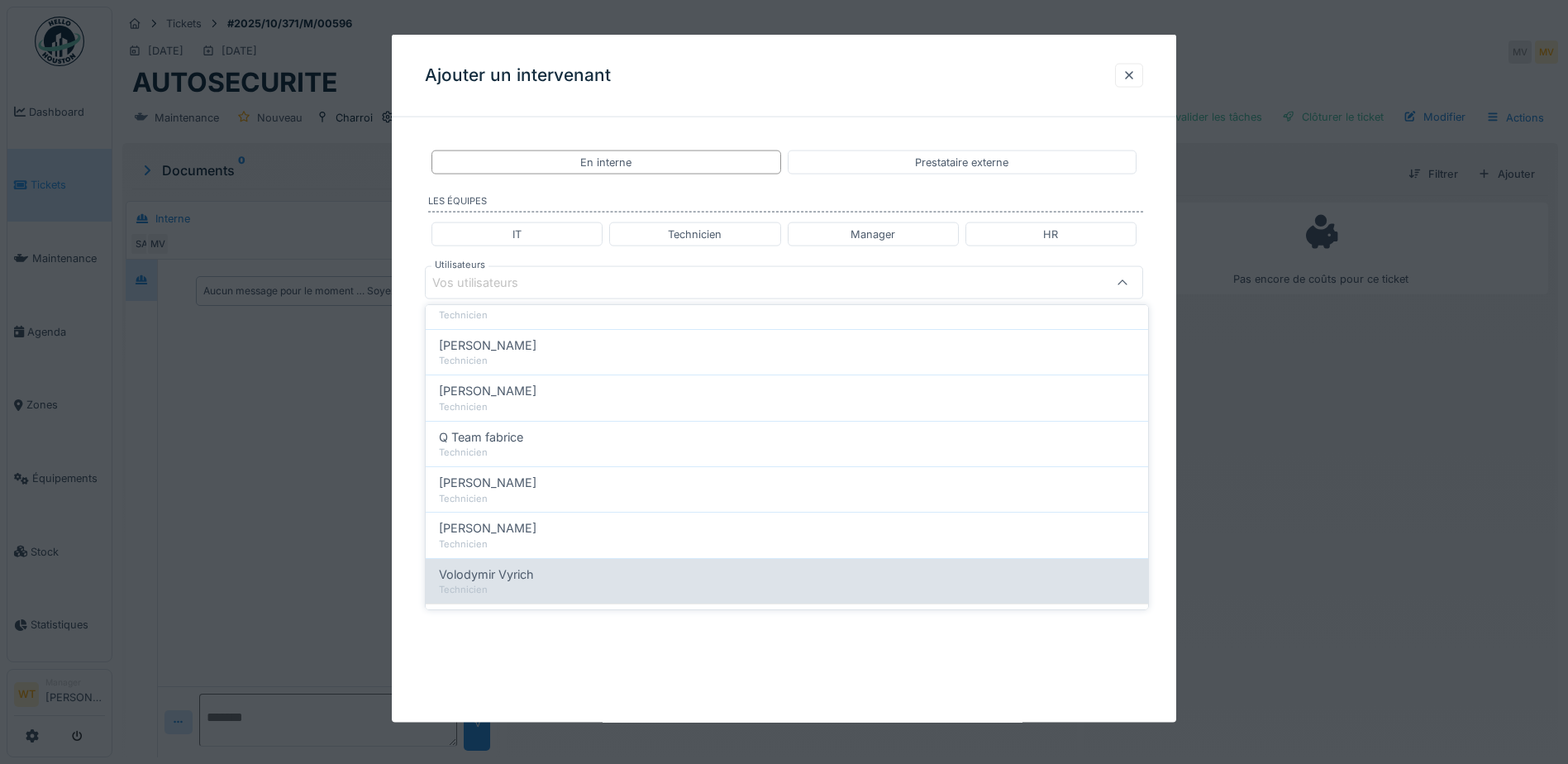
click at [562, 580] on div "Volodymir Vyrich" at bounding box center [787, 575] width 696 height 18
type input "*****"
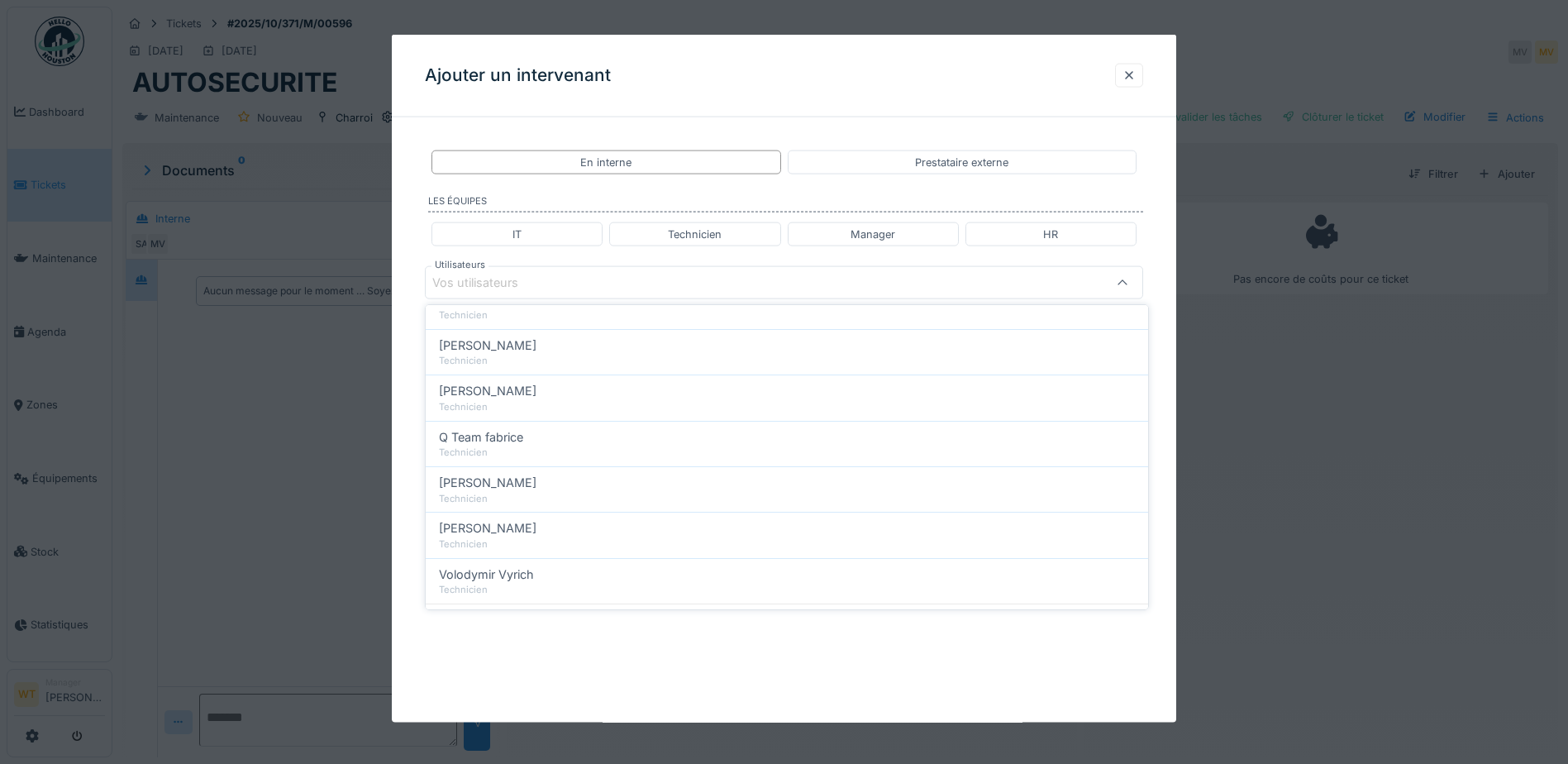
scroll to position [0, 0]
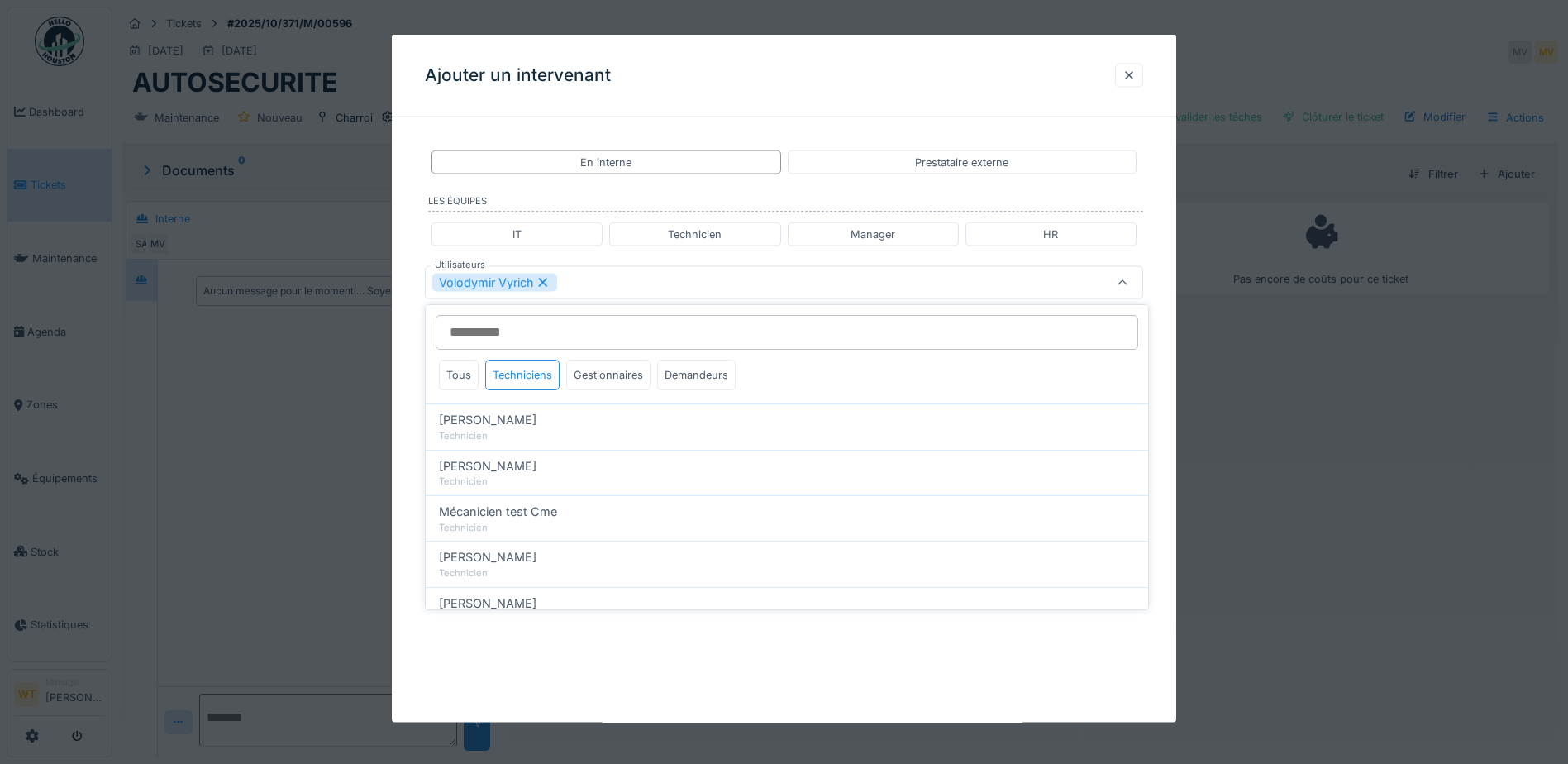
click at [608, 286] on div "Volodymir Vyrich" at bounding box center [742, 283] width 620 height 18
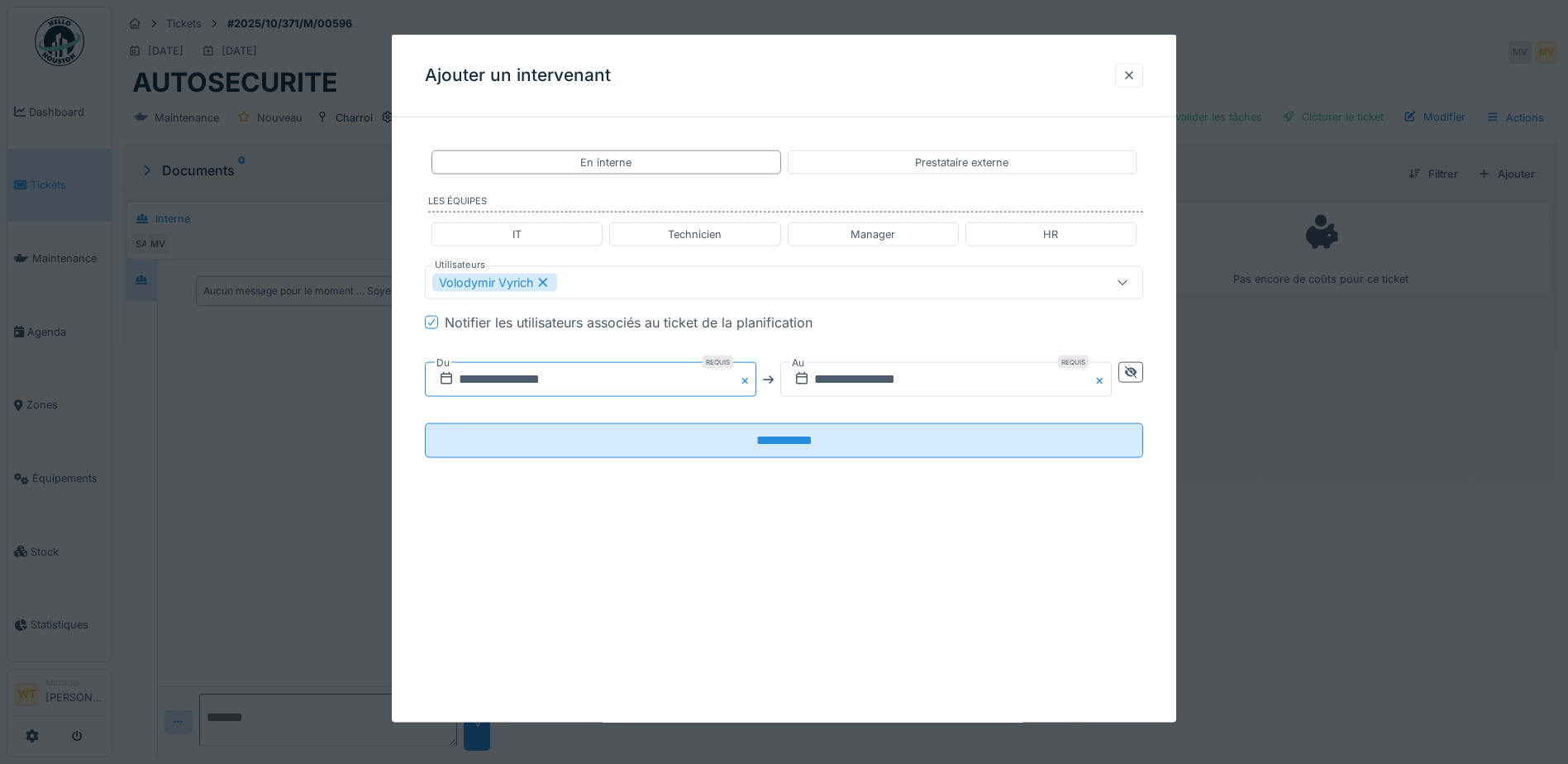
click at [571, 380] on input "**********" at bounding box center [590, 380] width 331 height 35
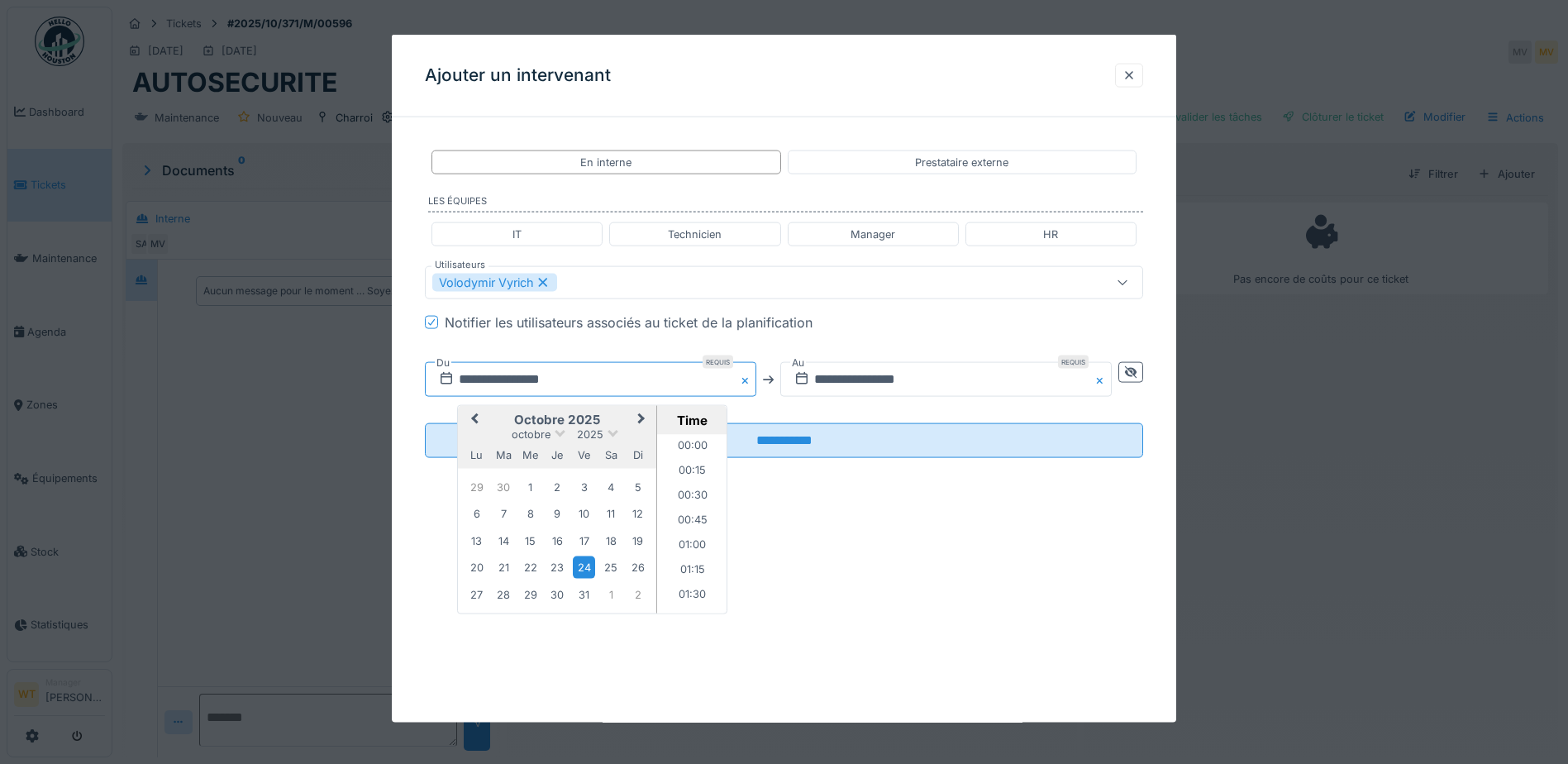
scroll to position [1511, 0]
click at [473, 415] on button "Previous Month" at bounding box center [473, 421] width 27 height 27
click at [551, 566] on div "25" at bounding box center [557, 568] width 22 height 24
click at [693, 456] on li "07:00" at bounding box center [692, 458] width 71 height 25
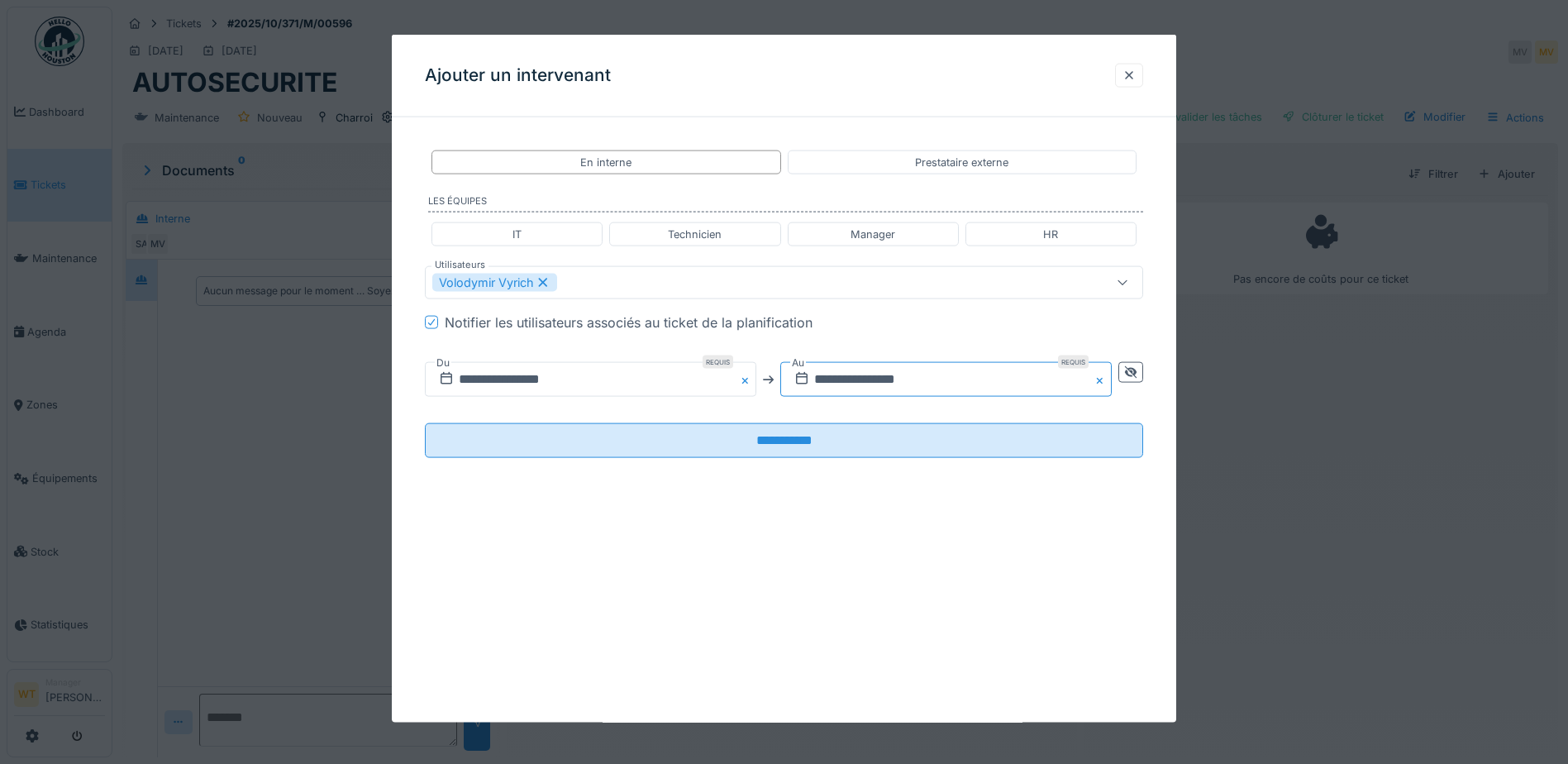
click at [822, 380] on input "**********" at bounding box center [946, 380] width 331 height 35
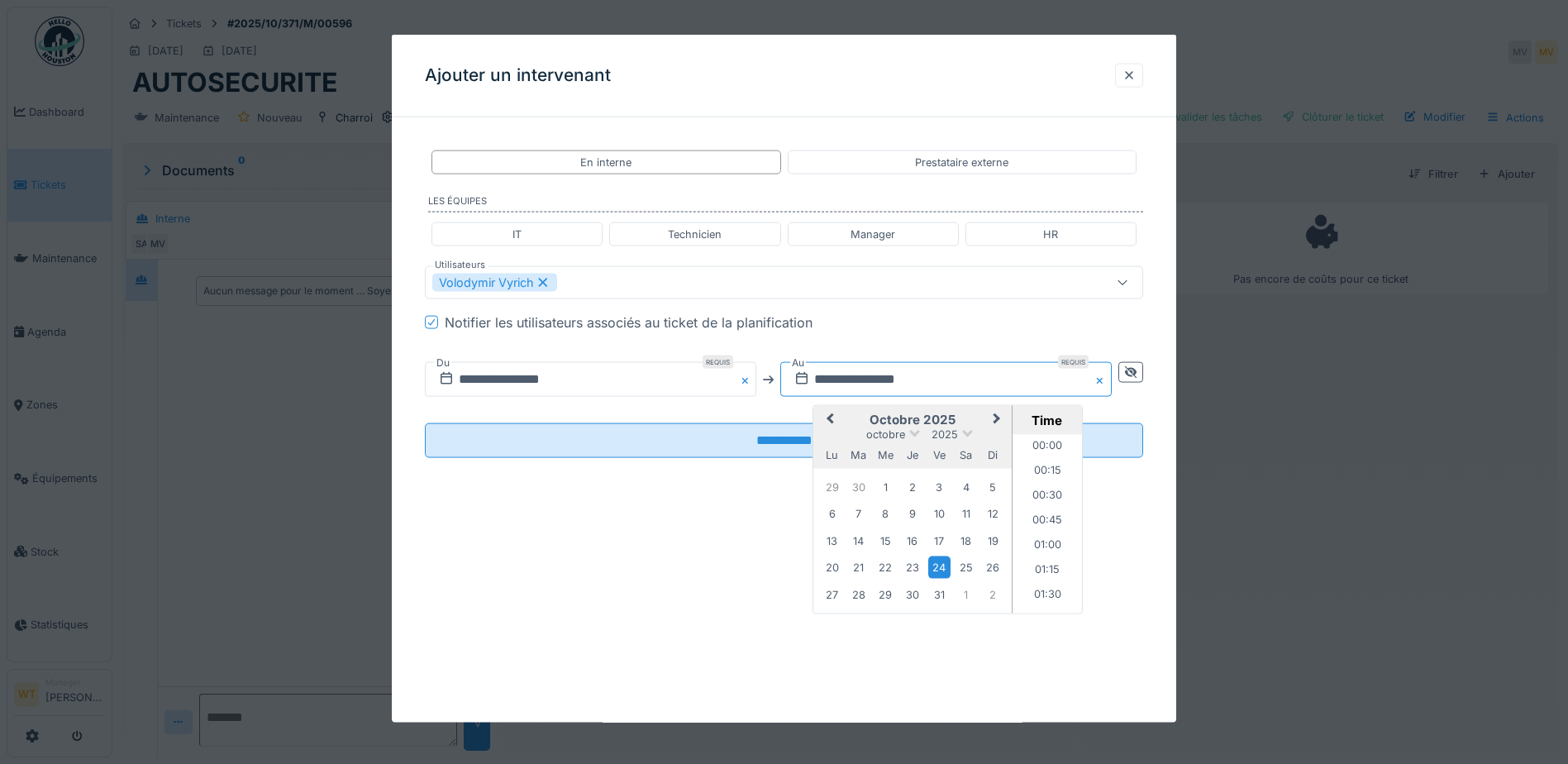
scroll to position [1511, 0]
click at [832, 423] on button "Previous Month" at bounding box center [829, 421] width 27 height 27
click at [912, 568] on div "25" at bounding box center [912, 568] width 22 height 24
click at [1031, 548] on li "20:30" at bounding box center [1047, 557] width 71 height 25
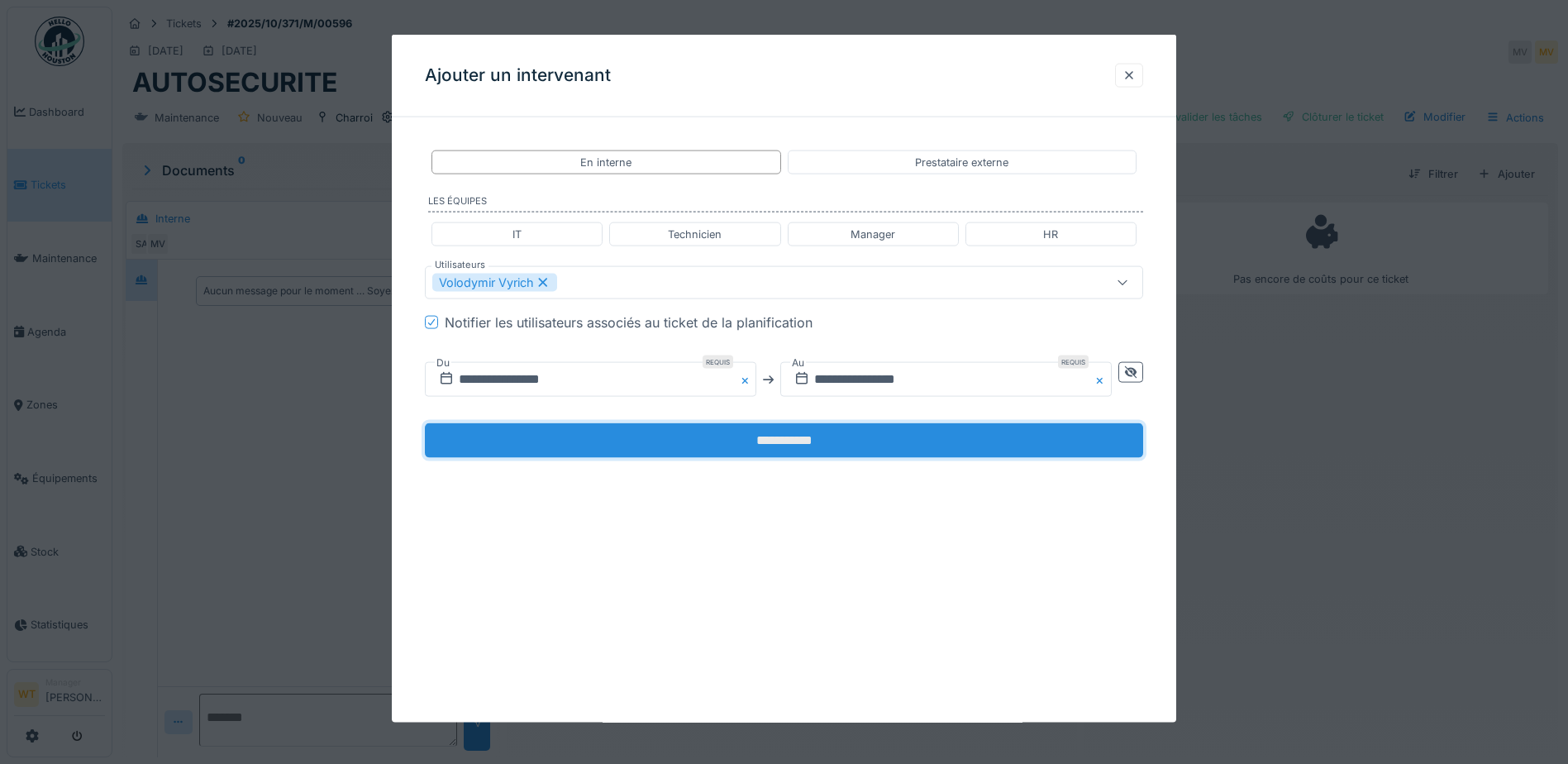
click at [643, 428] on input "**********" at bounding box center [784, 441] width 718 height 35
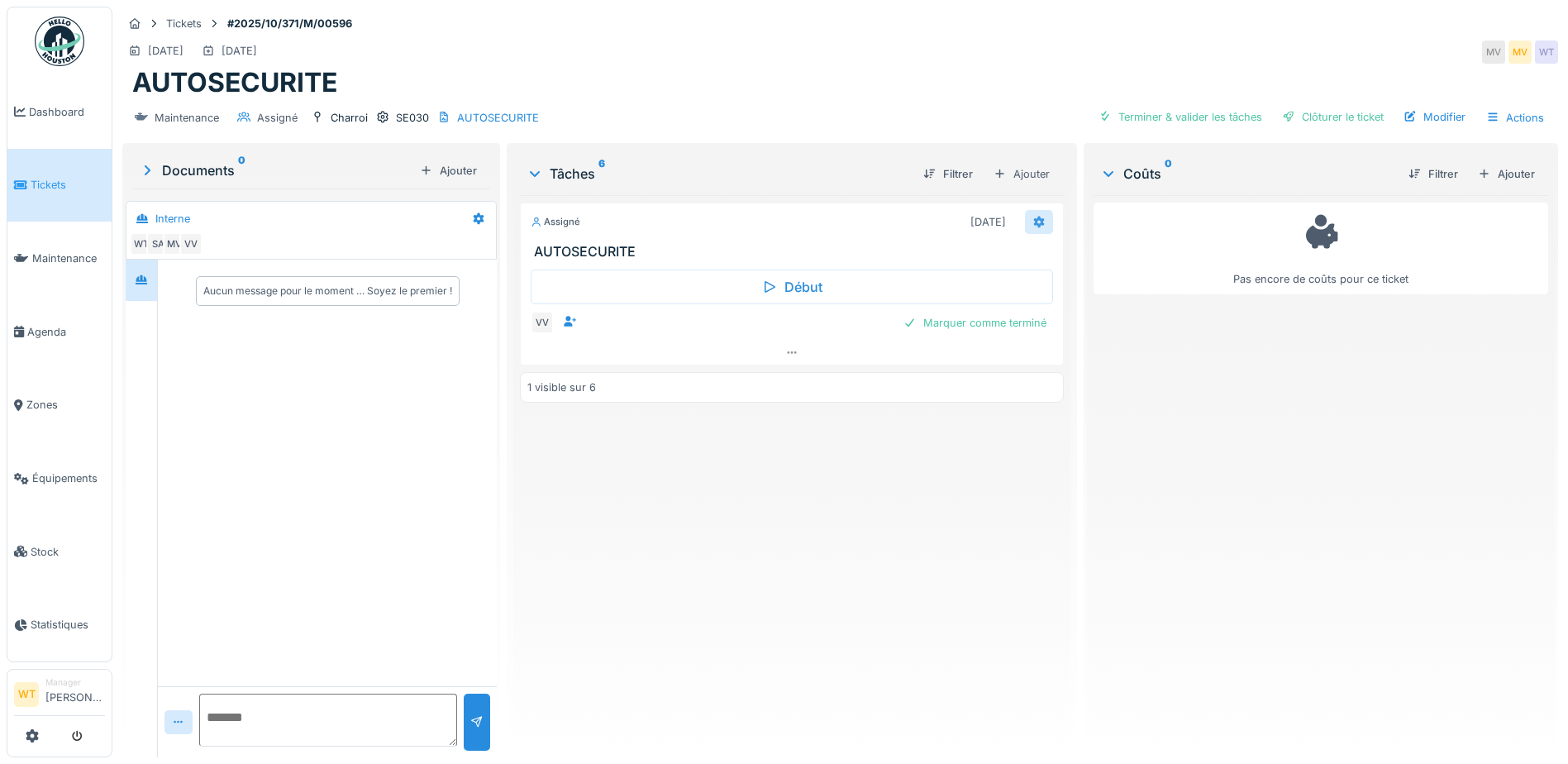
click at [1034, 220] on icon at bounding box center [1039, 222] width 11 height 12
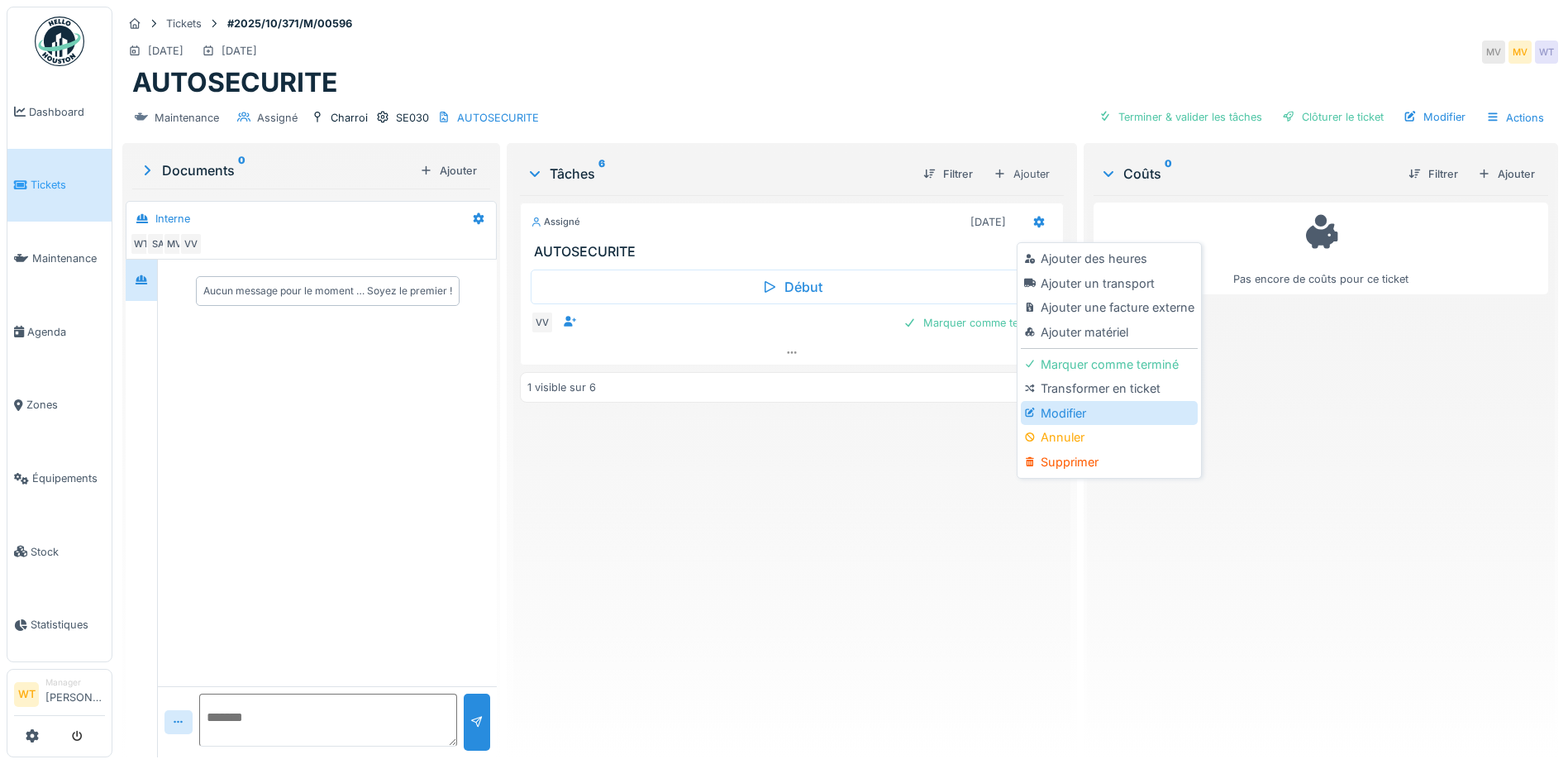
click at [1074, 412] on div "Modifier" at bounding box center [1109, 414] width 176 height 25
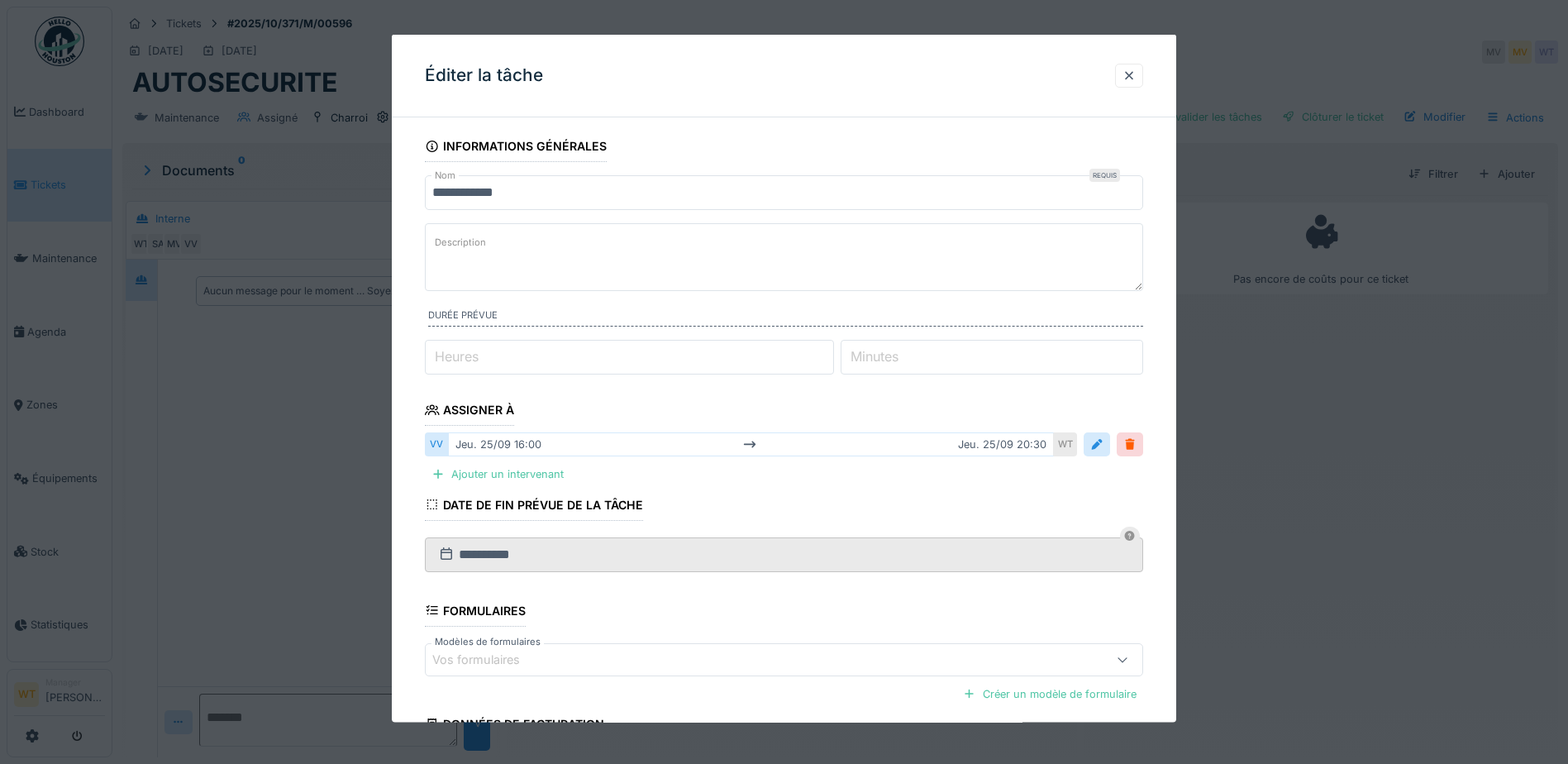
click at [573, 657] on div "Vos formulaires" at bounding box center [742, 659] width 620 height 18
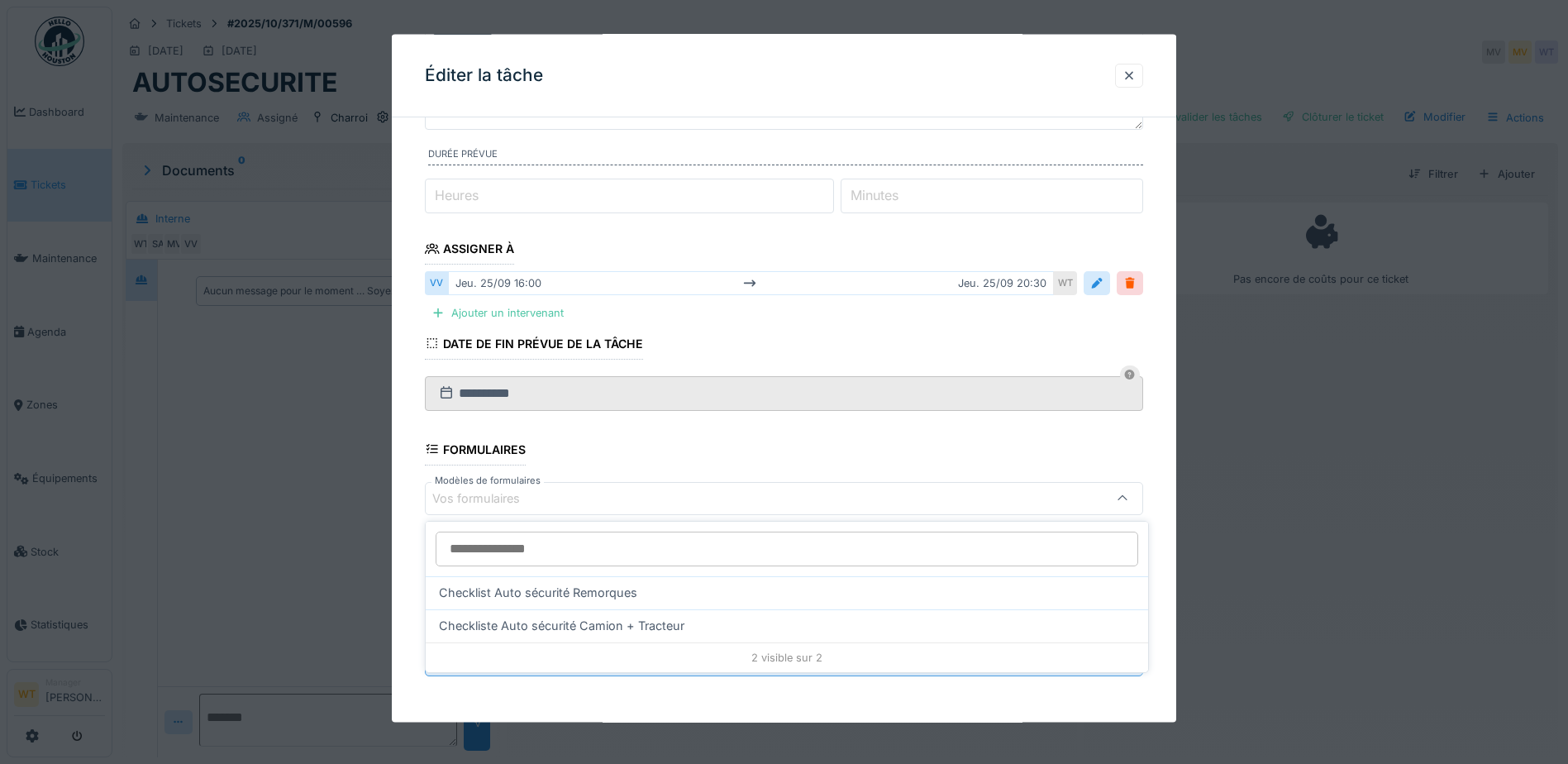
scroll to position [12, 0]
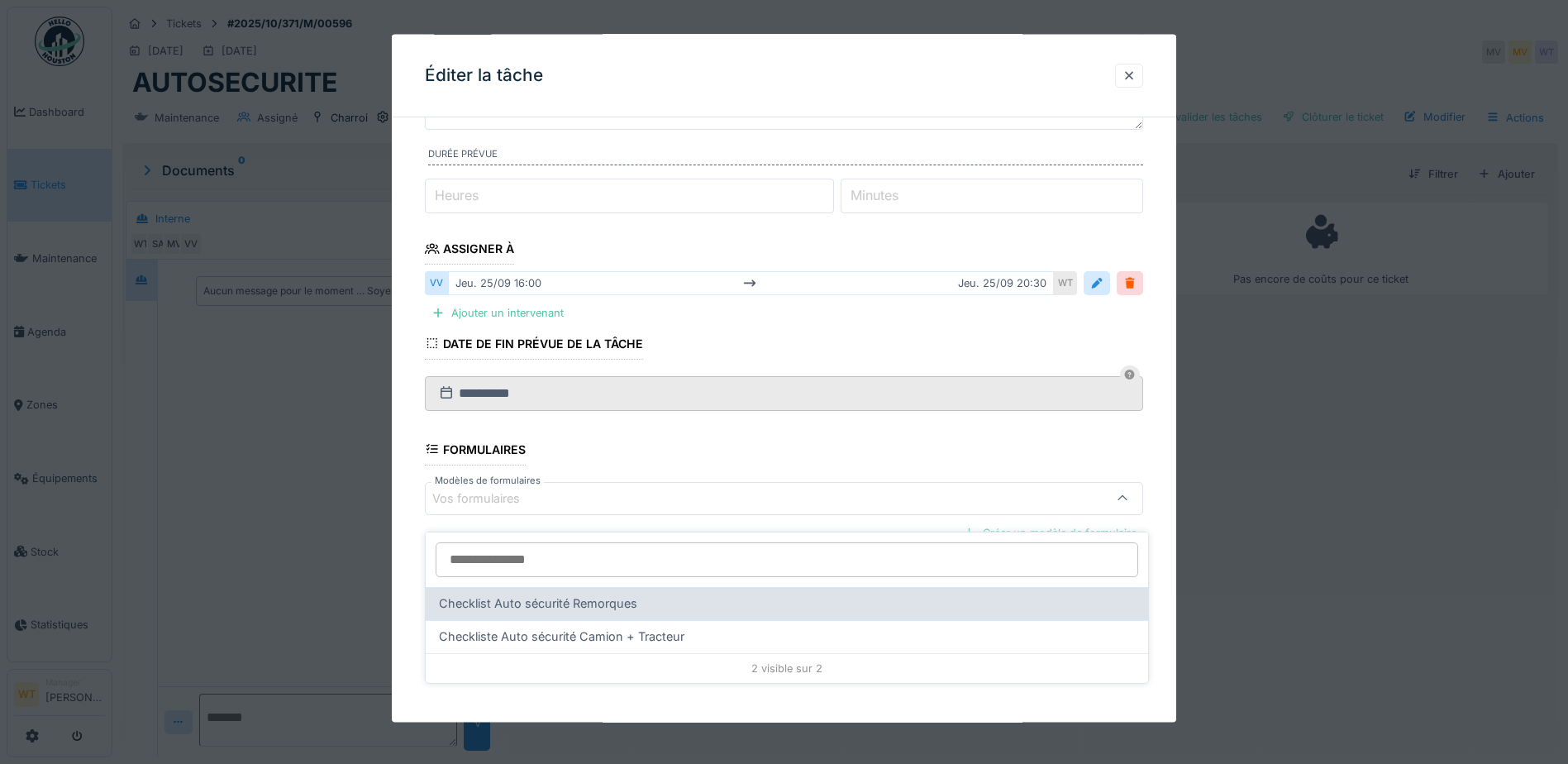
click at [607, 595] on span "Checklist Auto sécurité Remorques" at bounding box center [538, 604] width 198 height 18
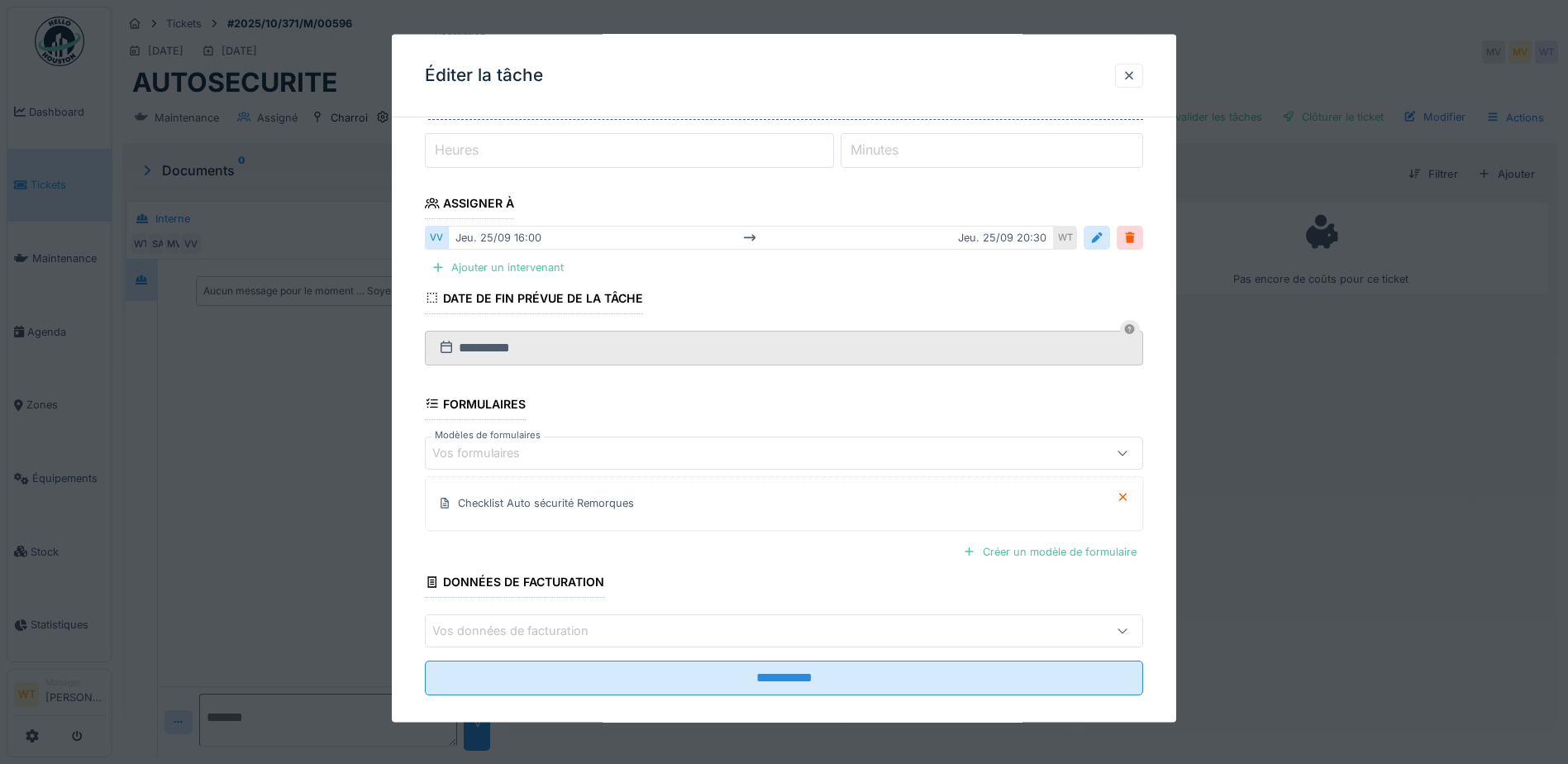
scroll to position [226, 0]
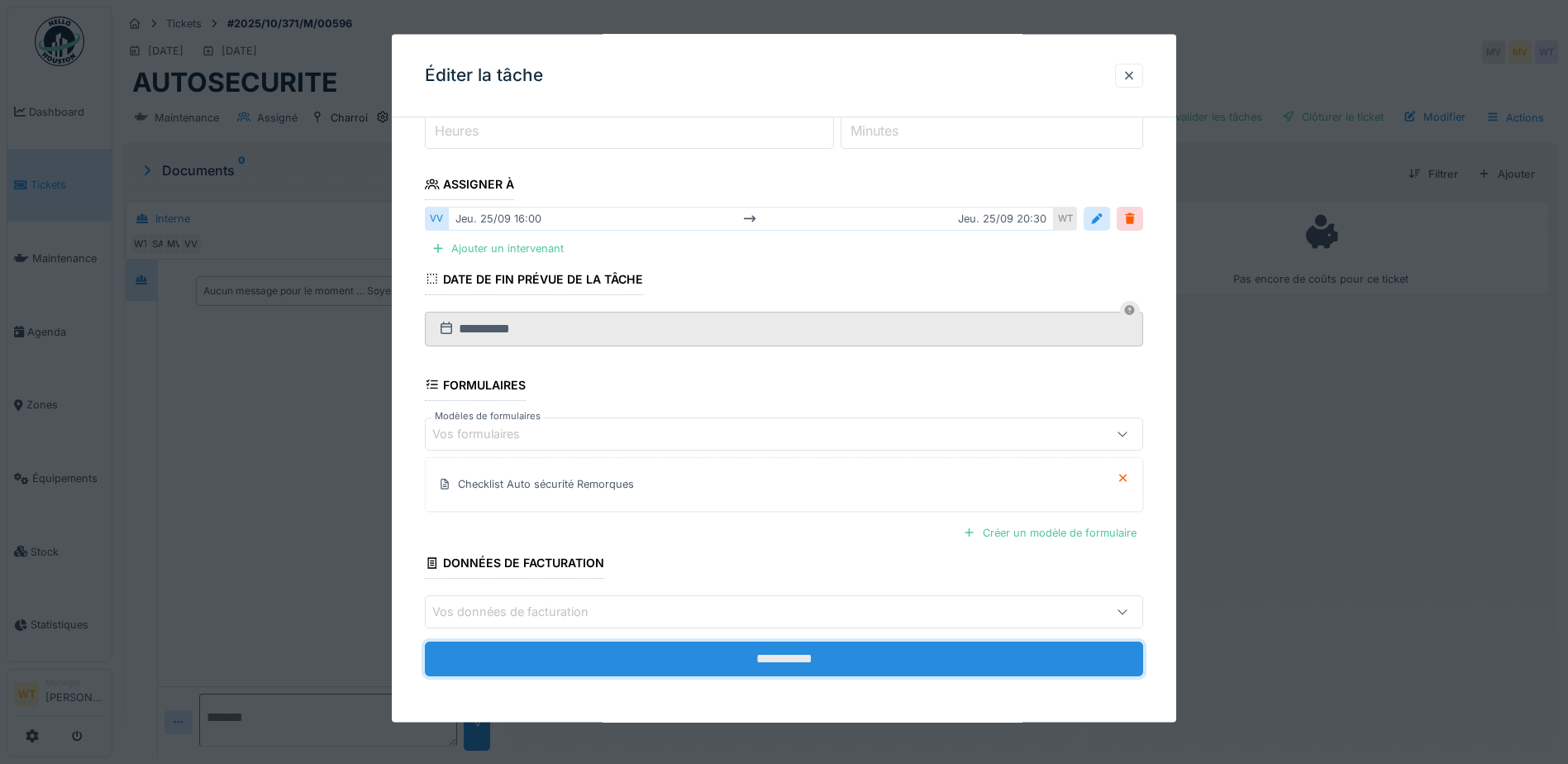
click at [613, 651] on input "**********" at bounding box center [784, 659] width 718 height 35
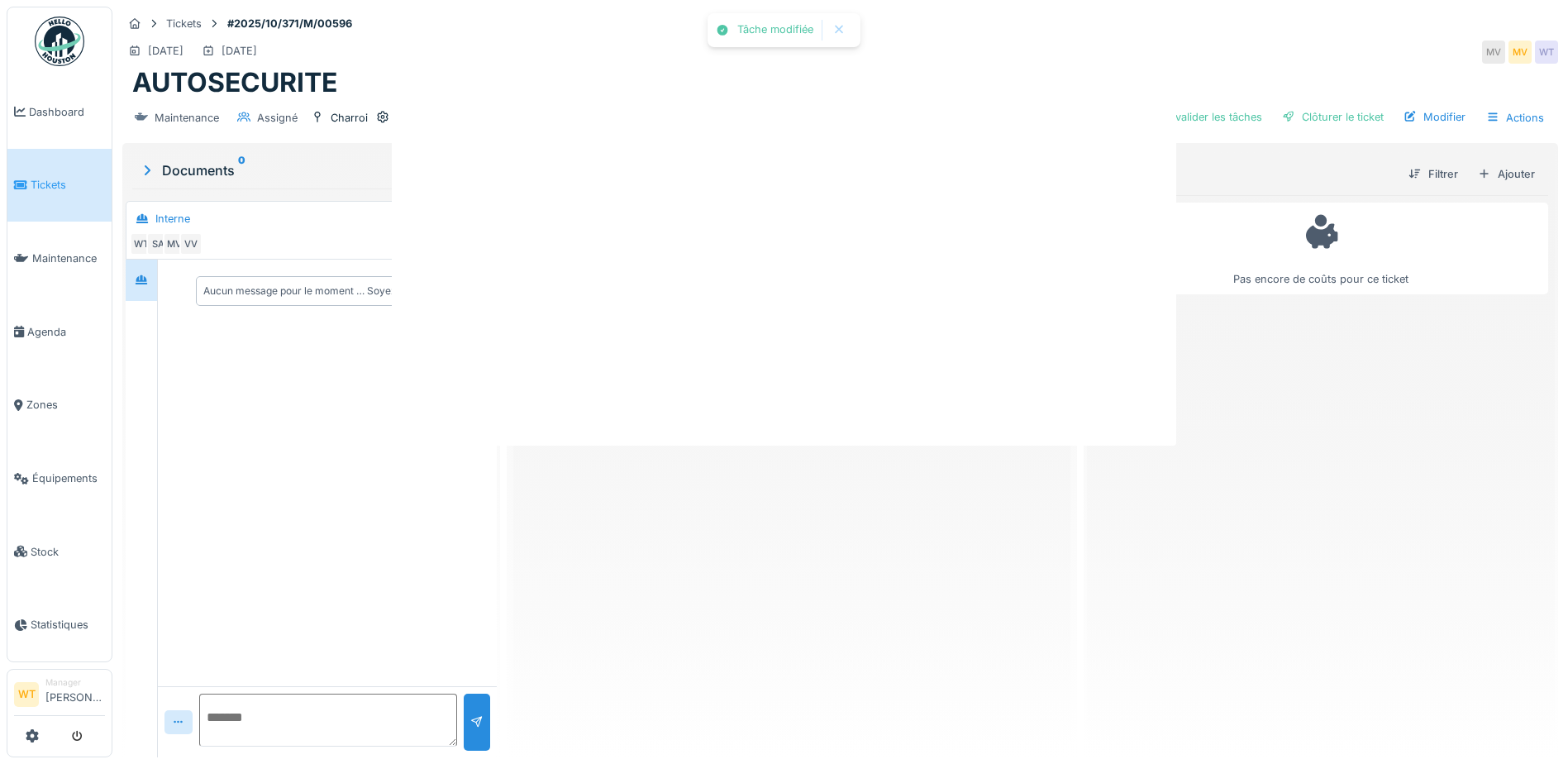
scroll to position [0, 0]
